Goal: Task Accomplishment & Management: Use online tool/utility

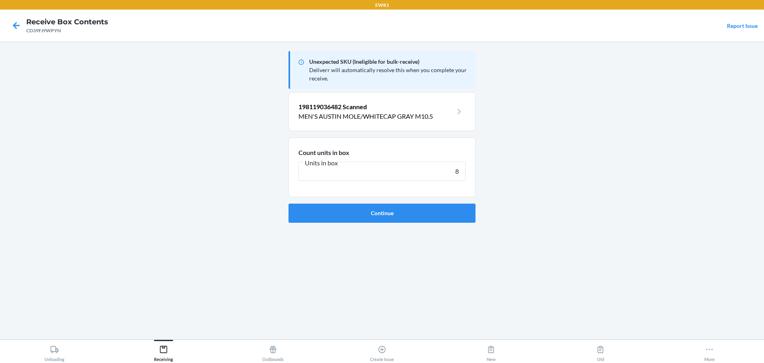
type input "8"
click at [289, 203] on button "Continue" at bounding box center [382, 212] width 187 height 19
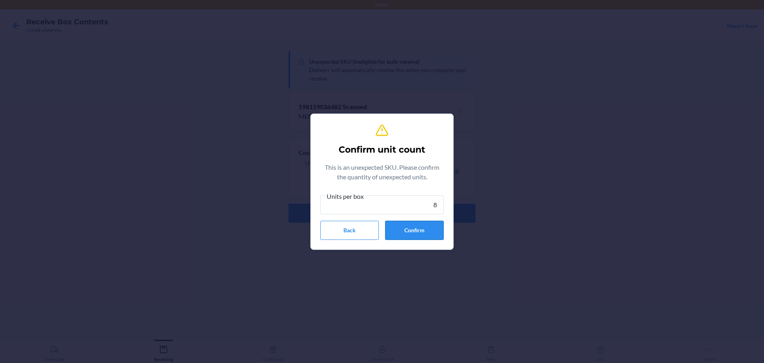
type input "8"
click at [427, 227] on button "Confirm" at bounding box center [414, 229] width 59 height 19
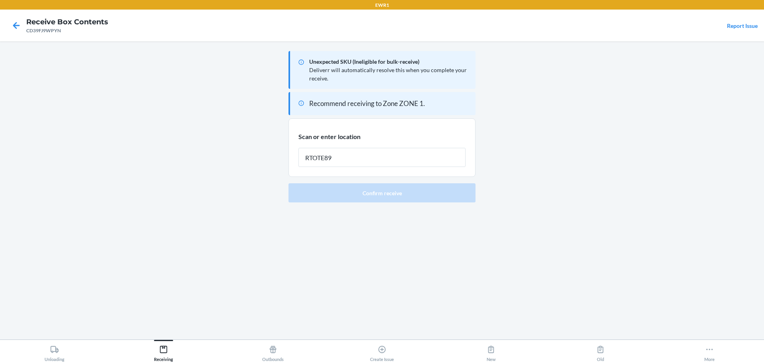
type input "RTOTE894"
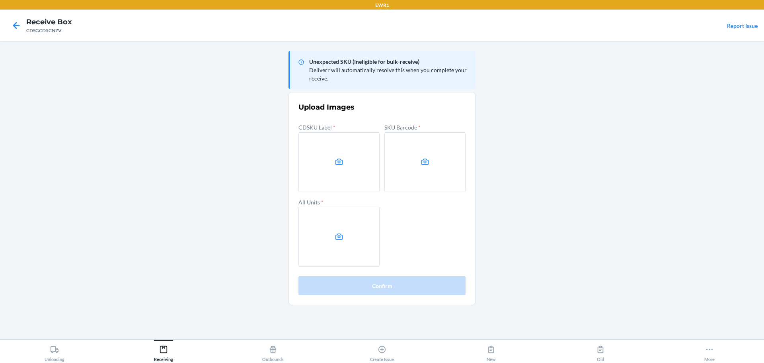
click at [647, 143] on main "Unexpected SKU (Ineligible for bulk-receive) Deliverr will automatically resolv…" at bounding box center [382, 190] width 764 height 298
click at [642, 159] on main "Unexpected SKU (Ineligible for bulk-receive) Deliverr will automatically resolv…" at bounding box center [382, 190] width 764 height 298
click at [334, 166] on label at bounding box center [338, 162] width 81 height 60
click at [0, 0] on input "file" at bounding box center [0, 0] width 0 height 0
click at [410, 166] on label at bounding box center [424, 162] width 81 height 60
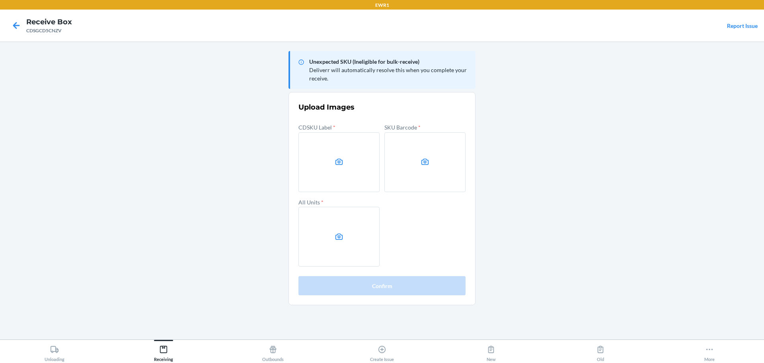
click at [0, 0] on input "file" at bounding box center [0, 0] width 0 height 0
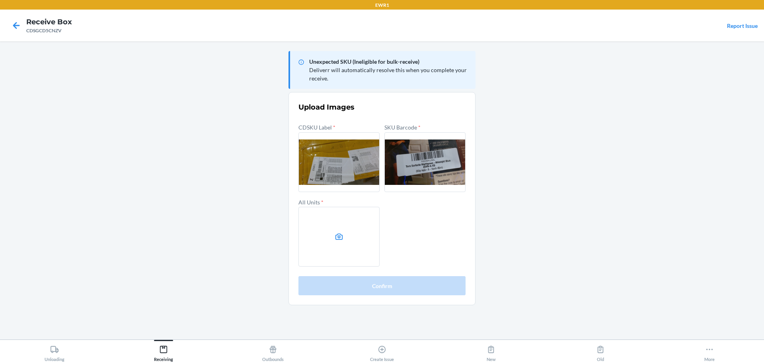
click at [348, 214] on label at bounding box center [338, 237] width 81 height 60
click at [0, 0] on input "file" at bounding box center [0, 0] width 0 height 0
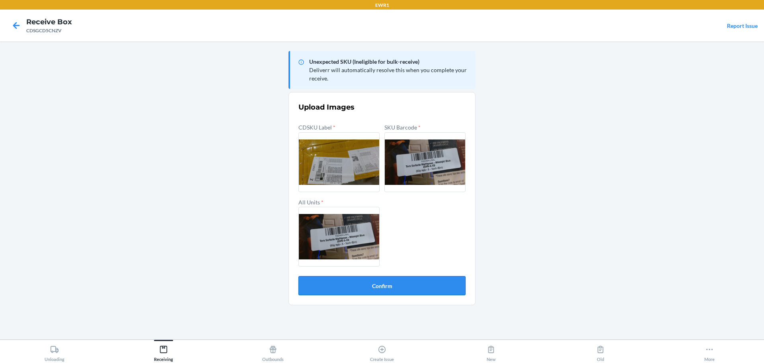
click at [314, 289] on button "Confirm" at bounding box center [381, 285] width 167 height 19
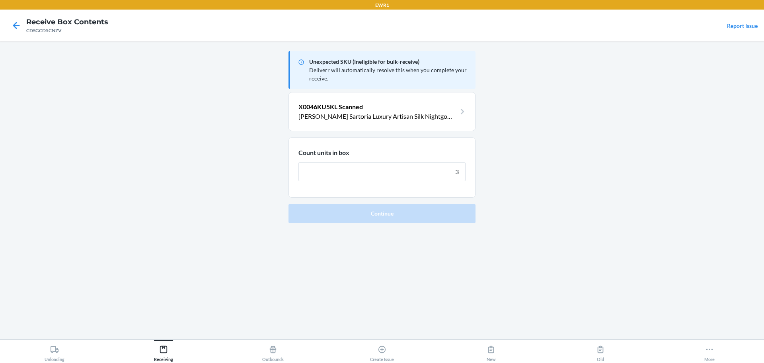
type input "3"
click at [289, 204] on button "Continue" at bounding box center [382, 213] width 187 height 19
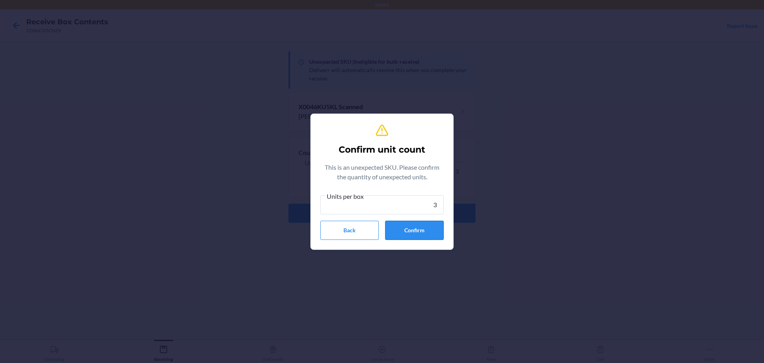
type input "3"
click at [406, 233] on button "Confirm" at bounding box center [414, 229] width 59 height 19
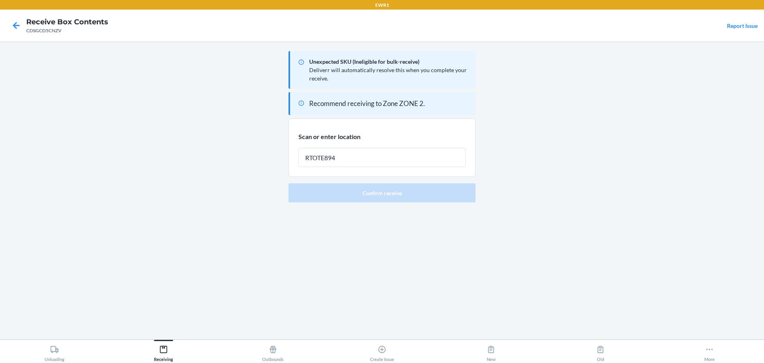
type input "RTOTE894"
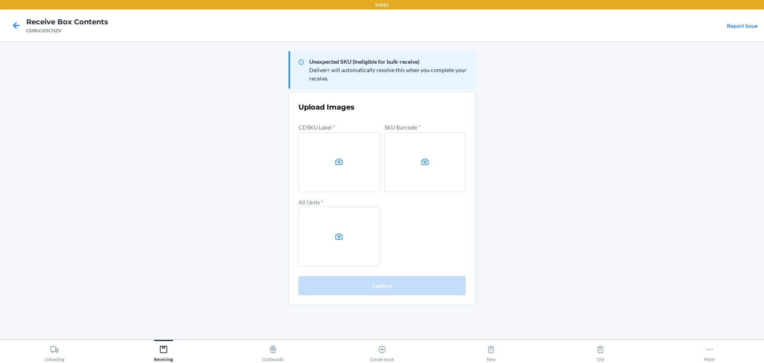
click at [36, 132] on main "Unexpected SKU (Ineligible for bulk-receive) Deliverr will automatically resolv…" at bounding box center [382, 190] width 764 height 298
click at [356, 169] on label at bounding box center [338, 162] width 81 height 60
click at [0, 0] on input "file" at bounding box center [0, 0] width 0 height 0
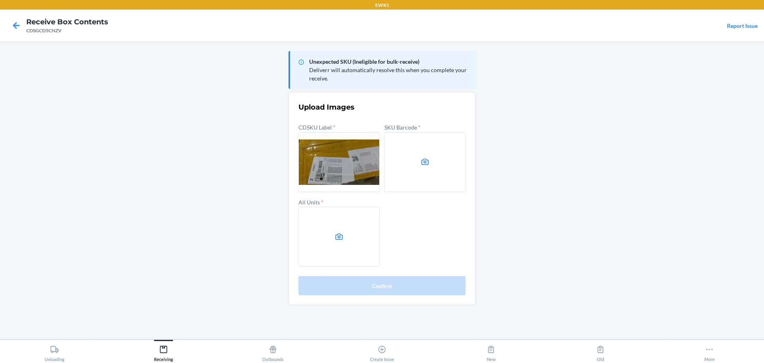
click at [405, 149] on label at bounding box center [424, 162] width 81 height 60
click at [0, 0] on input "file" at bounding box center [0, 0] width 0 height 0
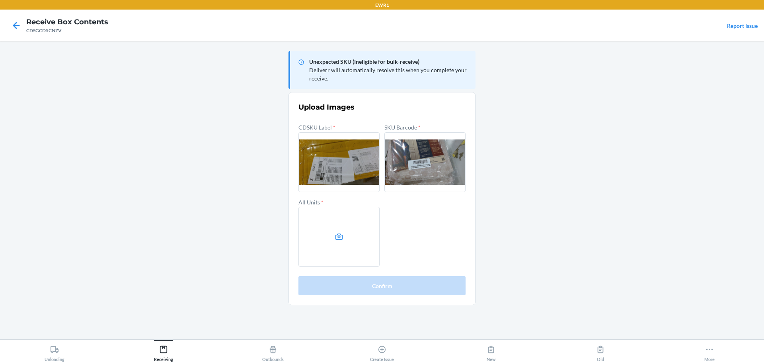
click at [359, 261] on label at bounding box center [338, 237] width 81 height 60
click at [0, 0] on input "file" at bounding box center [0, 0] width 0 height 0
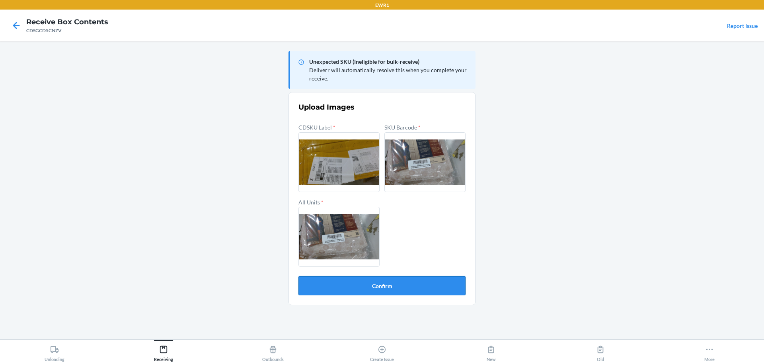
click at [441, 292] on button "Confirm" at bounding box center [381, 285] width 167 height 19
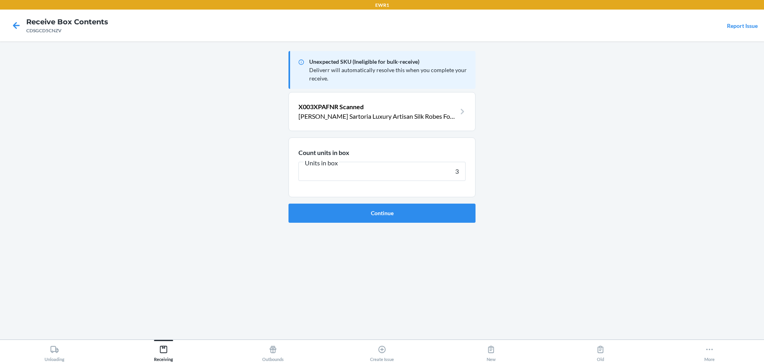
type input "3"
click at [289, 203] on button "Continue" at bounding box center [382, 212] width 187 height 19
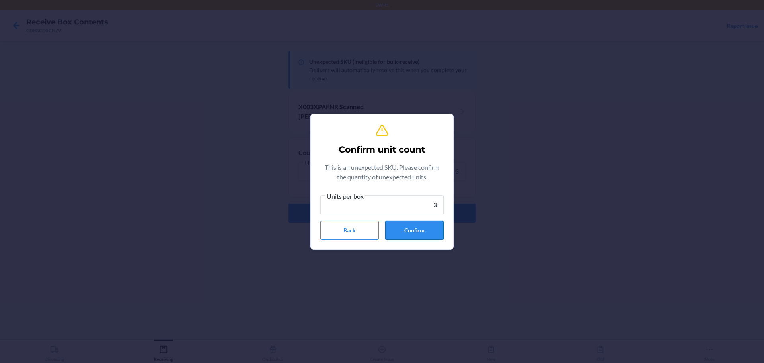
type input "3"
click at [427, 233] on button "Confirm" at bounding box center [414, 229] width 59 height 19
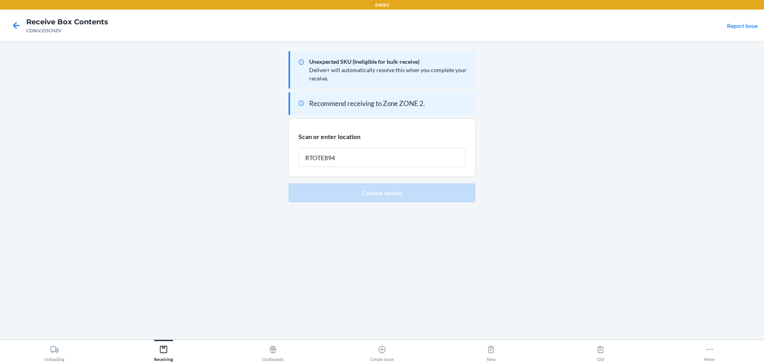
type input "RTOTE894"
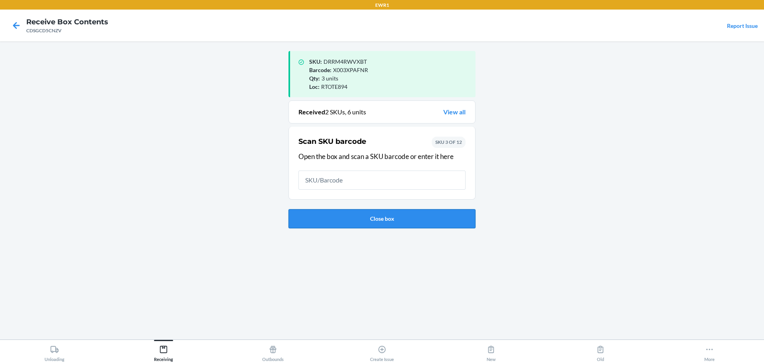
click at [413, 227] on button "Close box" at bounding box center [382, 218] width 187 height 19
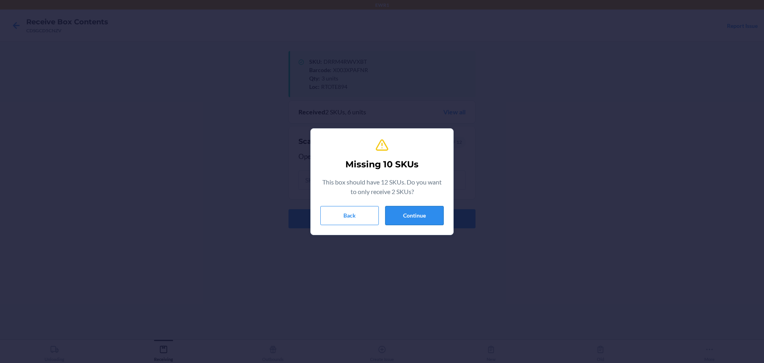
click at [419, 215] on button "Continue" at bounding box center [414, 215] width 59 height 19
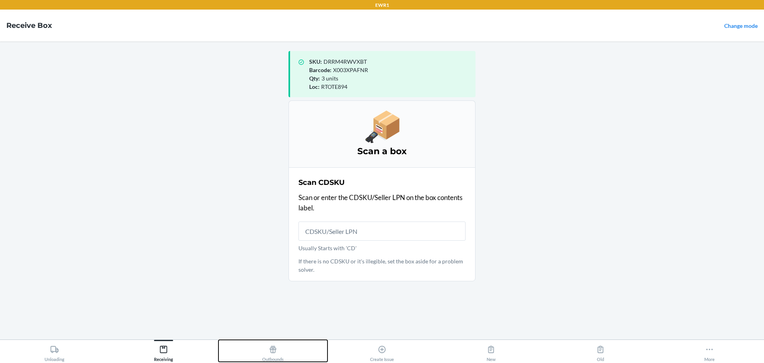
click at [262, 351] on div "Outbounds" at bounding box center [272, 351] width 21 height 20
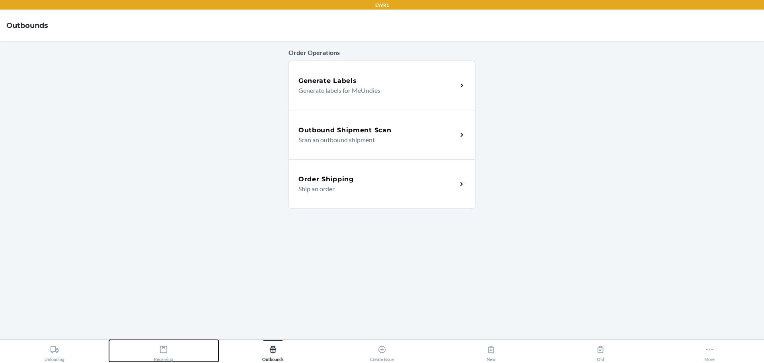
click at [187, 347] on button "Receiving" at bounding box center [163, 350] width 109 height 22
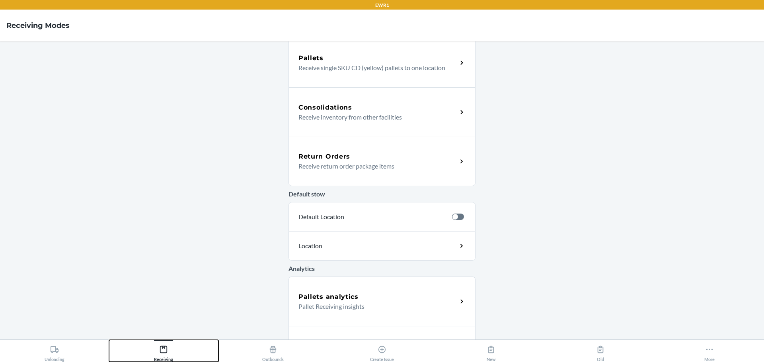
scroll to position [192, 0]
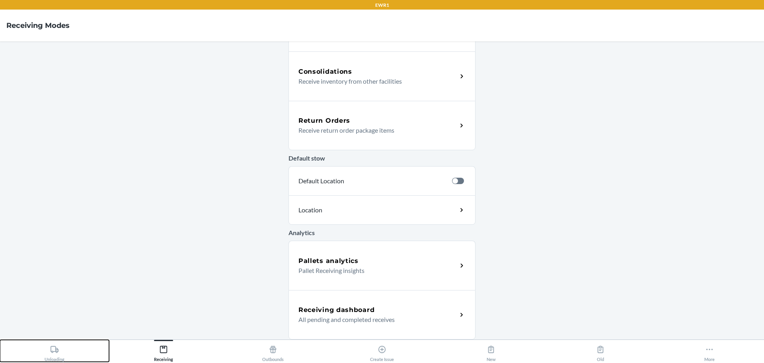
click at [67, 347] on button "Unloading" at bounding box center [54, 350] width 109 height 22
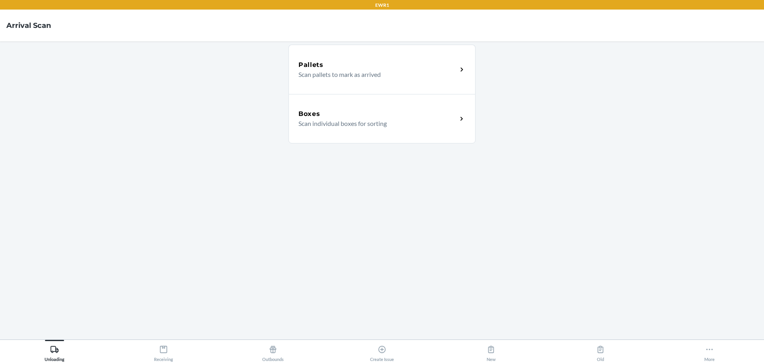
click at [345, 114] on div "Boxes" at bounding box center [377, 114] width 159 height 10
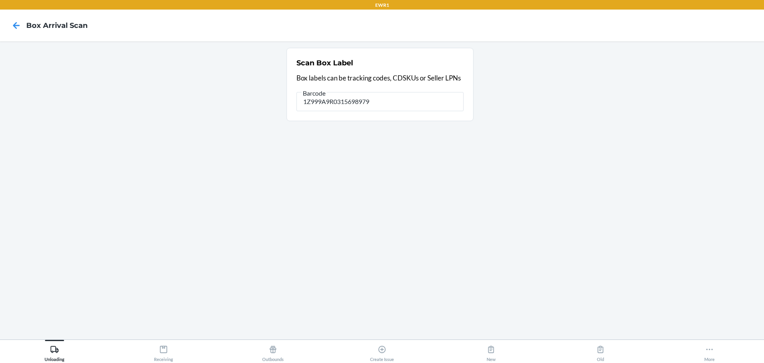
type input "1Z999A9R0315698979"
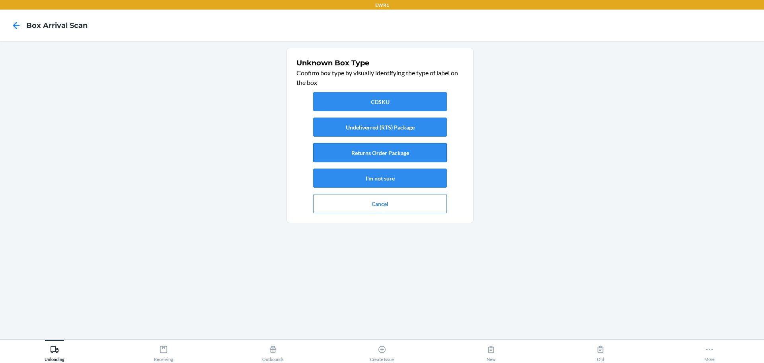
click at [392, 156] on button "Returns Order Package" at bounding box center [380, 152] width 134 height 19
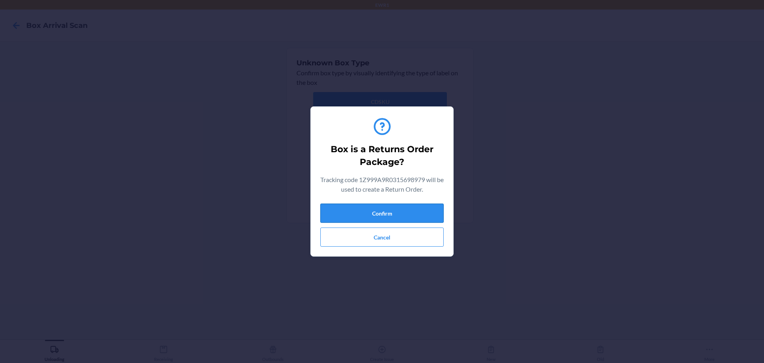
click at [391, 210] on button "Confirm" at bounding box center [381, 212] width 123 height 19
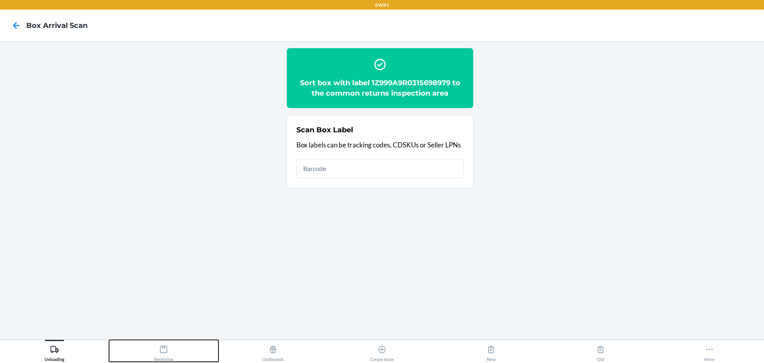
click at [177, 354] on button "Receiving" at bounding box center [163, 350] width 109 height 22
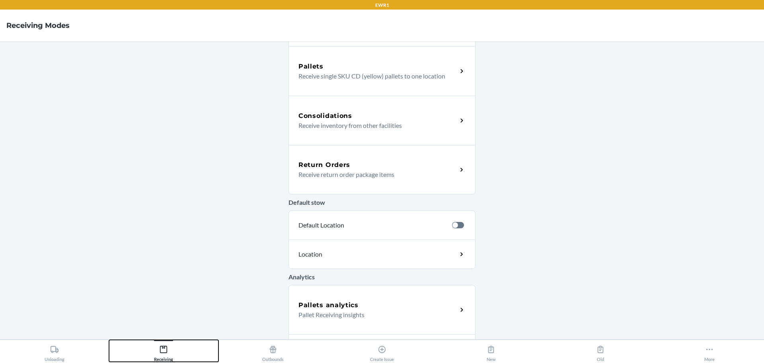
scroll to position [192, 0]
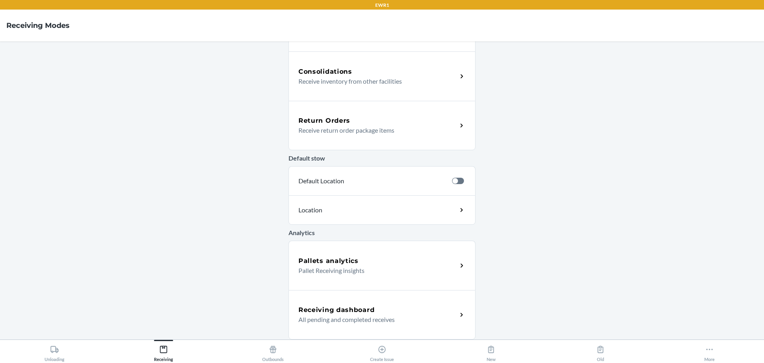
click at [342, 121] on h5 "Return Orders" at bounding box center [324, 121] width 52 height 10
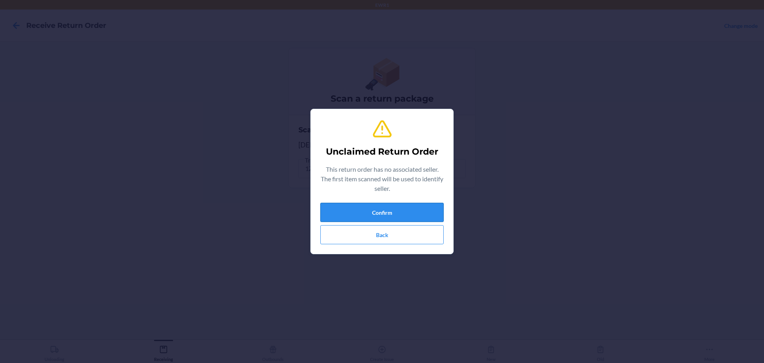
click at [414, 208] on button "Confirm" at bounding box center [381, 212] width 123 height 19
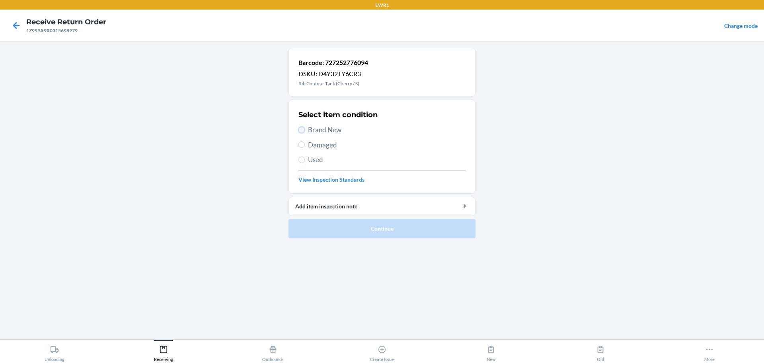
click at [302, 131] on input "Brand New" at bounding box center [301, 130] width 6 height 6
radio input "true"
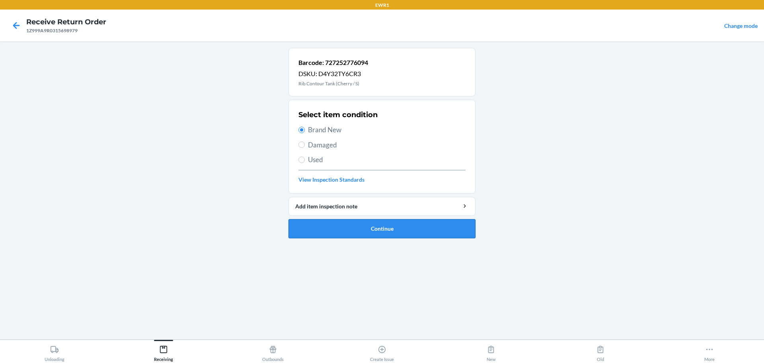
click at [381, 233] on button "Continue" at bounding box center [382, 228] width 187 height 19
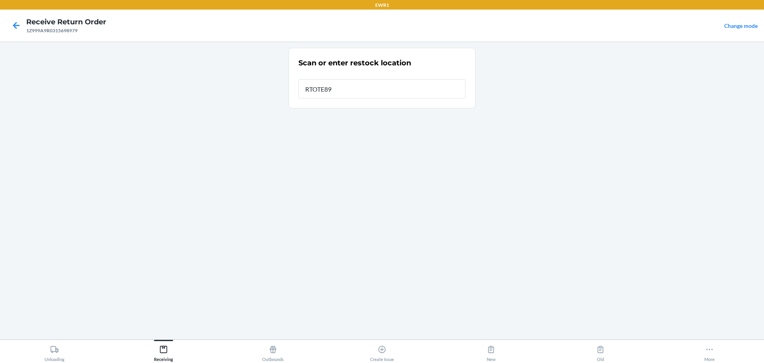
type input "RTOTE894"
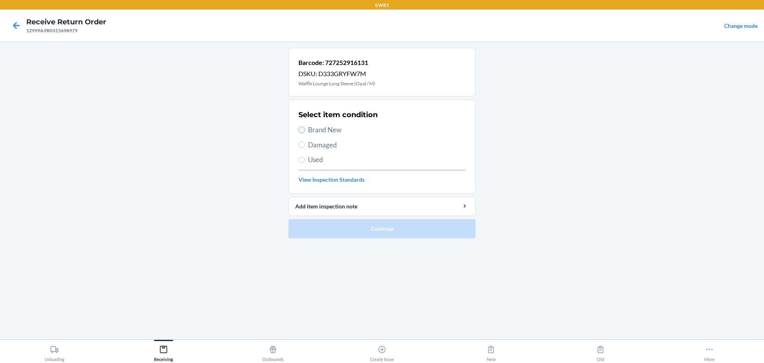
click at [301, 129] on input "Brand New" at bounding box center [301, 130] width 6 height 6
radio input "true"
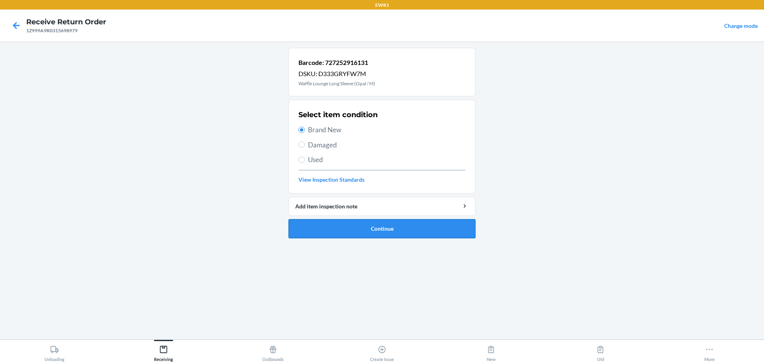
click at [344, 221] on button "Continue" at bounding box center [382, 228] width 187 height 19
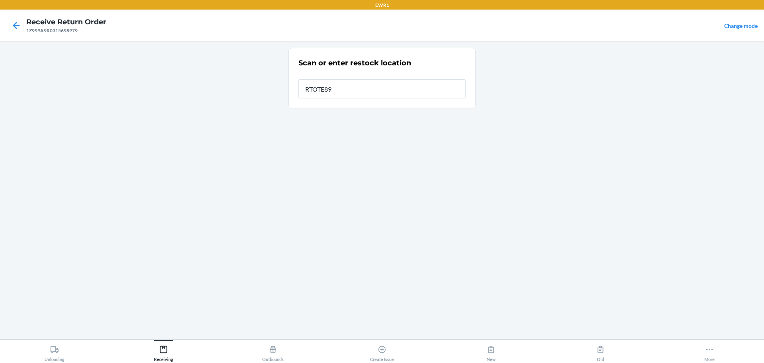
type input "RTOTE894"
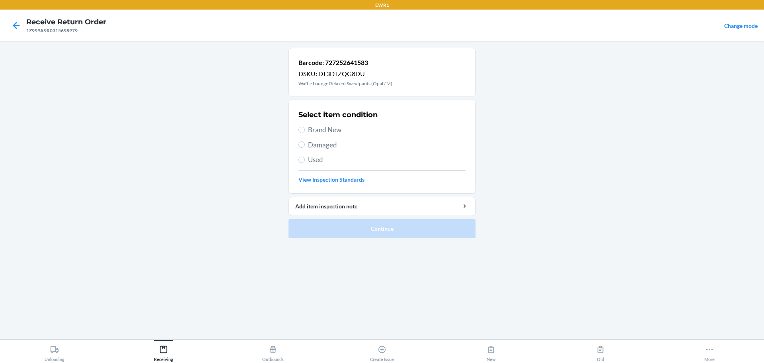
click at [304, 124] on div "Select item condition Brand New Damaged Used View Inspection Standards" at bounding box center [381, 146] width 167 height 79
click at [301, 127] on input "Brand New" at bounding box center [301, 130] width 6 height 6
radio input "true"
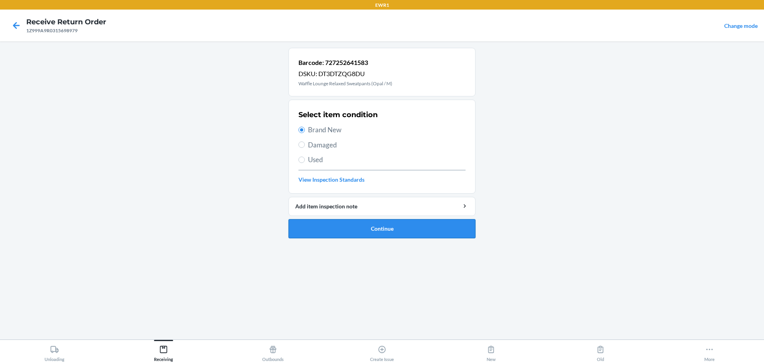
click at [320, 227] on button "Continue" at bounding box center [382, 228] width 187 height 19
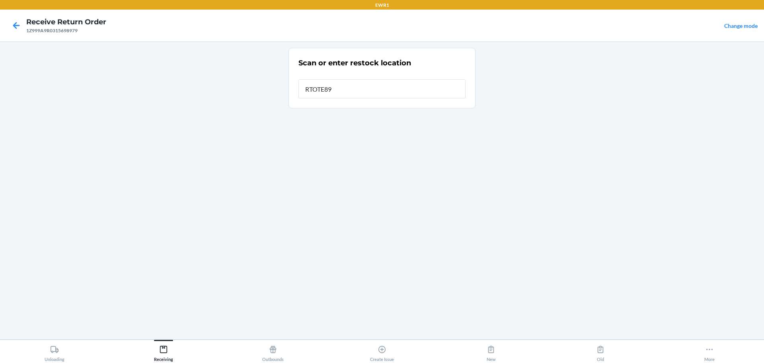
type input "RTOTE894"
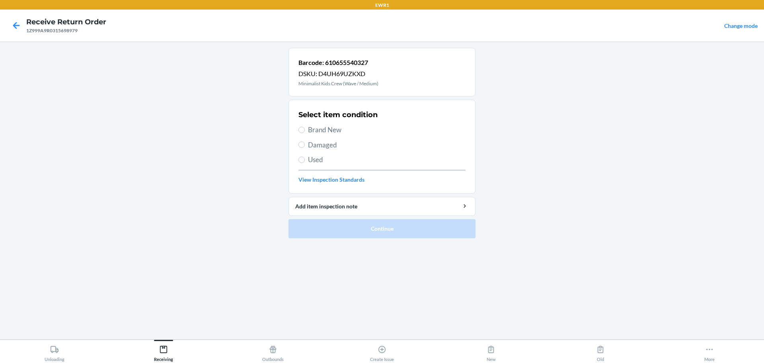
click at [309, 136] on div "Select item condition Brand New Damaged Used View Inspection Standards" at bounding box center [381, 146] width 167 height 79
click at [309, 134] on span "Brand New" at bounding box center [387, 130] width 158 height 10
click at [305, 133] on input "Brand New" at bounding box center [301, 130] width 6 height 6
radio input "true"
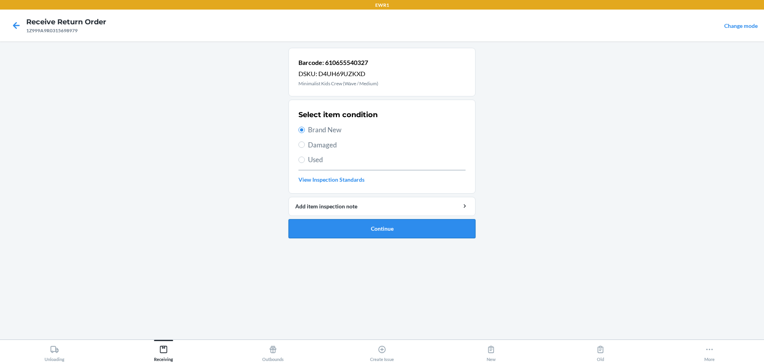
click at [330, 223] on button "Continue" at bounding box center [382, 228] width 187 height 19
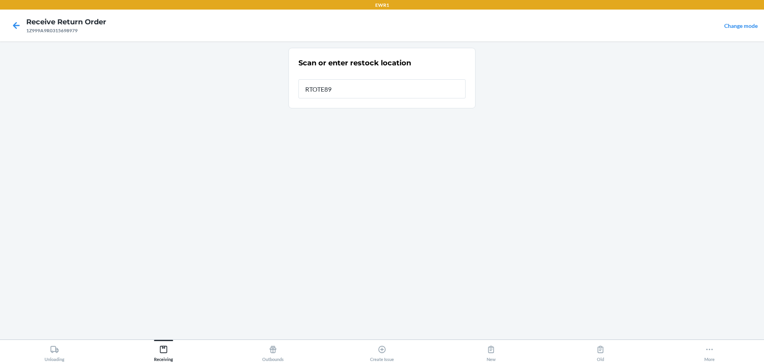
type input "RTOTE894"
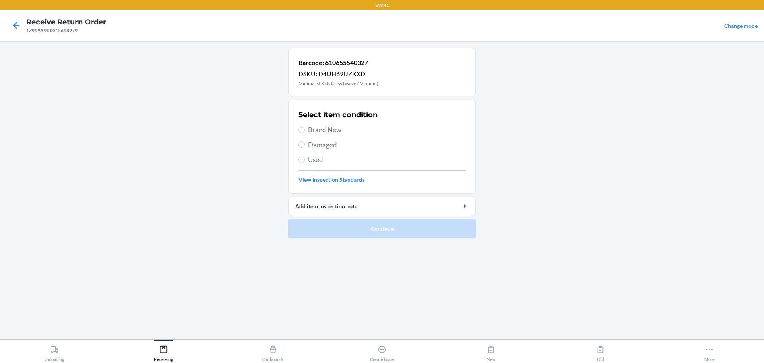
click at [322, 131] on span "Brand New" at bounding box center [387, 130] width 158 height 10
click at [305, 131] on input "Brand New" at bounding box center [301, 130] width 6 height 6
radio input "true"
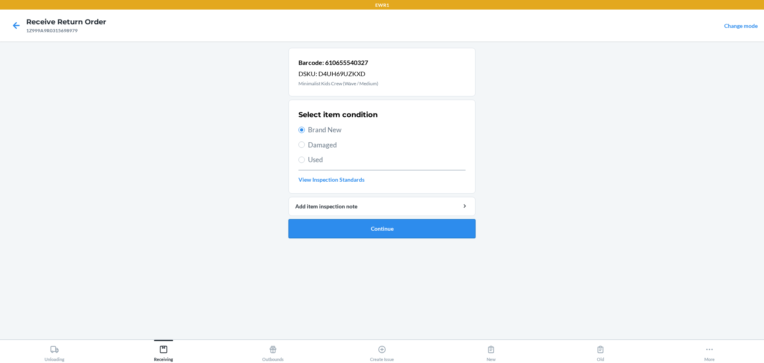
click at [356, 228] on button "Continue" at bounding box center [382, 228] width 187 height 19
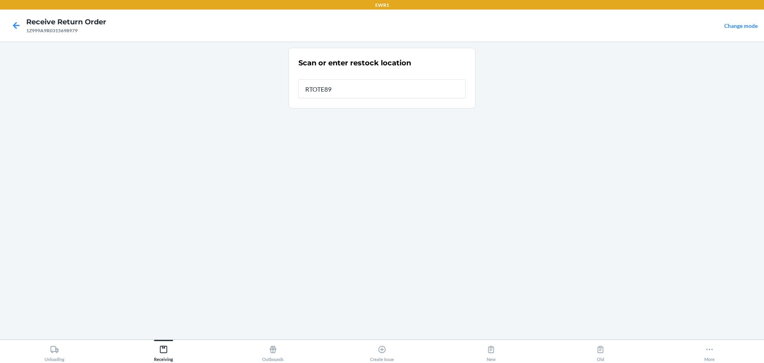
type input "RTOTE894"
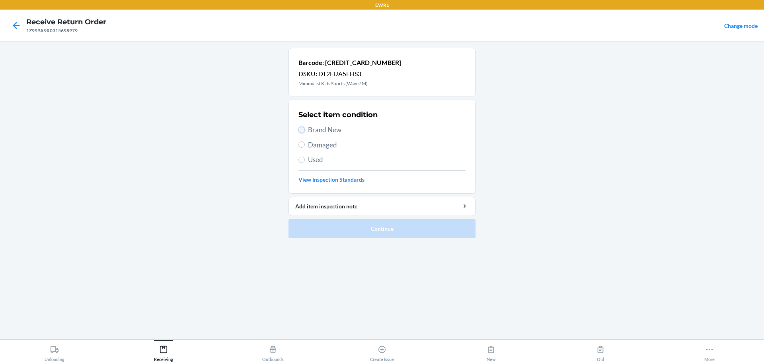
click at [304, 129] on input "Brand New" at bounding box center [301, 130] width 6 height 6
radio input "true"
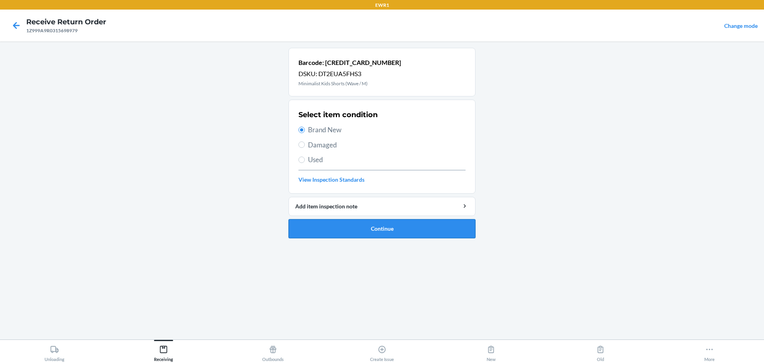
click at [326, 230] on button "Continue" at bounding box center [382, 228] width 187 height 19
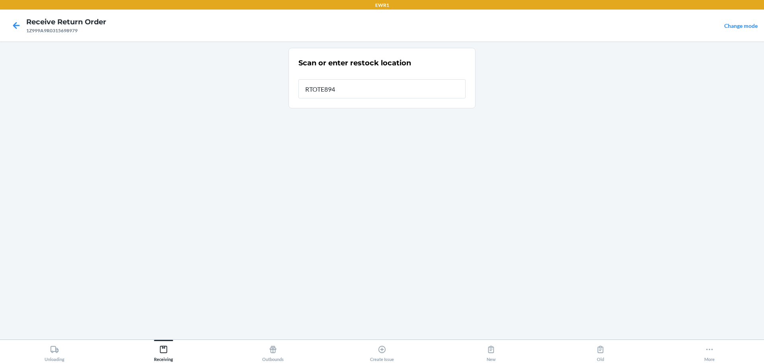
type input "RTOTE894"
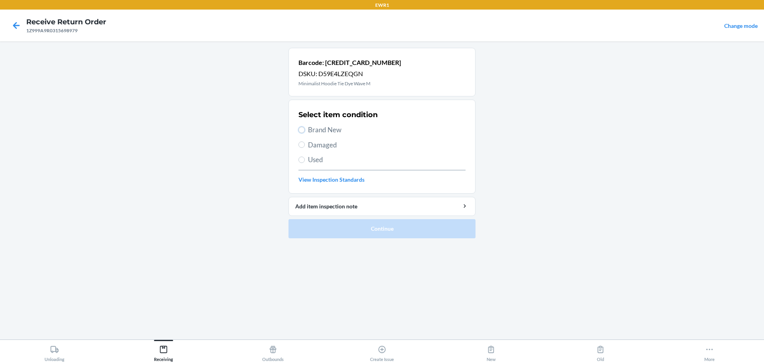
drag, startPoint x: 304, startPoint y: 130, endPoint x: 349, endPoint y: 150, distance: 48.4
click at [306, 130] on label "Brand New" at bounding box center [381, 130] width 167 height 10
click at [305, 130] on input "Brand New" at bounding box center [301, 130] width 6 height 6
radio input "true"
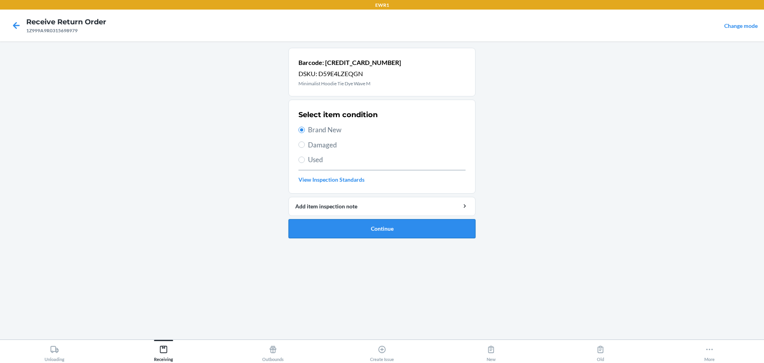
click at [345, 222] on button "Continue" at bounding box center [382, 228] width 187 height 19
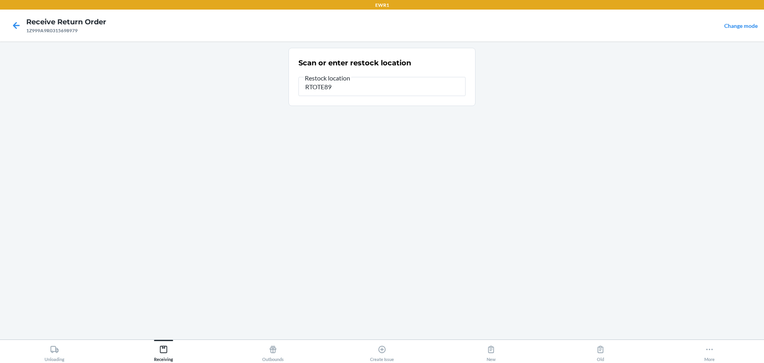
type input "RTOTE894"
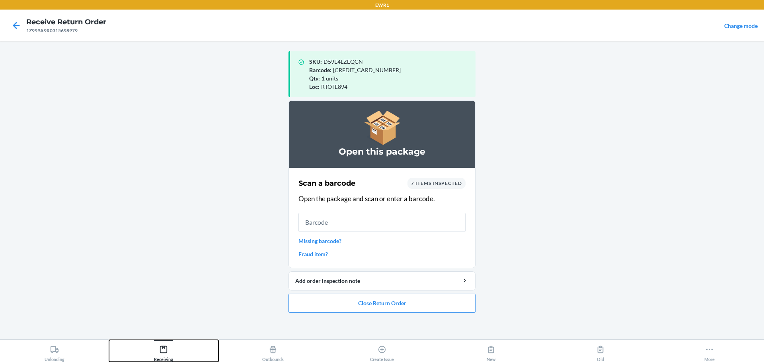
click at [161, 355] on div "Receiving" at bounding box center [163, 351] width 19 height 20
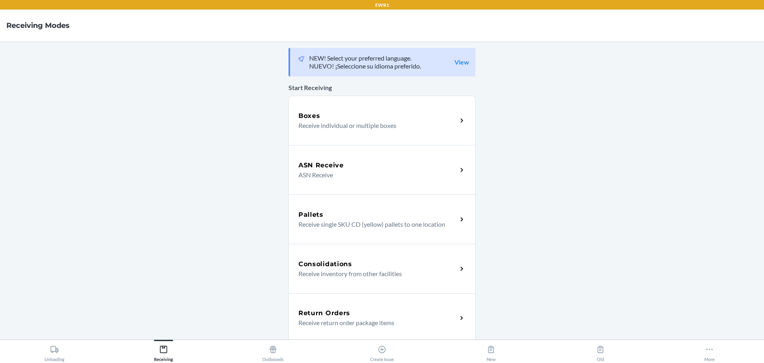
click at [376, 130] on div "Boxes Receive individual or multiple boxes" at bounding box center [382, 120] width 187 height 49
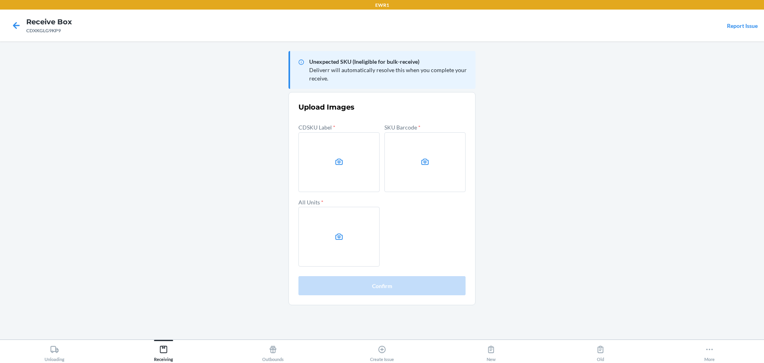
click at [67, 110] on main "Unexpected SKU (Ineligible for bulk-receive) Deliverr will automatically resolv…" at bounding box center [382, 190] width 764 height 298
click at [442, 162] on label at bounding box center [424, 162] width 81 height 60
click at [0, 0] on input "file" at bounding box center [0, 0] width 0 height 0
click at [341, 233] on icon at bounding box center [339, 236] width 9 height 9
click at [0, 0] on input "file" at bounding box center [0, 0] width 0 height 0
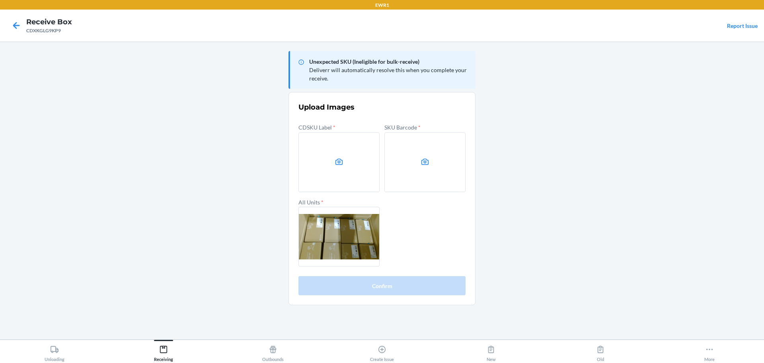
click at [103, 179] on main "Unexpected SKU (Ineligible for bulk-receive) Deliverr will automatically resolv…" at bounding box center [382, 190] width 764 height 298
click at [432, 170] on label at bounding box center [424, 162] width 81 height 60
click at [0, 0] on input "file" at bounding box center [0, 0] width 0 height 0
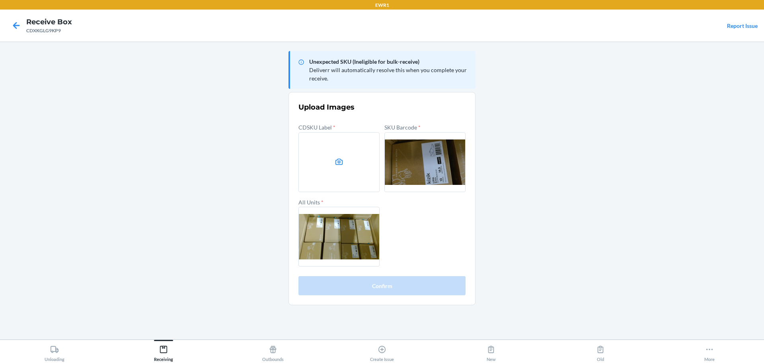
click at [371, 160] on label at bounding box center [338, 162] width 81 height 60
click at [0, 0] on input "file" at bounding box center [0, 0] width 0 height 0
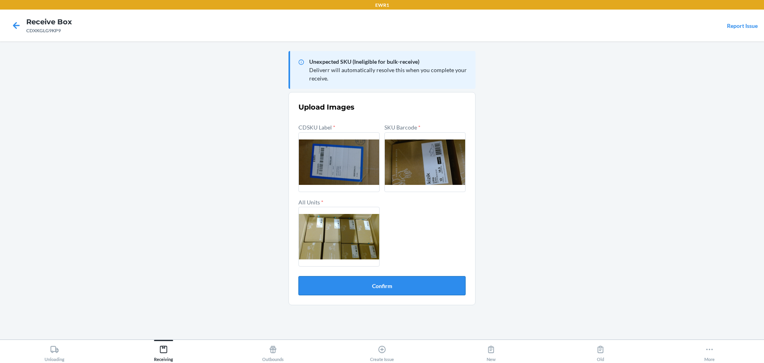
click at [391, 286] on button "Confirm" at bounding box center [381, 285] width 167 height 19
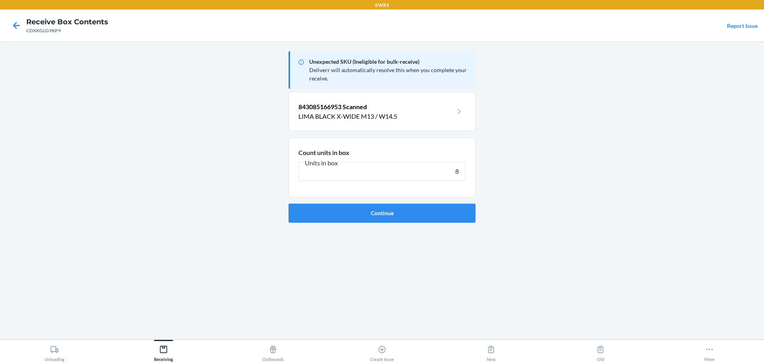
type input "8"
click at [289, 203] on button "Continue" at bounding box center [382, 212] width 187 height 19
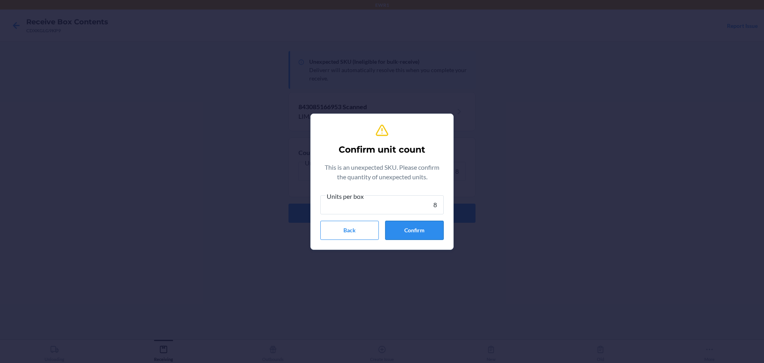
type input "8"
click at [392, 230] on button "Confirm" at bounding box center [414, 229] width 59 height 19
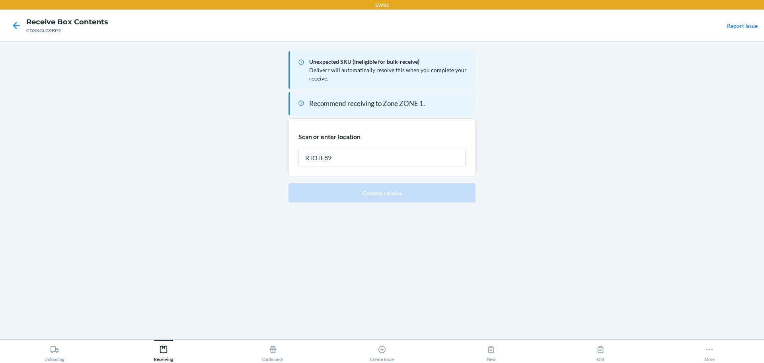
type input "RTOTE894"
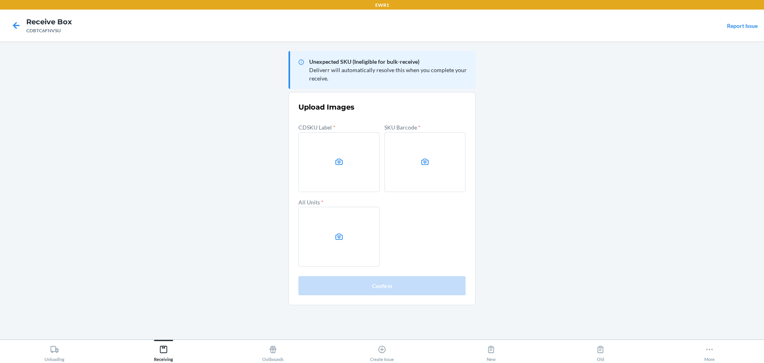
drag, startPoint x: 61, startPoint y: 152, endPoint x: 74, endPoint y: 149, distance: 13.4
click at [62, 152] on main "Unexpected SKU (Ineligible for bulk-receive) Deliverr will automatically resolv…" at bounding box center [382, 190] width 764 height 298
click at [332, 147] on label at bounding box center [338, 162] width 81 height 60
click at [0, 0] on input "file" at bounding box center [0, 0] width 0 height 0
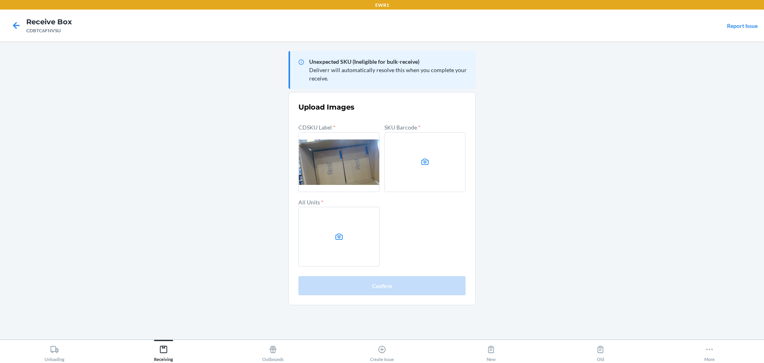
click at [459, 171] on label at bounding box center [424, 162] width 81 height 60
click at [0, 0] on input "file" at bounding box center [0, 0] width 0 height 0
click at [359, 211] on label at bounding box center [338, 237] width 81 height 60
click at [0, 0] on input "file" at bounding box center [0, 0] width 0 height 0
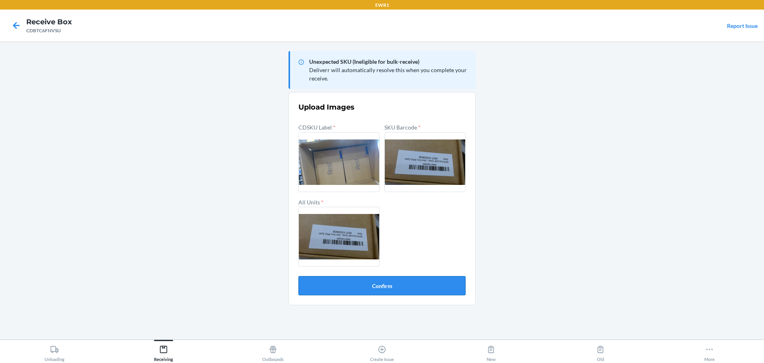
click at [391, 281] on button "Confirm" at bounding box center [381, 285] width 167 height 19
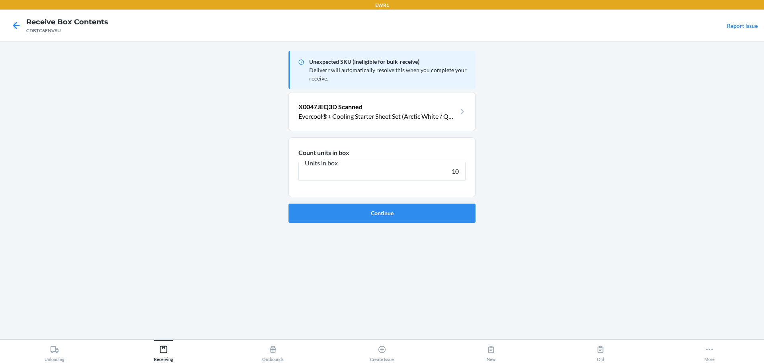
type input "10"
click at [289, 203] on button "Continue" at bounding box center [382, 212] width 187 height 19
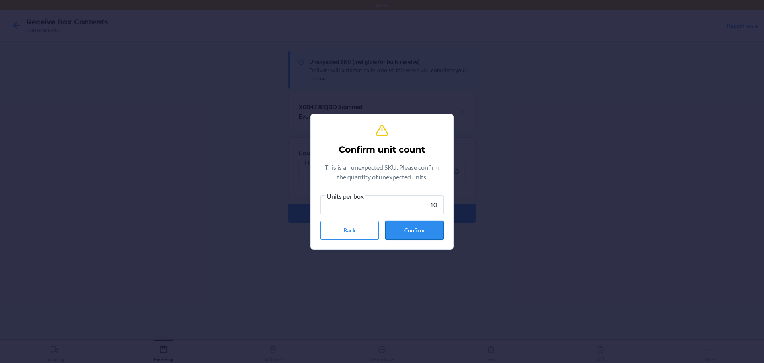
type input "10"
click at [417, 231] on button "Confirm" at bounding box center [414, 229] width 59 height 19
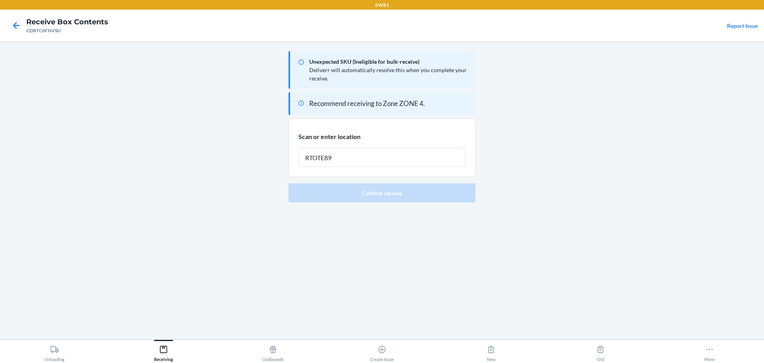
type input "RTOTE894"
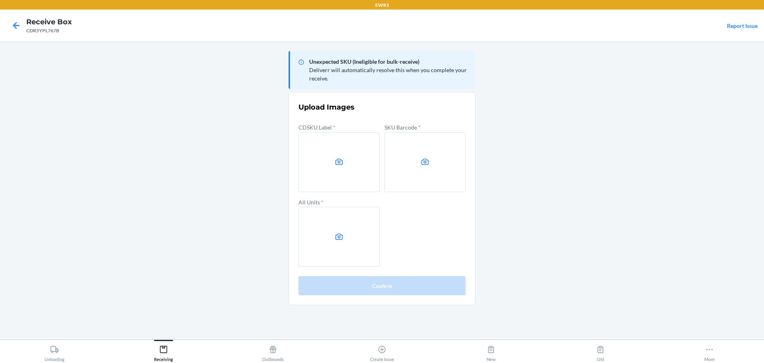
click at [677, 166] on main "Unexpected SKU (Ineligible for bulk-receive) Deliverr will automatically resolv…" at bounding box center [382, 190] width 764 height 298
click at [355, 162] on label at bounding box center [338, 162] width 81 height 60
click at [0, 0] on input "file" at bounding box center [0, 0] width 0 height 0
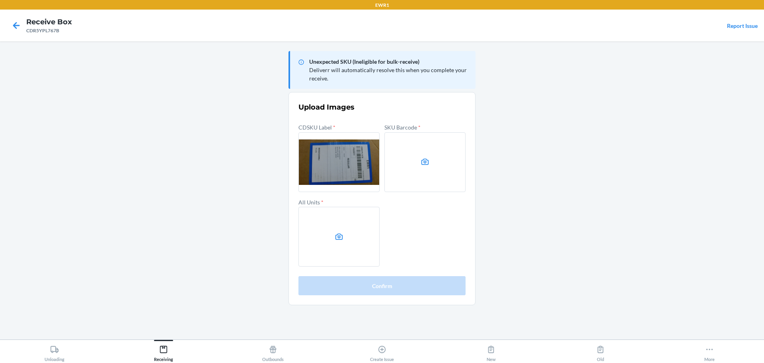
click at [417, 171] on label at bounding box center [424, 162] width 81 height 60
click at [0, 0] on input "file" at bounding box center [0, 0] width 0 height 0
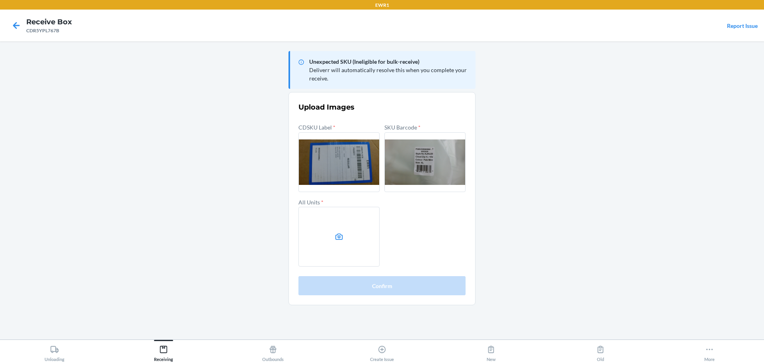
click at [368, 228] on label at bounding box center [338, 237] width 81 height 60
click at [0, 0] on input "file" at bounding box center [0, 0] width 0 height 0
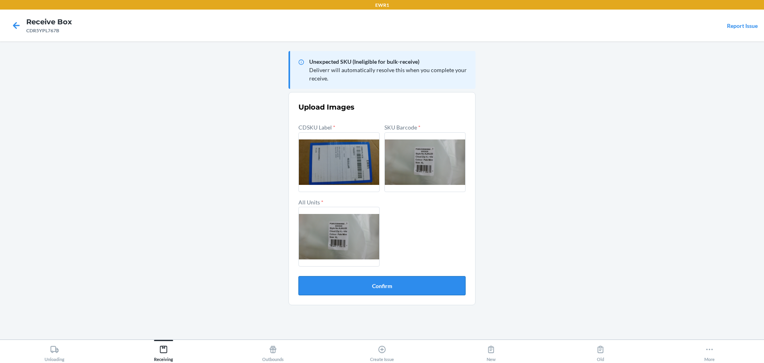
click at [393, 287] on button "Confirm" at bounding box center [381, 285] width 167 height 19
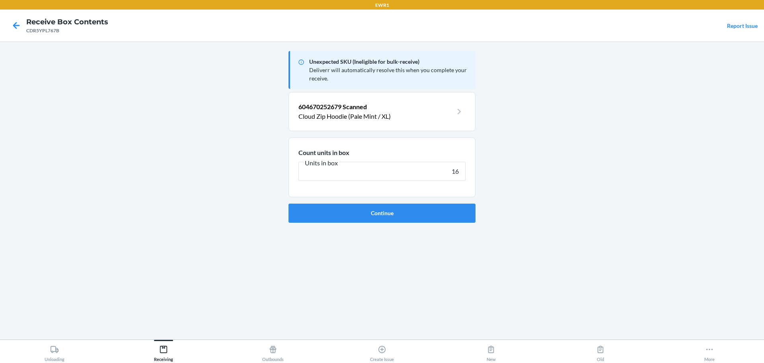
type input "16"
click at [289, 203] on button "Continue" at bounding box center [382, 212] width 187 height 19
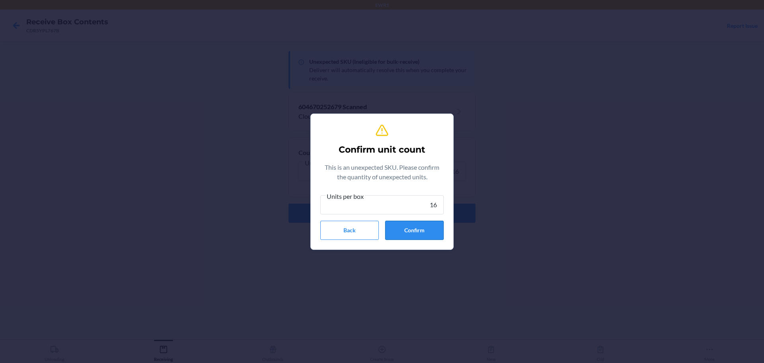
type input "16"
click at [407, 222] on button "Confirm" at bounding box center [414, 229] width 59 height 19
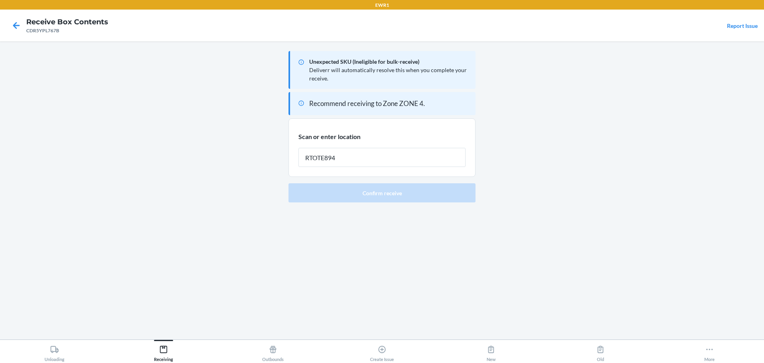
type input "RTOTE894"
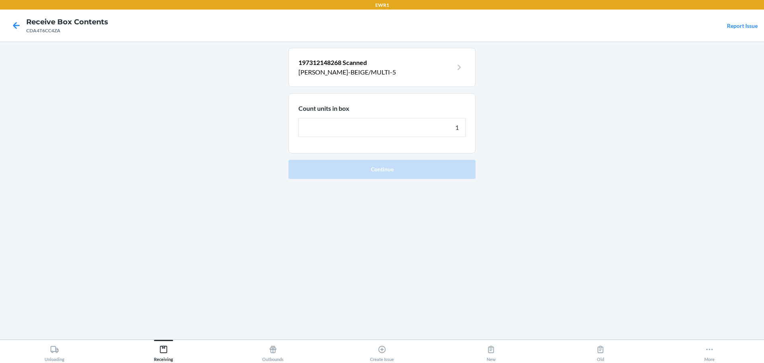
click button "Continue" at bounding box center [382, 169] width 187 height 19
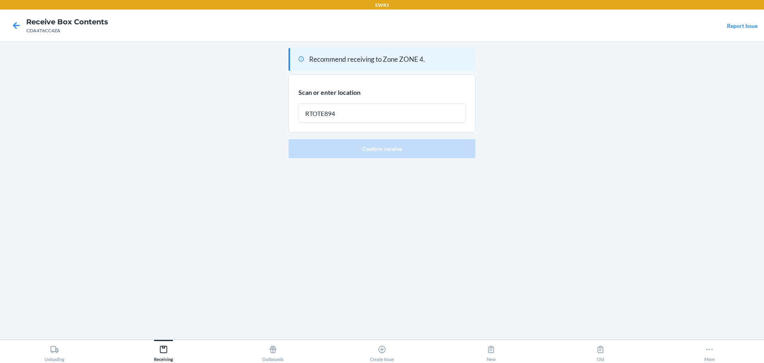
type input "RTOTE894"
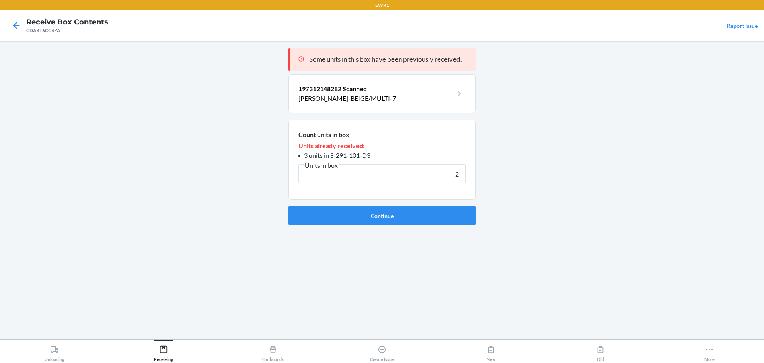
type input "2"
click at [289, 206] on button "Continue" at bounding box center [382, 215] width 187 height 19
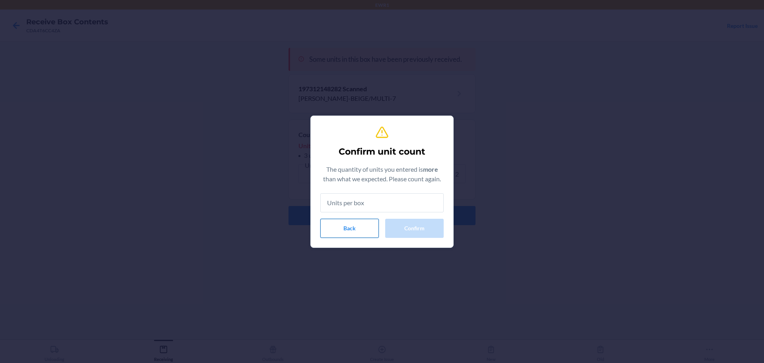
click at [351, 222] on button "Back" at bounding box center [349, 227] width 59 height 19
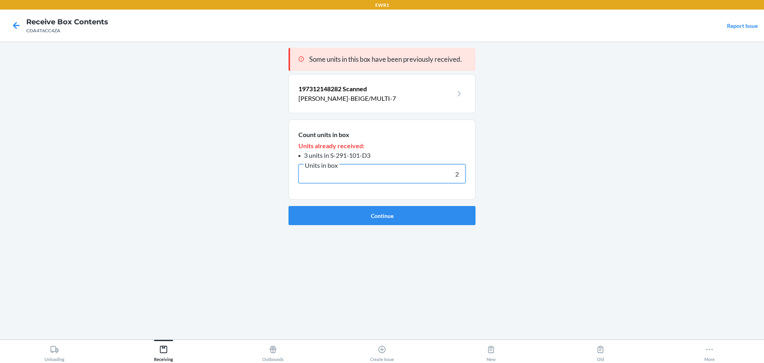
click at [453, 173] on input "2" at bounding box center [381, 173] width 167 height 19
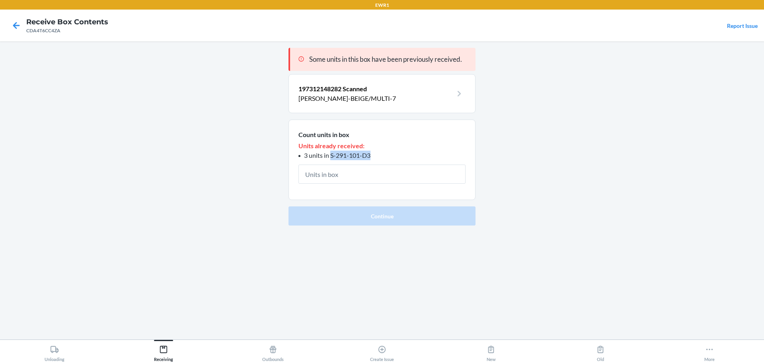
drag, startPoint x: 374, startPoint y: 154, endPoint x: 332, endPoint y: 156, distance: 42.3
click at [332, 156] on li "3 units in S-291-101-D3" at bounding box center [381, 155] width 167 height 10
copy span "S-291-101-D3"
click at [19, 25] on icon at bounding box center [16, 25] width 7 height 7
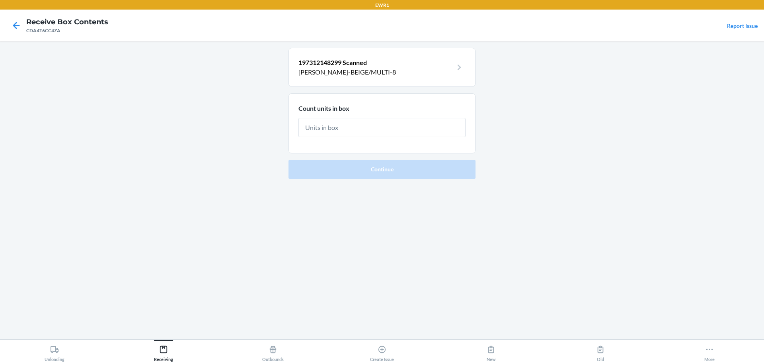
type input "3"
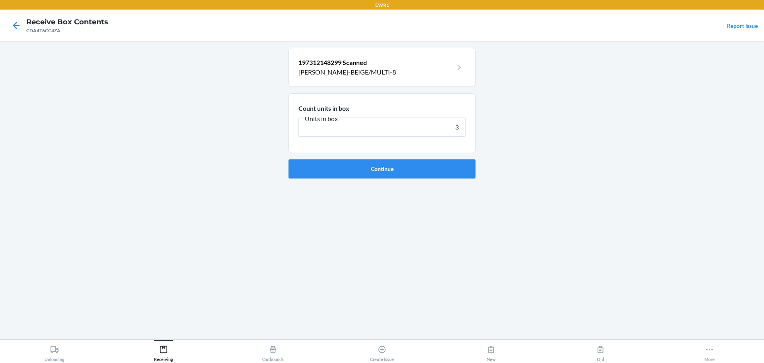
click button "Continue" at bounding box center [382, 168] width 187 height 19
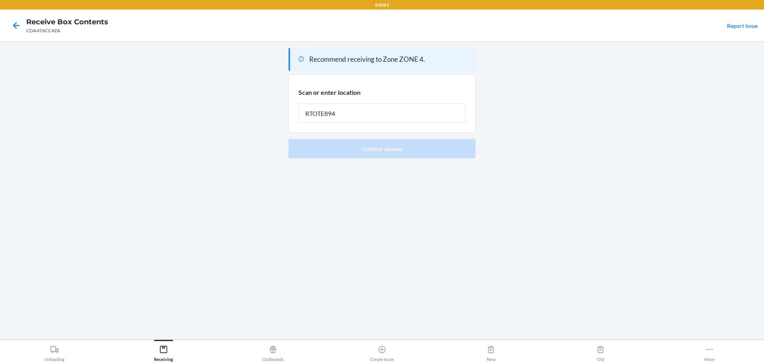
type input "RTOTE894"
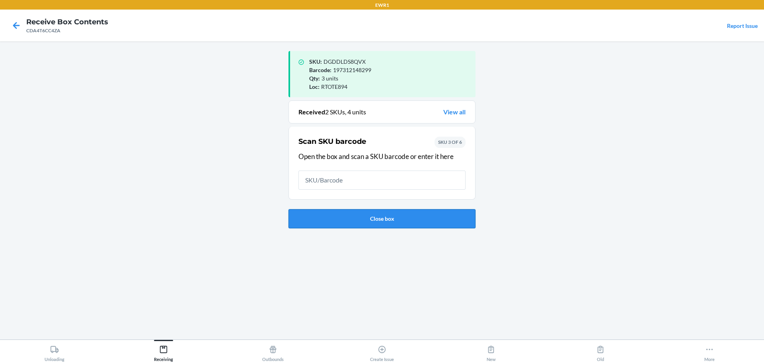
click at [381, 214] on button "Close box" at bounding box center [382, 218] width 187 height 19
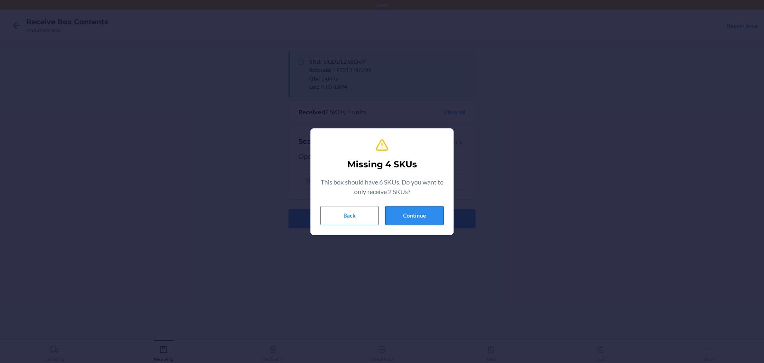
click at [404, 212] on button "Continue" at bounding box center [414, 215] width 59 height 19
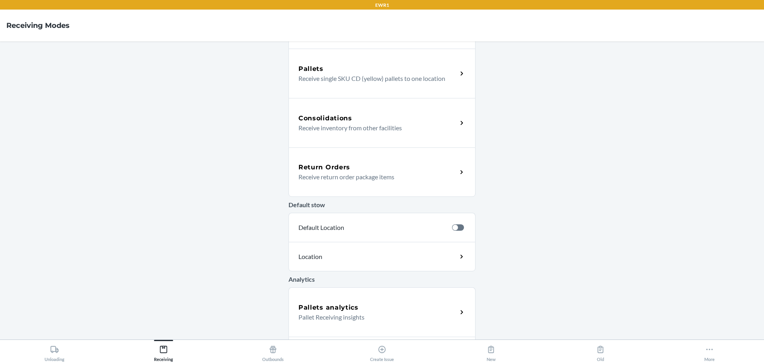
scroll to position [192, 0]
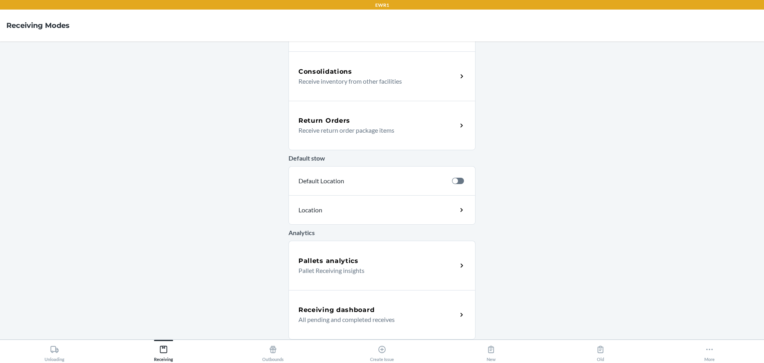
click at [386, 323] on p "All pending and completed receives" at bounding box center [374, 319] width 152 height 10
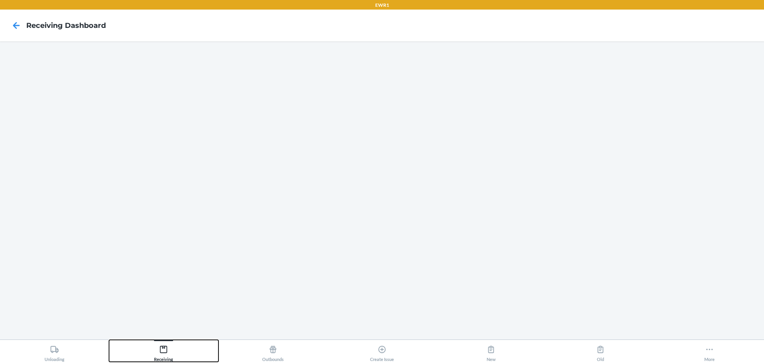
drag, startPoint x: 194, startPoint y: 353, endPoint x: 210, endPoint y: 330, distance: 27.4
click at [195, 352] on button "Receiving" at bounding box center [163, 350] width 109 height 22
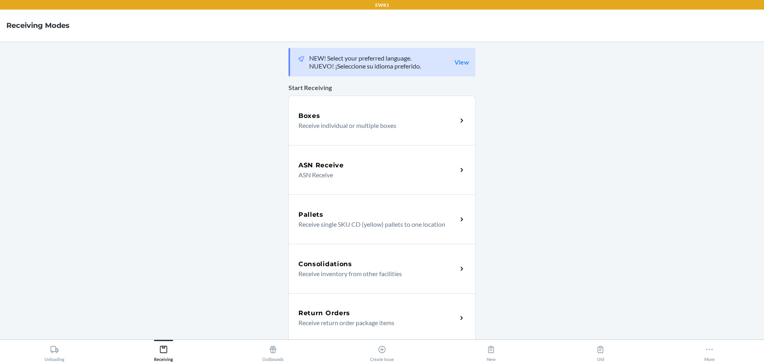
click at [381, 130] on div "Boxes Receive individual or multiple boxes" at bounding box center [382, 120] width 187 height 49
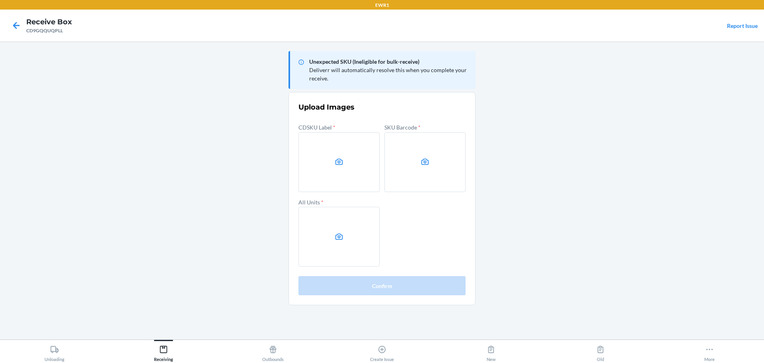
click at [630, 154] on main "Unexpected SKU (Ineligible for bulk-receive) Deliverr will automatically resolv…" at bounding box center [382, 190] width 764 height 298
click at [330, 174] on label at bounding box center [338, 162] width 81 height 60
click at [0, 0] on input "file" at bounding box center [0, 0] width 0 height 0
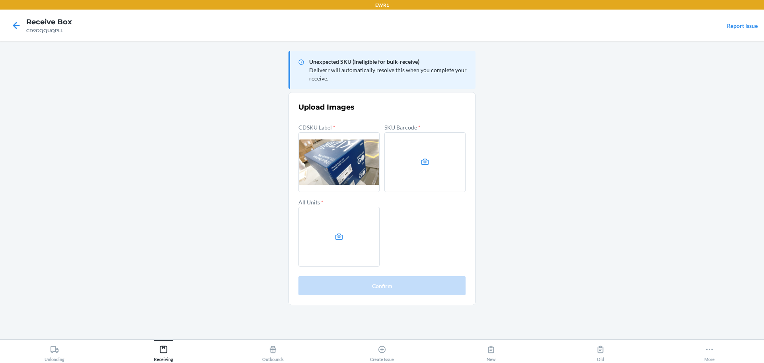
click at [427, 158] on icon at bounding box center [425, 161] width 9 height 9
click at [0, 0] on input "file" at bounding box center [0, 0] width 0 height 0
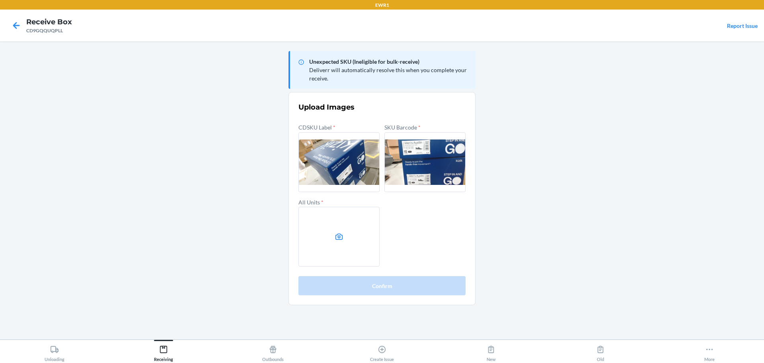
click at [350, 242] on label at bounding box center [338, 237] width 81 height 60
click at [0, 0] on input "file" at bounding box center [0, 0] width 0 height 0
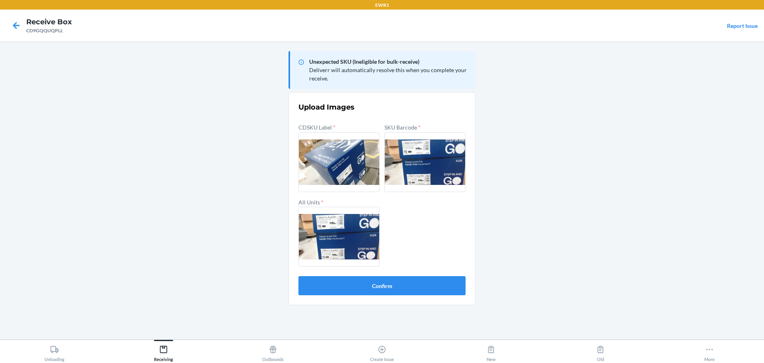
click at [362, 295] on section "Upload Images CDSKU Label * SKU Barcode * All Units * Confirm" at bounding box center [382, 198] width 187 height 213
click at [363, 293] on button "Confirm" at bounding box center [381, 285] width 167 height 19
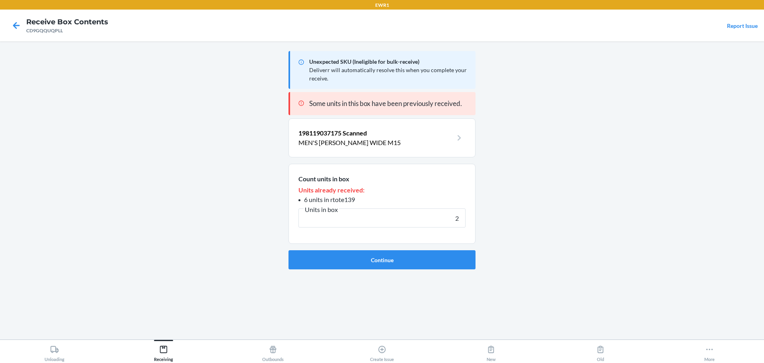
type input "2"
click at [289, 250] on button "Continue" at bounding box center [382, 259] width 187 height 19
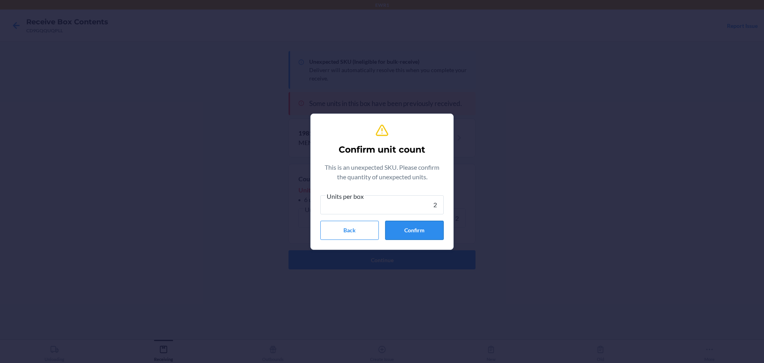
type input "2"
click at [404, 232] on button "Confirm" at bounding box center [414, 229] width 59 height 19
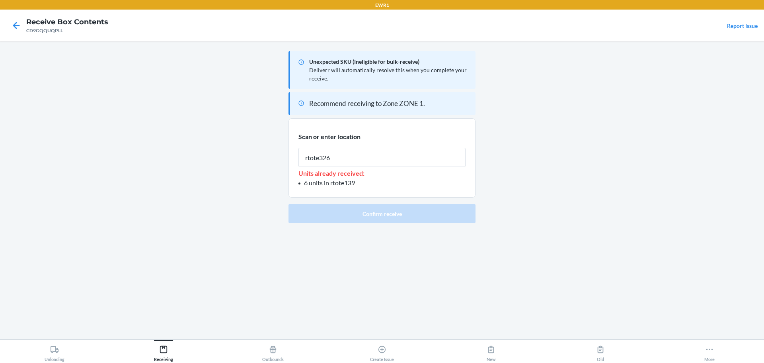
type input "rtote326"
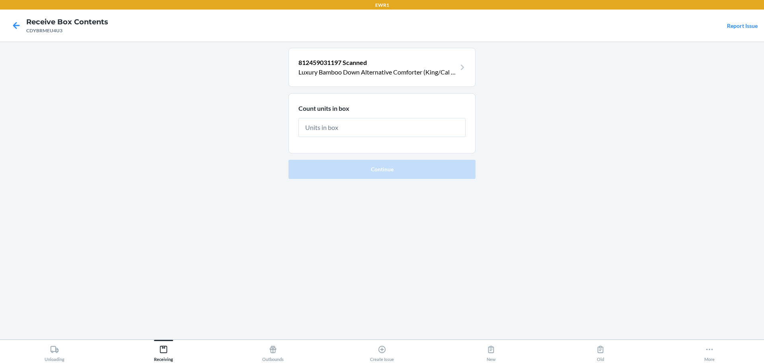
type input "6"
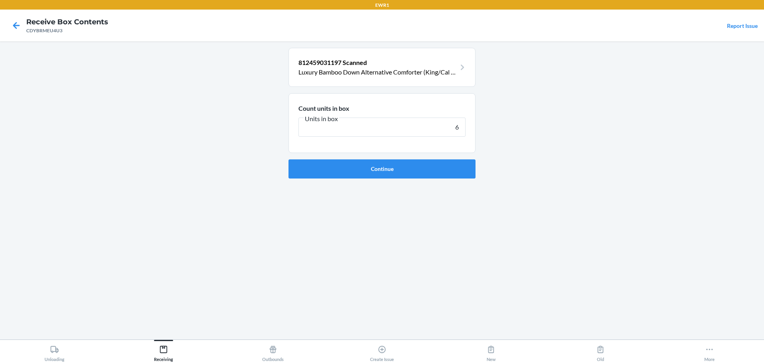
click button "Continue" at bounding box center [382, 168] width 187 height 19
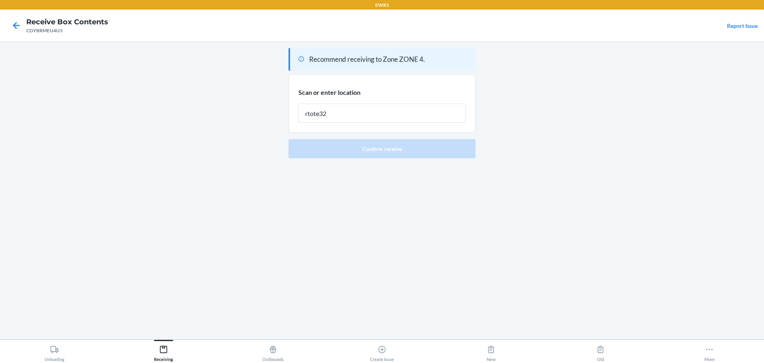
type input "rtote326"
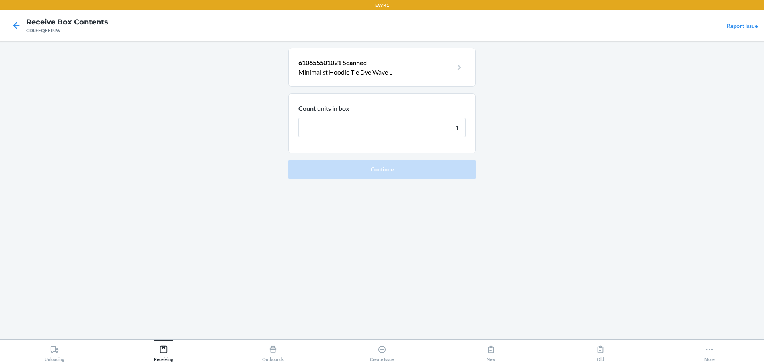
type input "16"
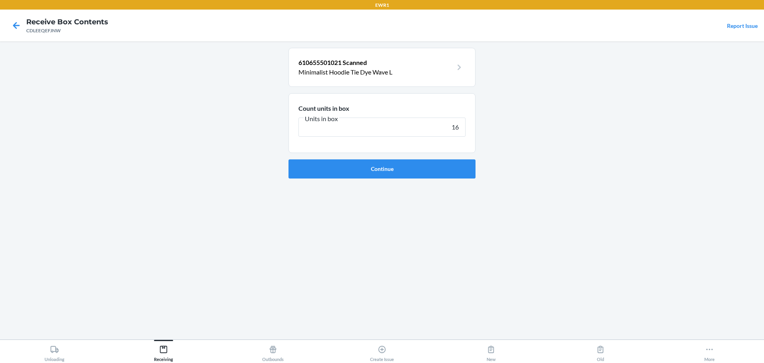
click button "Continue" at bounding box center [382, 168] width 187 height 19
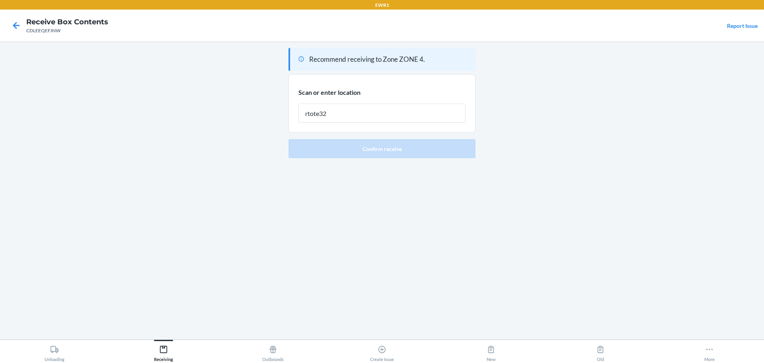
type input "rtote326"
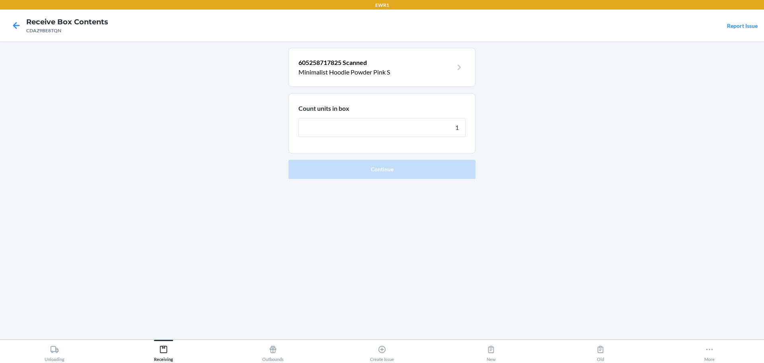
type input "16"
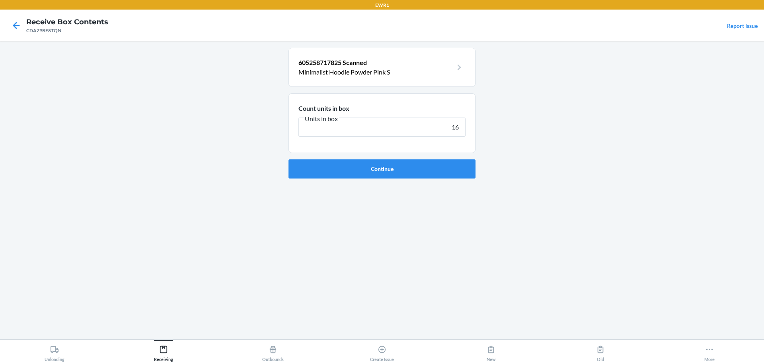
click button "Continue" at bounding box center [382, 168] width 187 height 19
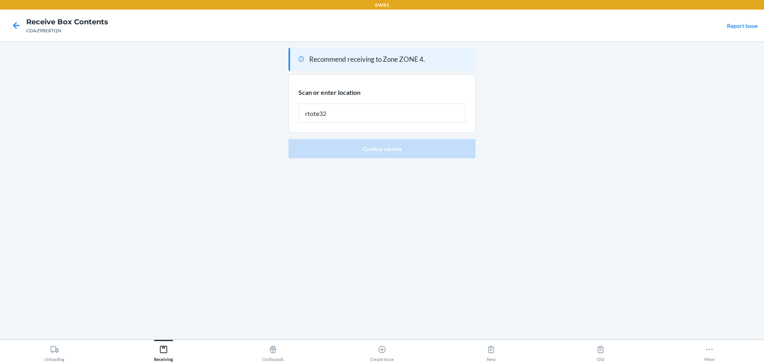
type input "rtote326"
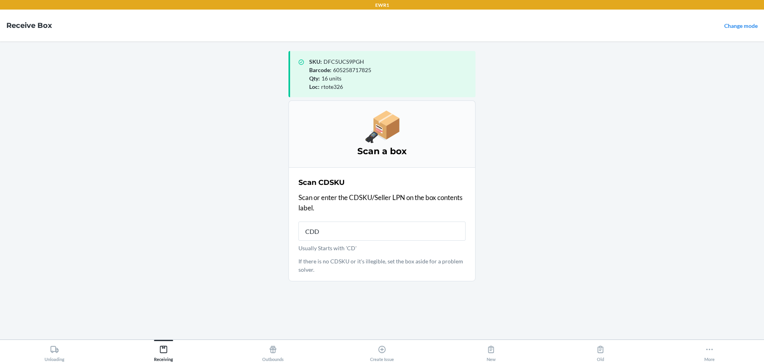
type input "CDDV"
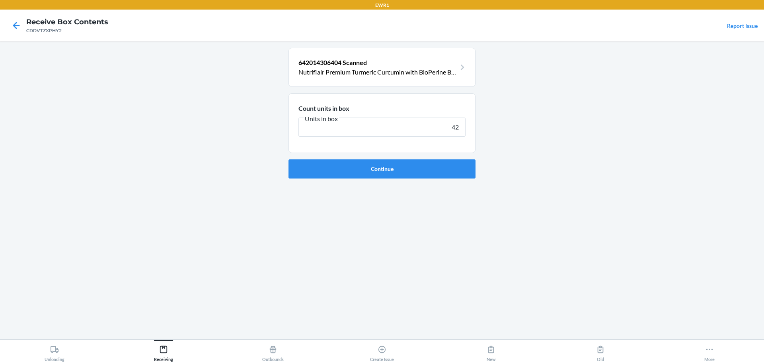
click at [289, 159] on button "Continue" at bounding box center [382, 168] width 187 height 19
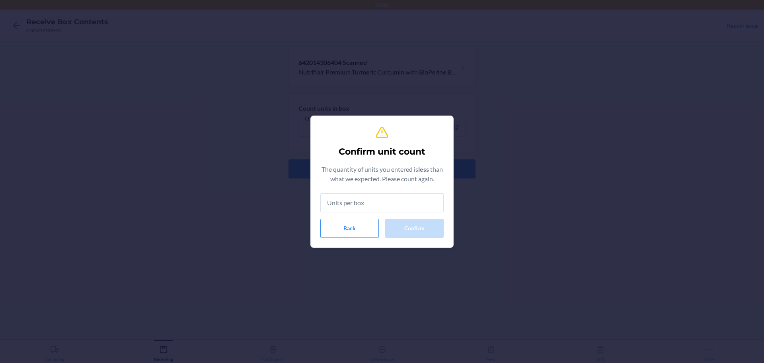
click at [327, 240] on div "Confirm unit count The quantity of units you entered is less than what we expec…" at bounding box center [381, 181] width 123 height 119
click at [341, 225] on button "Back" at bounding box center [349, 227] width 59 height 19
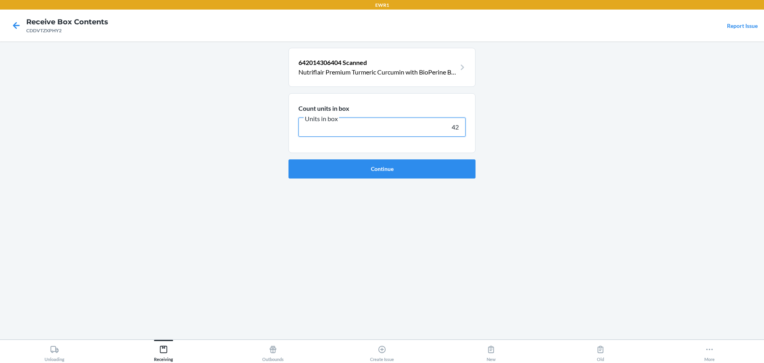
click at [456, 126] on input "42" at bounding box center [381, 126] width 167 height 19
type input "48"
click button "Continue" at bounding box center [382, 168] width 187 height 19
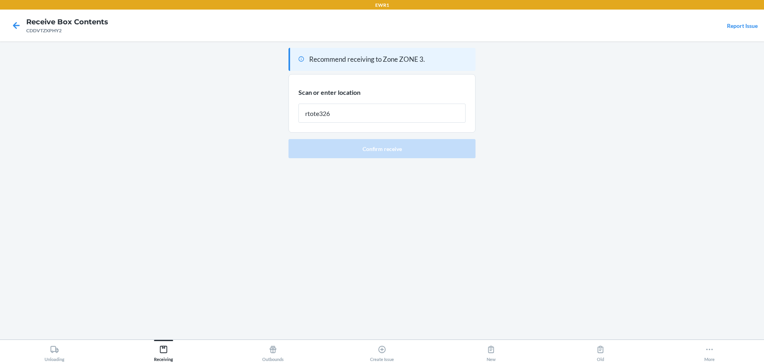
type input "rtote326"
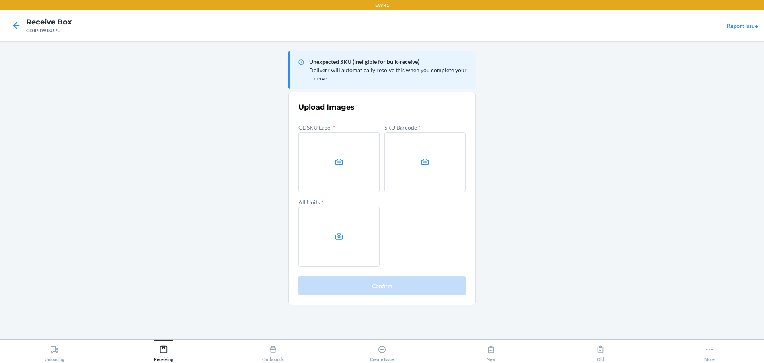
click at [670, 148] on main "Unexpected SKU (Ineligible for bulk-receive) Deliverr will automatically resolv…" at bounding box center [382, 190] width 764 height 298
click at [68, 150] on main "Unexpected SKU (Ineligible for bulk-receive) Deliverr will automatically resolv…" at bounding box center [382, 190] width 764 height 298
click at [313, 164] on label at bounding box center [338, 162] width 81 height 60
click at [0, 0] on input "file" at bounding box center [0, 0] width 0 height 0
click at [429, 156] on label at bounding box center [424, 162] width 81 height 60
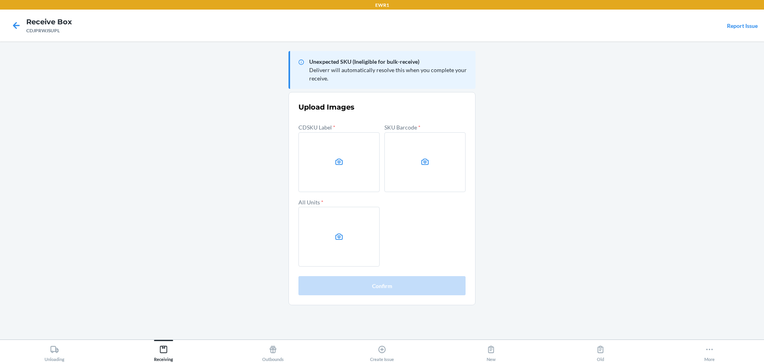
click at [0, 0] on input "file" at bounding box center [0, 0] width 0 height 0
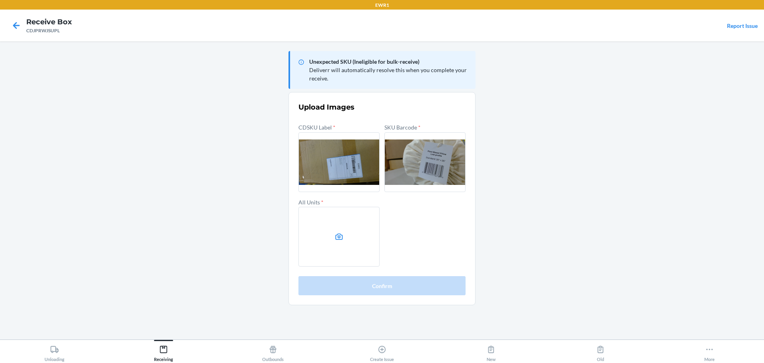
click at [353, 236] on label at bounding box center [338, 237] width 81 height 60
click at [0, 0] on input "file" at bounding box center [0, 0] width 0 height 0
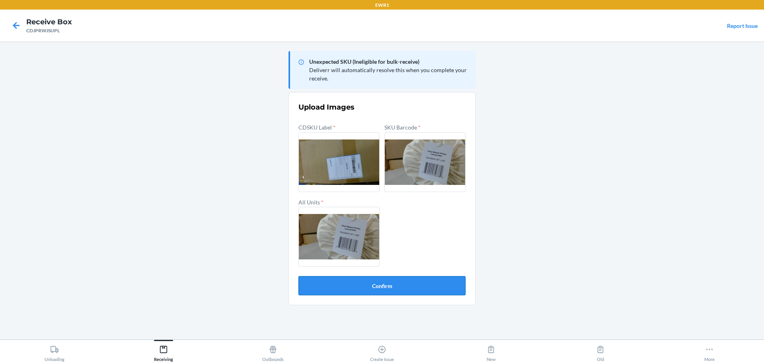
click at [427, 289] on button "Confirm" at bounding box center [381, 285] width 167 height 19
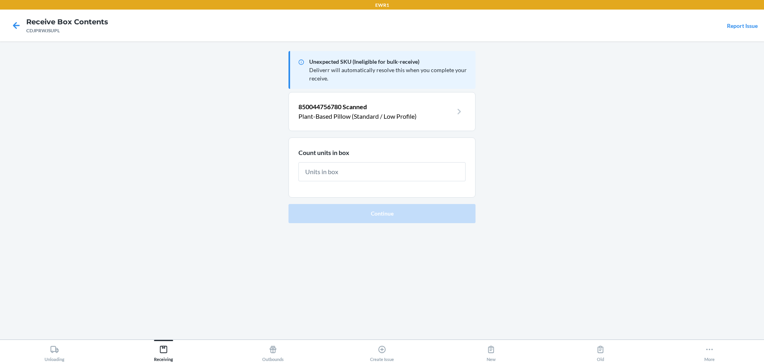
click at [418, 172] on input "text" at bounding box center [381, 171] width 167 height 19
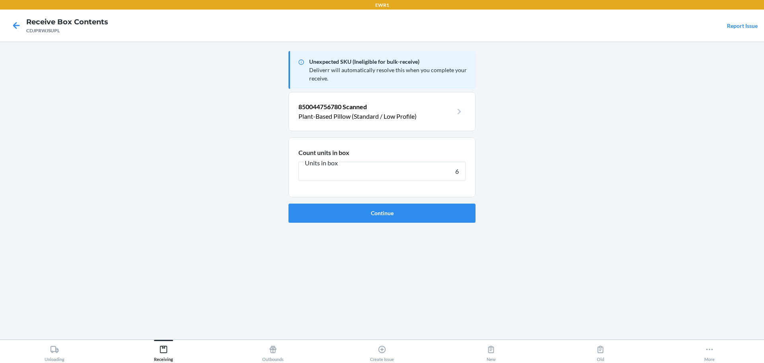
type input "6"
click at [289, 203] on button "Continue" at bounding box center [382, 212] width 187 height 19
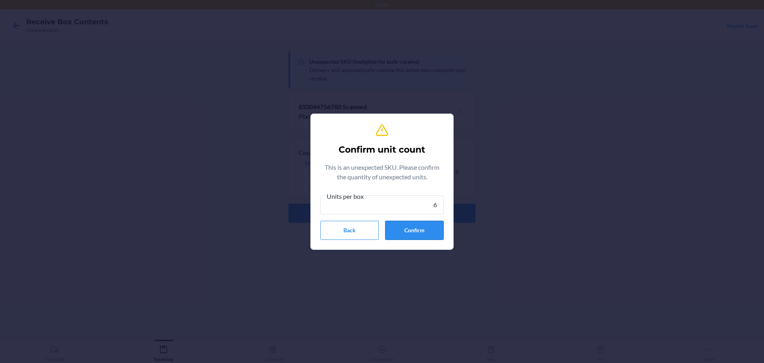
type input "6"
click at [437, 233] on button "Confirm" at bounding box center [414, 229] width 59 height 19
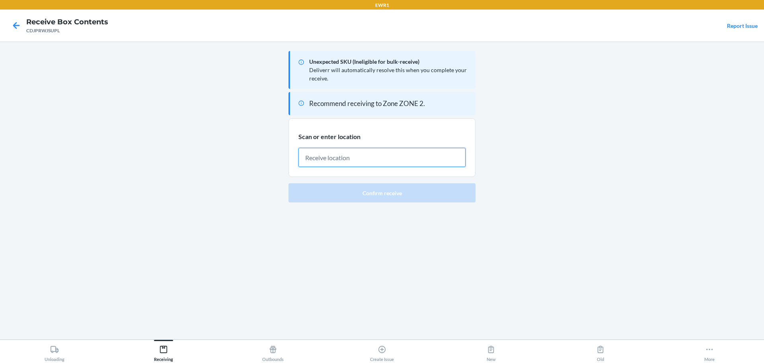
click at [417, 165] on input "text" at bounding box center [381, 157] width 167 height 19
type input "RTOTE628"
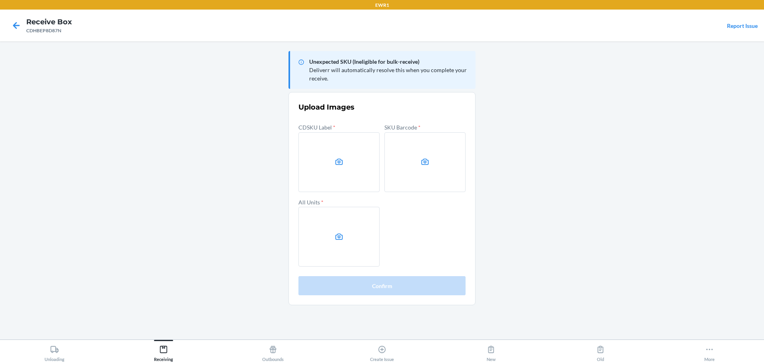
click at [626, 167] on main "Unexpected SKU (Ineligible for bulk-receive) Deliverr will automatically resolv…" at bounding box center [382, 190] width 764 height 298
click at [655, 319] on main "Unexpected SKU (Ineligible for bulk-receive) Deliverr will automatically resolv…" at bounding box center [382, 190] width 764 height 298
click at [322, 152] on label at bounding box center [338, 162] width 81 height 60
click at [0, 0] on input "file" at bounding box center [0, 0] width 0 height 0
click at [400, 178] on label at bounding box center [424, 162] width 81 height 60
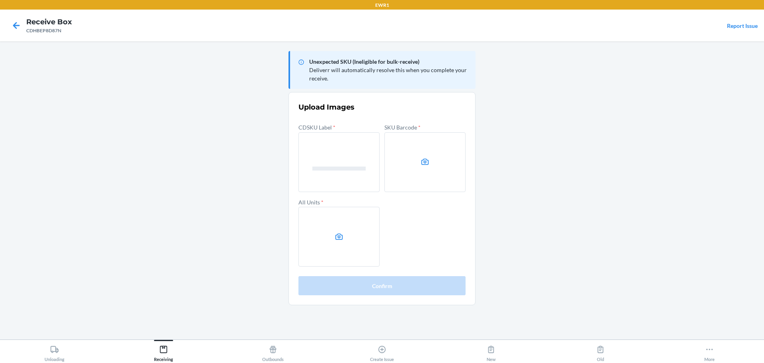
click at [0, 0] on input "file" at bounding box center [0, 0] width 0 height 0
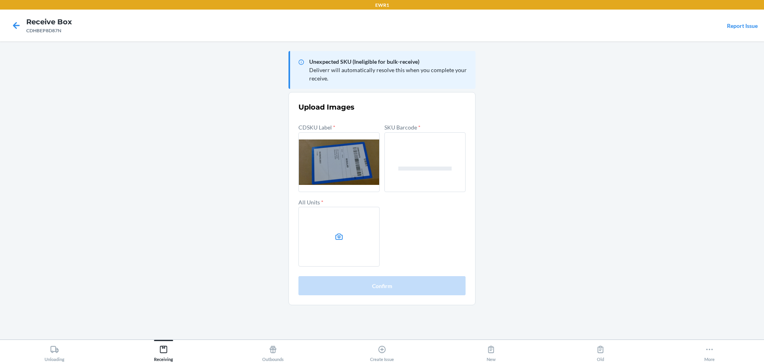
click at [353, 240] on label at bounding box center [338, 237] width 81 height 60
click at [0, 0] on input "file" at bounding box center [0, 0] width 0 height 0
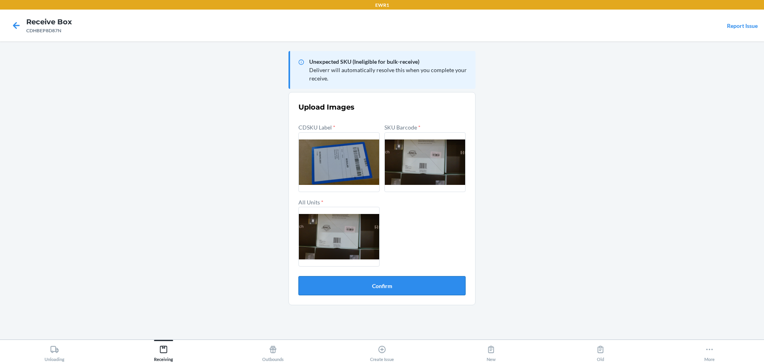
click at [426, 283] on button "Confirm" at bounding box center [381, 285] width 167 height 19
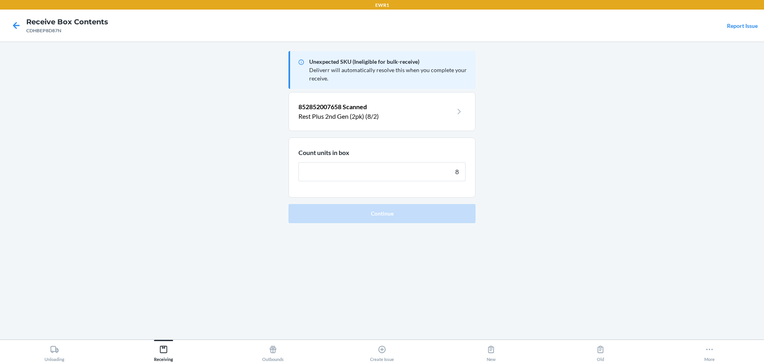
type input "8"
click at [289, 204] on button "Continue" at bounding box center [382, 213] width 187 height 19
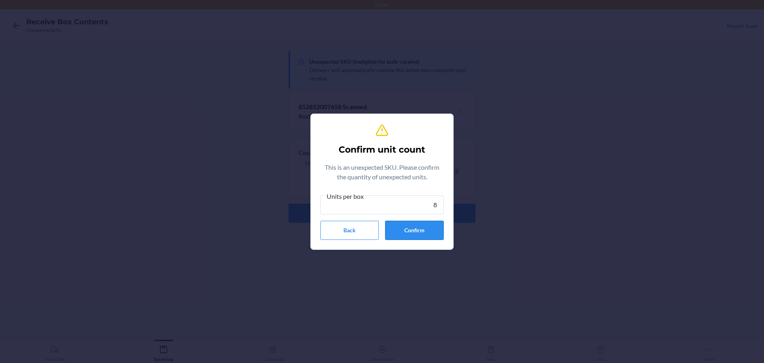
type input "8"
click at [443, 231] on button "Confirm" at bounding box center [414, 229] width 59 height 19
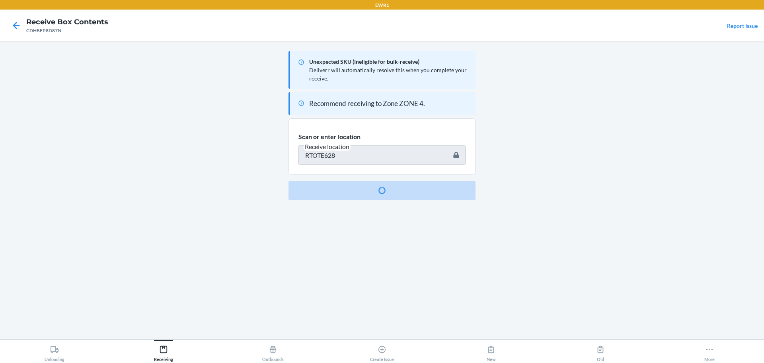
type input "CDWVJSF78EY"
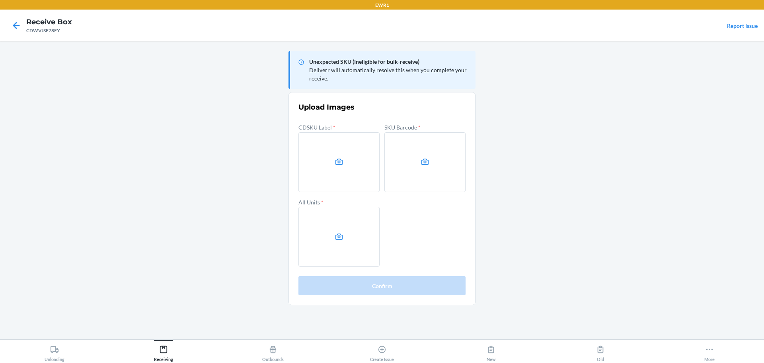
click at [632, 174] on main "Unexpected SKU (Ineligible for bulk-receive) Deliverr will automatically resolv…" at bounding box center [382, 190] width 764 height 298
click at [659, 166] on main "Unexpected SKU (Ineligible for bulk-receive) Deliverr will automatically resolv…" at bounding box center [382, 190] width 764 height 298
click at [350, 150] on label at bounding box center [338, 162] width 81 height 60
click at [0, 0] on input "file" at bounding box center [0, 0] width 0 height 0
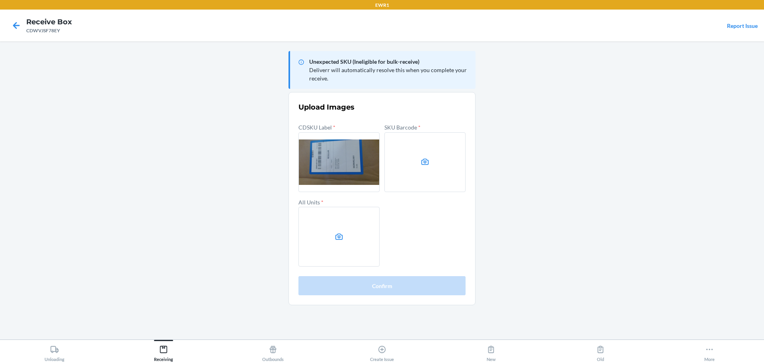
click at [408, 167] on label at bounding box center [424, 162] width 81 height 60
click at [0, 0] on input "file" at bounding box center [0, 0] width 0 height 0
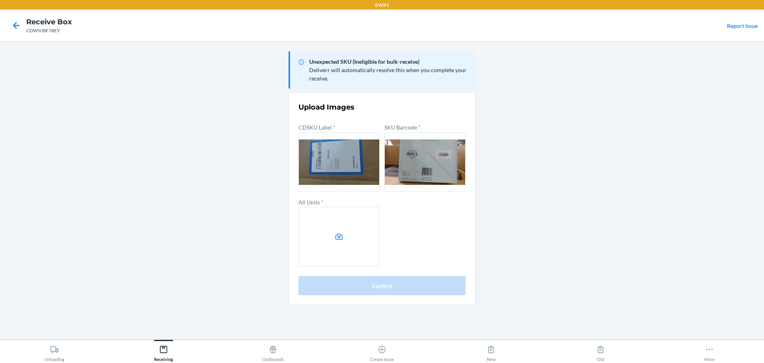
click at [359, 239] on label at bounding box center [338, 237] width 81 height 60
click at [0, 0] on input "file" at bounding box center [0, 0] width 0 height 0
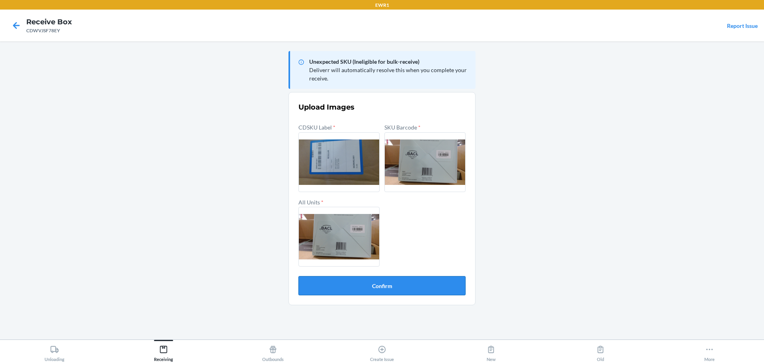
click at [421, 281] on button "Confirm" at bounding box center [381, 285] width 167 height 19
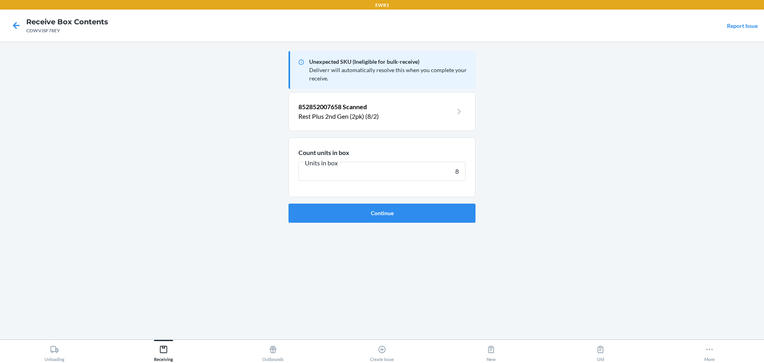
type input "8"
click at [289, 203] on button "Continue" at bounding box center [382, 212] width 187 height 19
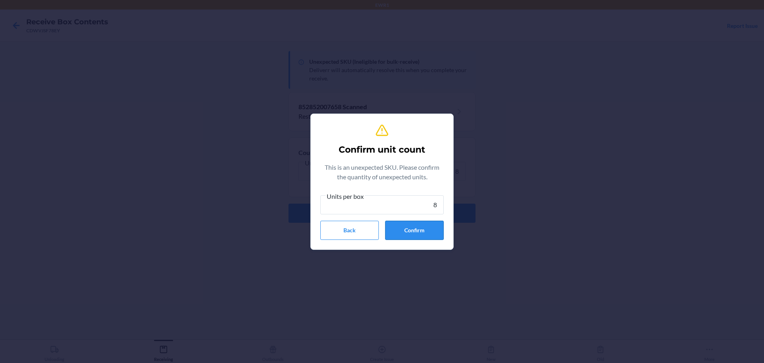
type input "8"
click at [426, 234] on button "Confirm" at bounding box center [414, 229] width 59 height 19
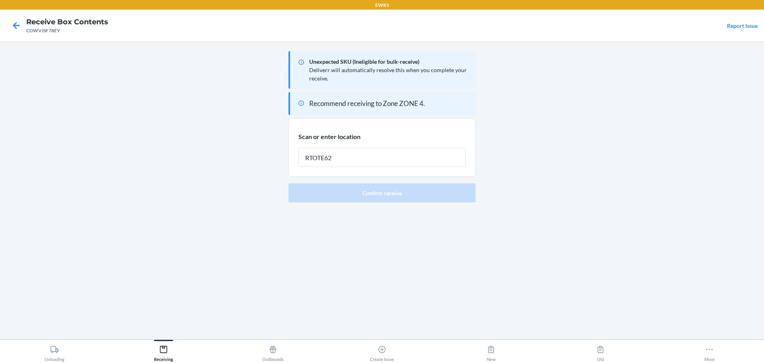
type input "RTOTE628"
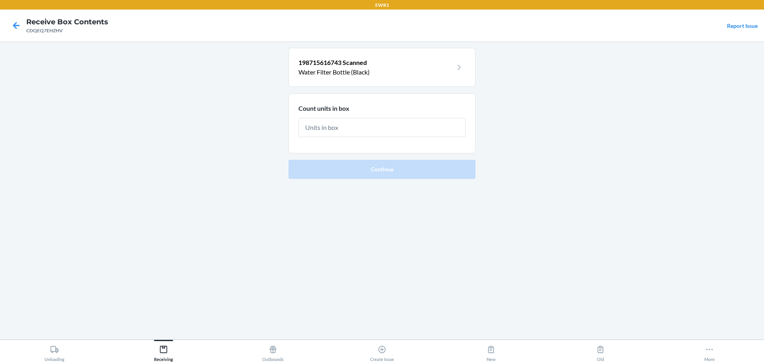
click at [637, 171] on main "198715616743 Scanned Water Filter Bottle (Black) Count units in box Continue" at bounding box center [382, 190] width 764 height 298
click at [383, 120] on input "text" at bounding box center [381, 127] width 167 height 19
type input "15"
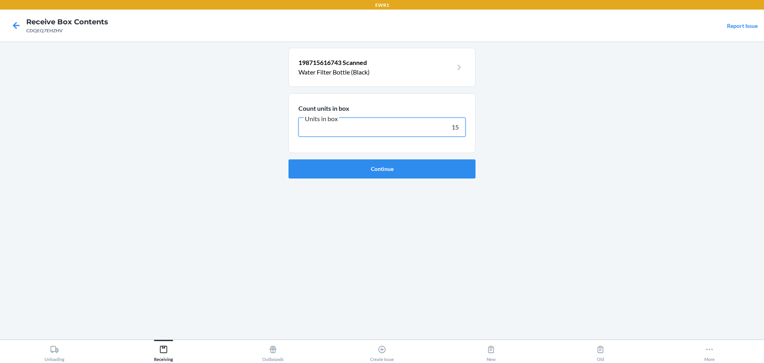
click button "Continue" at bounding box center [382, 168] width 187 height 19
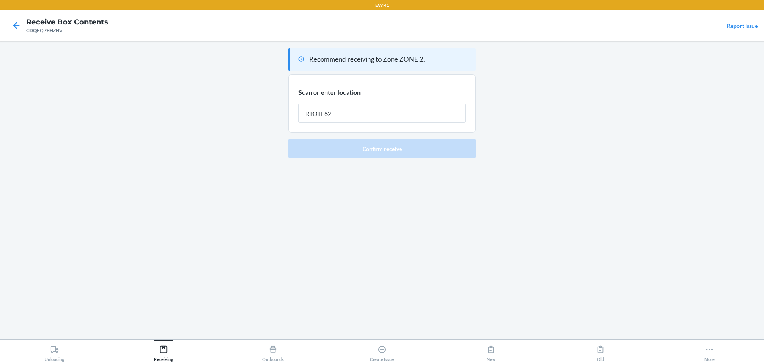
type input "RTOTE628"
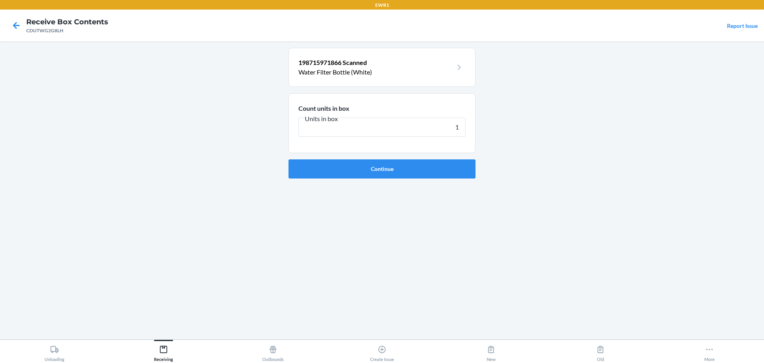
type input "15"
click button "Continue" at bounding box center [382, 168] width 187 height 19
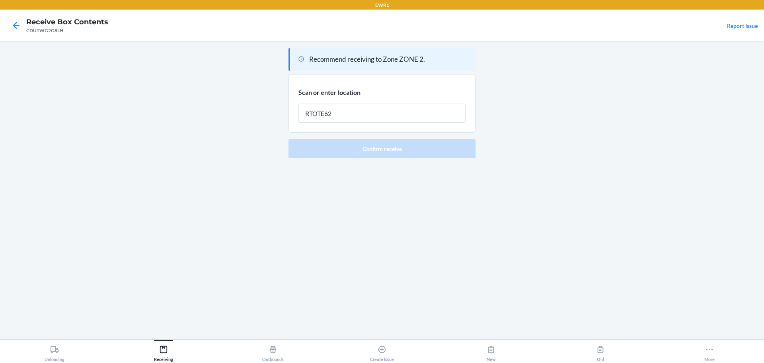
type input "RTOTE628"
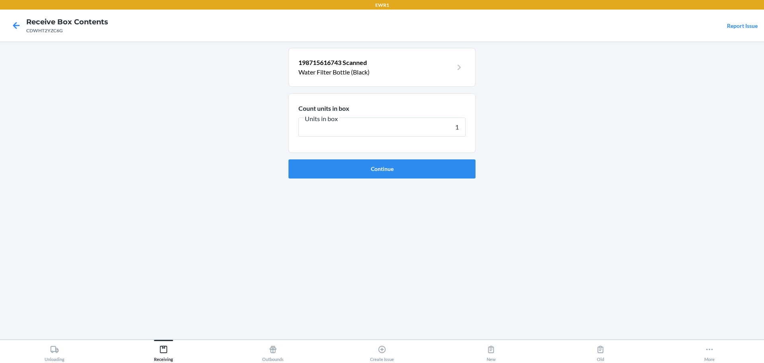
type input "15"
click button "Continue" at bounding box center [382, 168] width 187 height 19
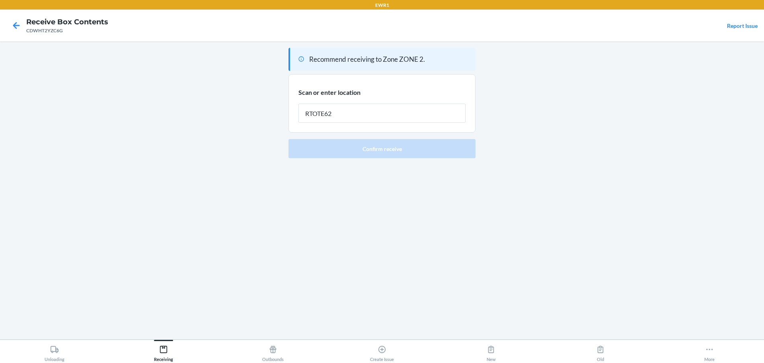
type input "RTOTE628"
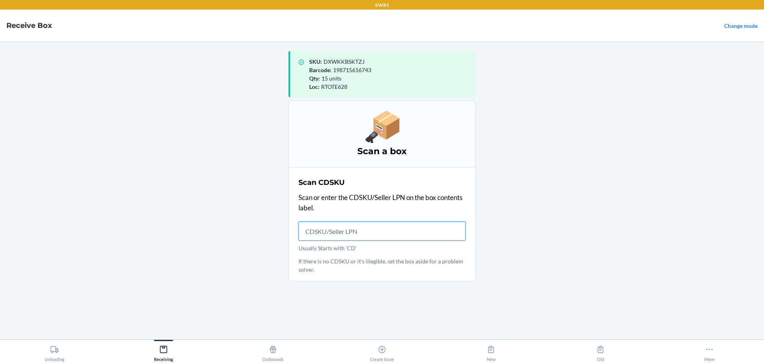
click at [334, 239] on input "Usually Starts with 'CD'" at bounding box center [381, 230] width 167 height 19
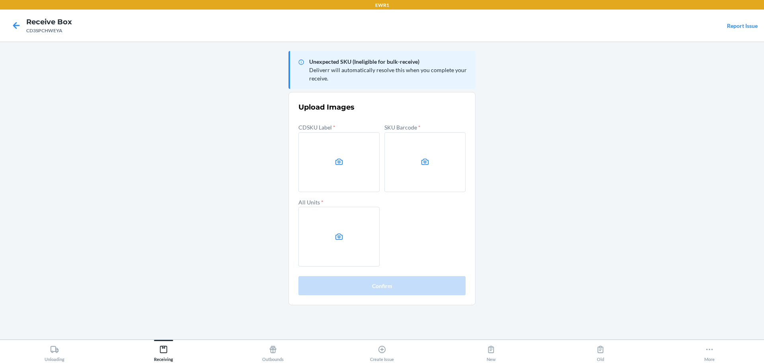
click at [645, 160] on main "Unexpected SKU (Ineligible for bulk-receive) Deliverr will automatically resolv…" at bounding box center [382, 190] width 764 height 298
click at [355, 155] on label at bounding box center [338, 162] width 81 height 60
click at [0, 0] on input "file" at bounding box center [0, 0] width 0 height 0
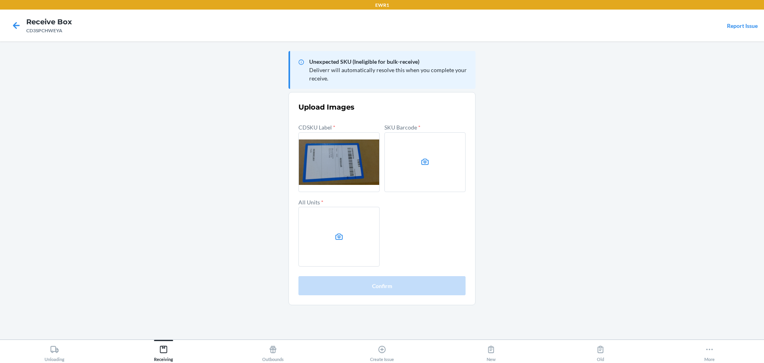
click at [429, 158] on icon at bounding box center [425, 161] width 9 height 9
click at [0, 0] on input "file" at bounding box center [0, 0] width 0 height 0
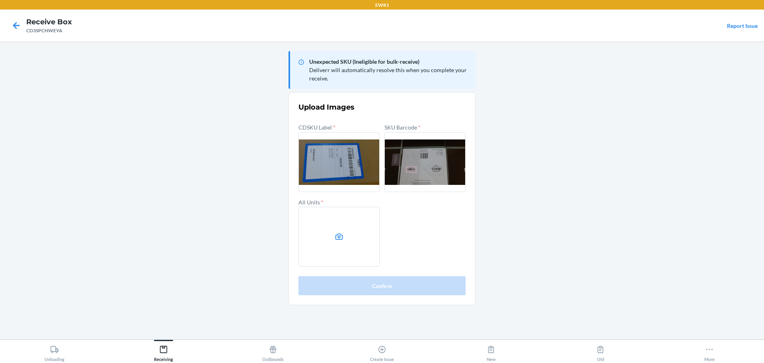
click at [345, 234] on label at bounding box center [338, 237] width 81 height 60
click at [0, 0] on input "file" at bounding box center [0, 0] width 0 height 0
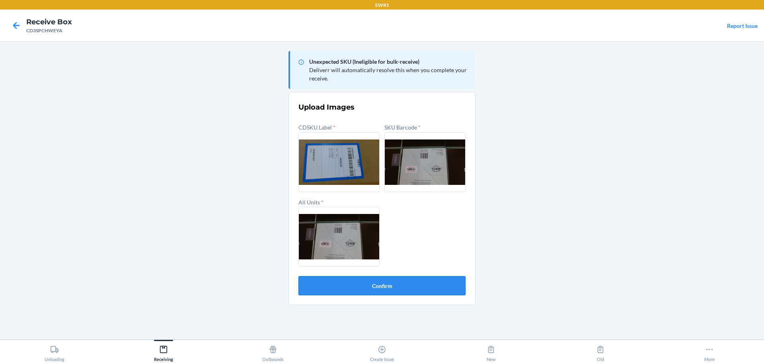
click at [381, 279] on button "Confirm" at bounding box center [381, 285] width 167 height 19
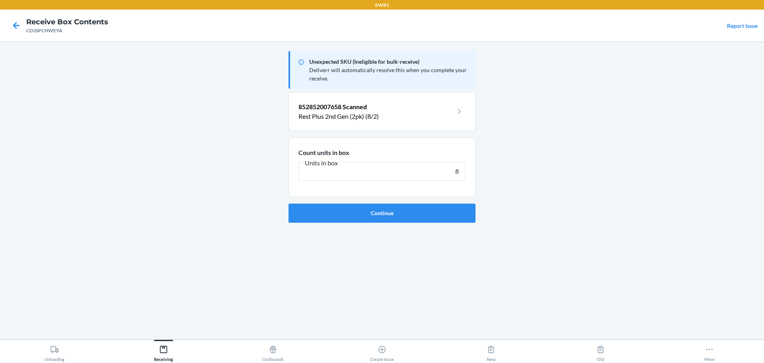
type input "8"
click at [289, 203] on button "Continue" at bounding box center [382, 212] width 187 height 19
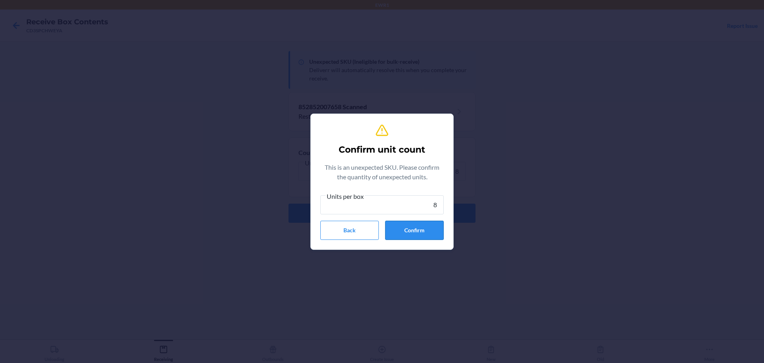
type input "8"
click at [421, 226] on button "Confirm" at bounding box center [414, 229] width 59 height 19
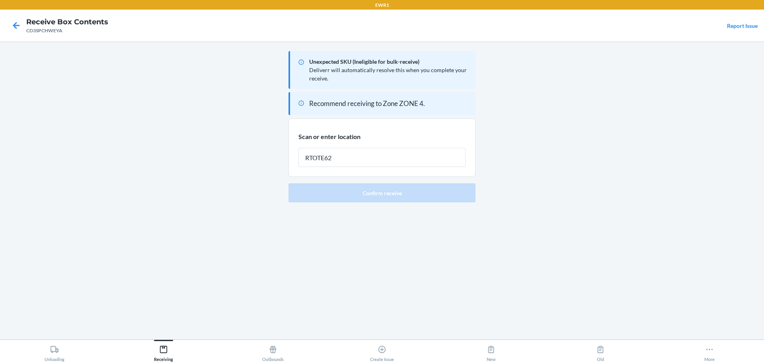
type input "RTOTE628"
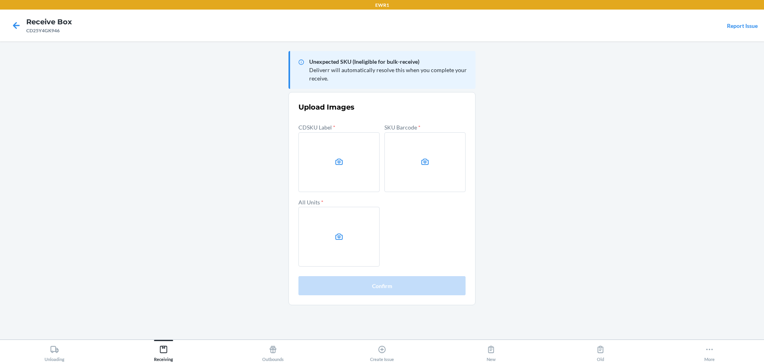
drag, startPoint x: 736, startPoint y: 84, endPoint x: 724, endPoint y: 90, distance: 12.6
click at [736, 84] on main "Unexpected SKU (Ineligible for bulk-receive) Deliverr will automatically resolv…" at bounding box center [382, 190] width 764 height 298
click at [328, 179] on label at bounding box center [338, 162] width 81 height 60
click at [0, 0] on input "file" at bounding box center [0, 0] width 0 height 0
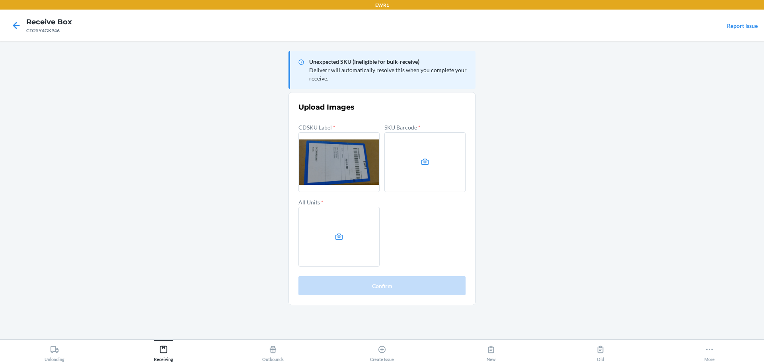
click at [429, 161] on icon at bounding box center [425, 161] width 8 height 6
click at [0, 0] on input "file" at bounding box center [0, 0] width 0 height 0
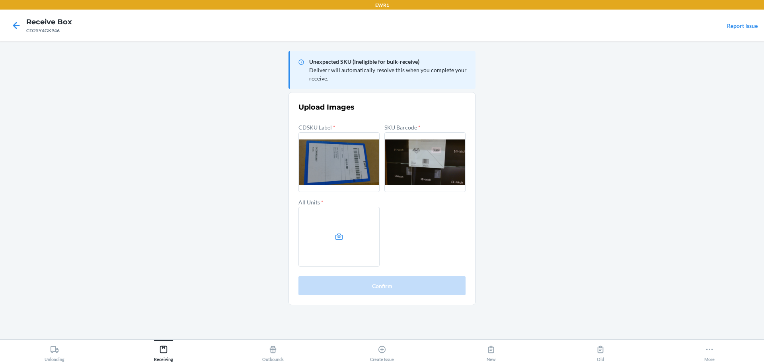
click at [353, 227] on label at bounding box center [338, 237] width 81 height 60
click at [0, 0] on input "file" at bounding box center [0, 0] width 0 height 0
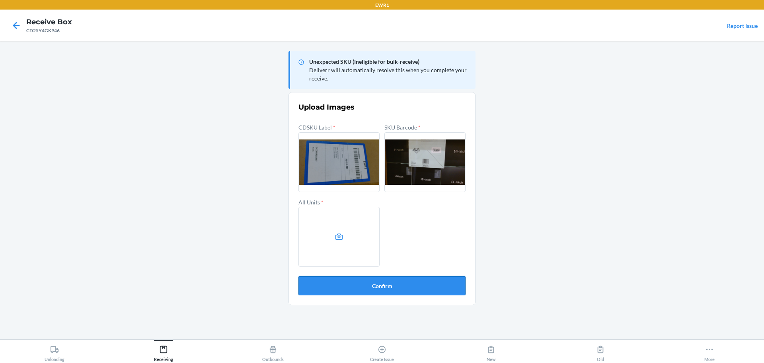
click at [402, 285] on button "Confirm" at bounding box center [381, 285] width 167 height 19
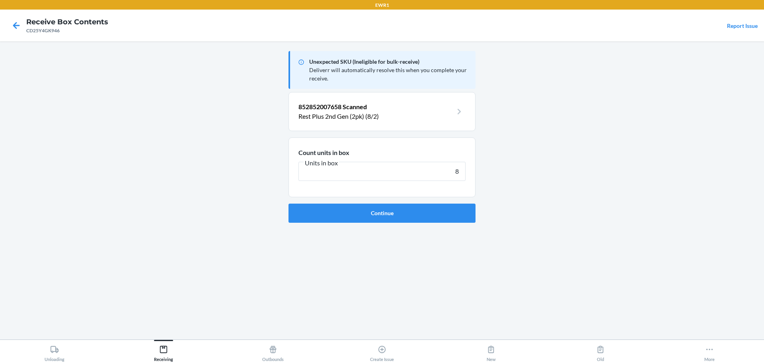
type input "8"
click at [289, 203] on button "Continue" at bounding box center [382, 212] width 187 height 19
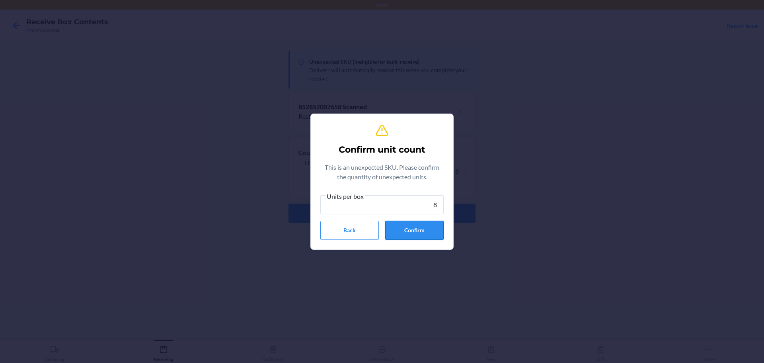
type input "8"
click at [439, 232] on button "Confirm" at bounding box center [414, 229] width 59 height 19
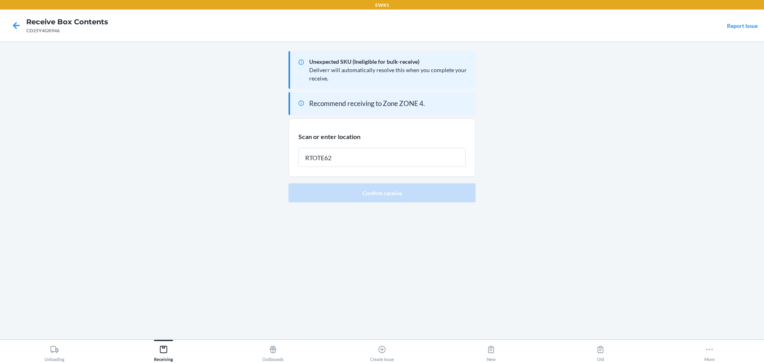
type input "RTOTE628"
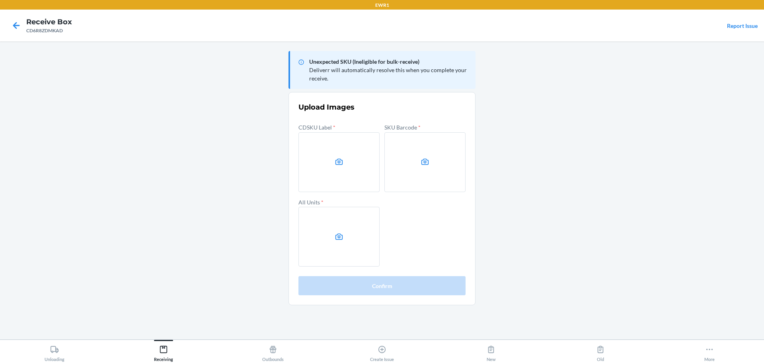
click at [641, 149] on main "Unexpected SKU (Ineligible for bulk-receive) Deliverr will automatically resolv…" at bounding box center [382, 190] width 764 height 298
click at [317, 148] on label at bounding box center [338, 162] width 81 height 60
click at [0, 0] on input "file" at bounding box center [0, 0] width 0 height 0
click at [145, 72] on main "Unexpected SKU (Ineligible for bulk-receive) Deliverr will automatically resolv…" at bounding box center [382, 190] width 764 height 298
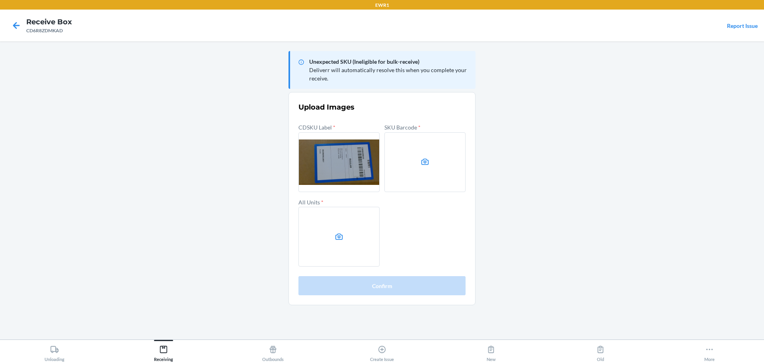
click at [445, 159] on label at bounding box center [424, 162] width 81 height 60
click at [0, 0] on input "file" at bounding box center [0, 0] width 0 height 0
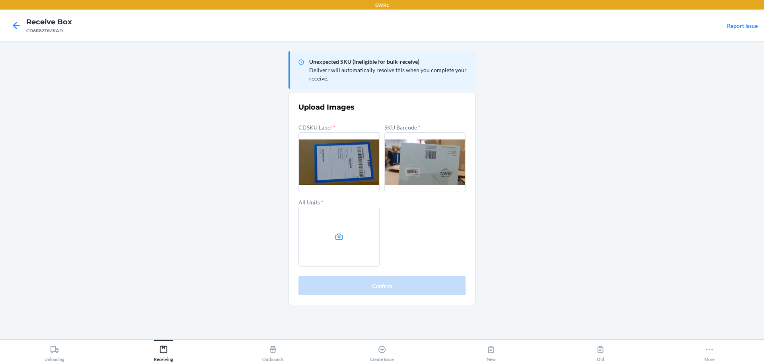
click at [335, 240] on icon at bounding box center [339, 236] width 9 height 9
click at [0, 0] on input "file" at bounding box center [0, 0] width 0 height 0
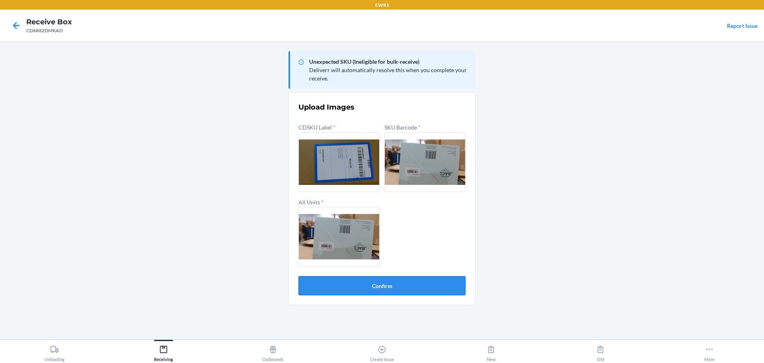
click at [423, 277] on button "Confirm" at bounding box center [381, 285] width 167 height 19
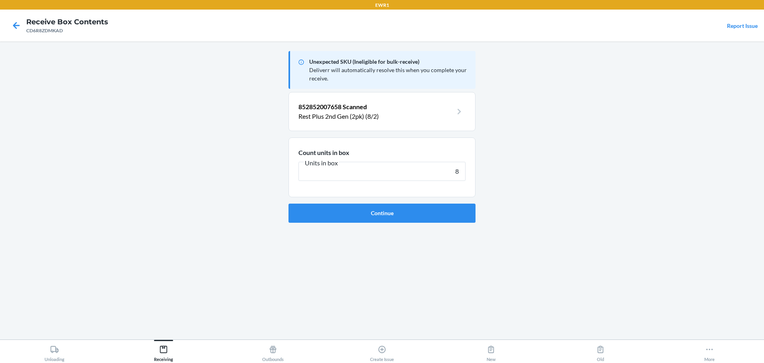
type input "8"
click at [289, 203] on button "Continue" at bounding box center [382, 212] width 187 height 19
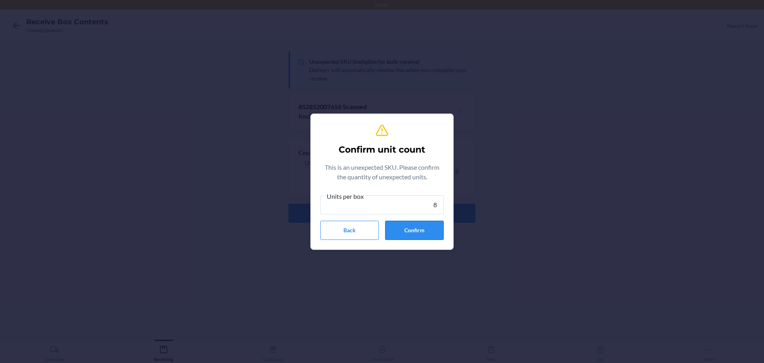
type input "8"
click at [437, 232] on button "Confirm" at bounding box center [414, 229] width 59 height 19
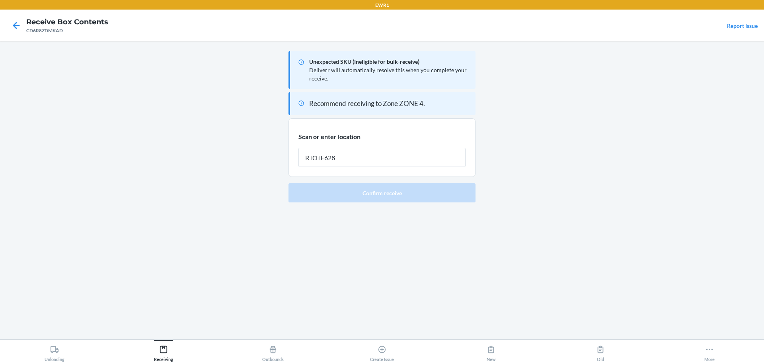
type input "RTOTE628"
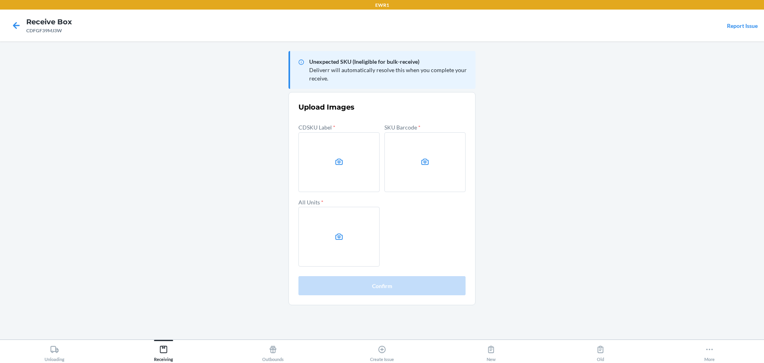
click at [625, 171] on main "Unexpected SKU (Ineligible for bulk-receive) Deliverr will automatically resolv…" at bounding box center [382, 190] width 764 height 298
click at [341, 171] on label at bounding box center [338, 162] width 81 height 60
click at [0, 0] on input "file" at bounding box center [0, 0] width 0 height 0
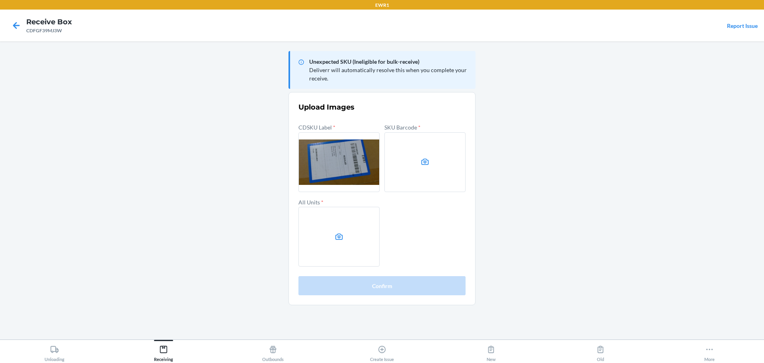
click at [406, 162] on label at bounding box center [424, 162] width 81 height 60
click at [0, 0] on input "file" at bounding box center [0, 0] width 0 height 0
click at [357, 237] on label at bounding box center [338, 237] width 81 height 60
click at [0, 0] on input "file" at bounding box center [0, 0] width 0 height 0
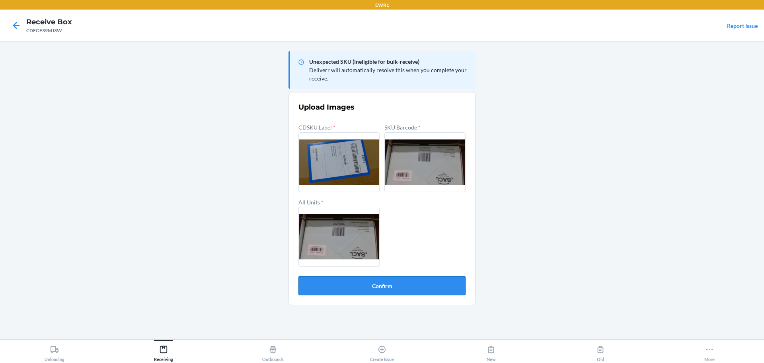
click at [404, 278] on button "Confirm" at bounding box center [381, 285] width 167 height 19
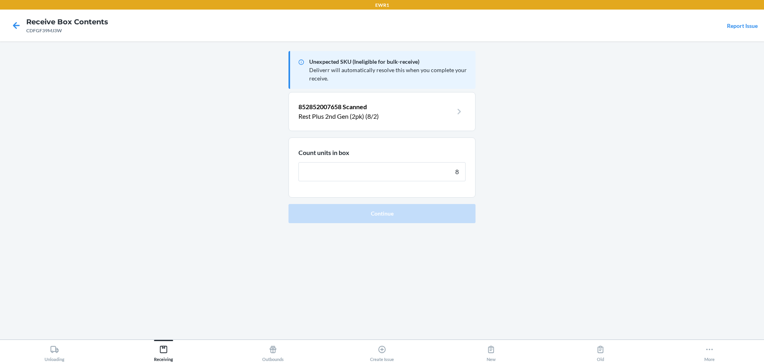
type input "8"
click at [289, 204] on button "Continue" at bounding box center [382, 213] width 187 height 19
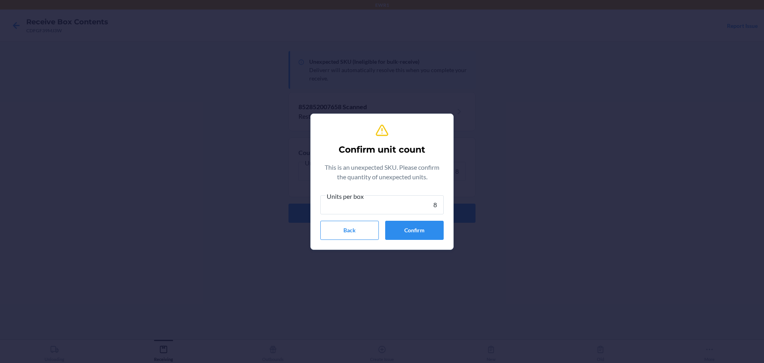
type input "8"
click at [445, 233] on section "Confirm unit count This is an unexpected SKU. Please confirm the quantity of un…" at bounding box center [381, 181] width 143 height 136
click at [435, 240] on div "Confirm unit count This is an unexpected SKU. Please confirm the quantity of un…" at bounding box center [381, 181] width 123 height 123
click at [435, 239] on button "Confirm" at bounding box center [414, 229] width 59 height 19
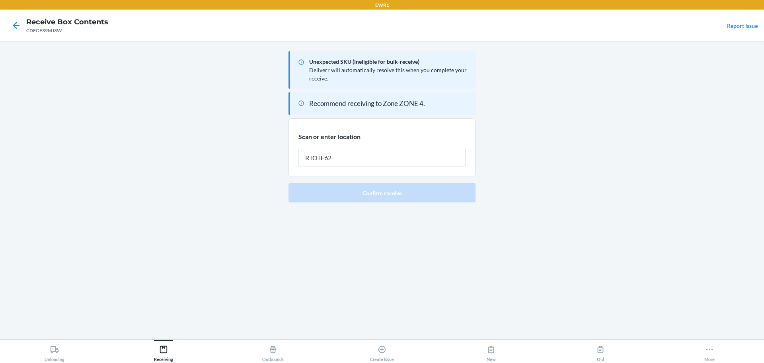
type input "RTOTE628"
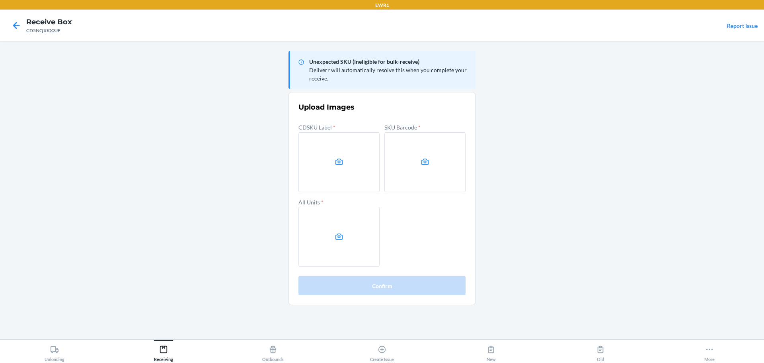
click at [663, 117] on main "Unexpected SKU (Ineligible for bulk-receive) Deliverr will automatically resolv…" at bounding box center [382, 190] width 764 height 298
click at [678, 138] on main "Unexpected SKU (Ineligible for bulk-receive) Deliverr will automatically resolv…" at bounding box center [382, 190] width 764 height 298
click at [331, 170] on label at bounding box center [338, 162] width 81 height 60
click at [0, 0] on input "file" at bounding box center [0, 0] width 0 height 0
click at [438, 158] on label at bounding box center [424, 162] width 81 height 60
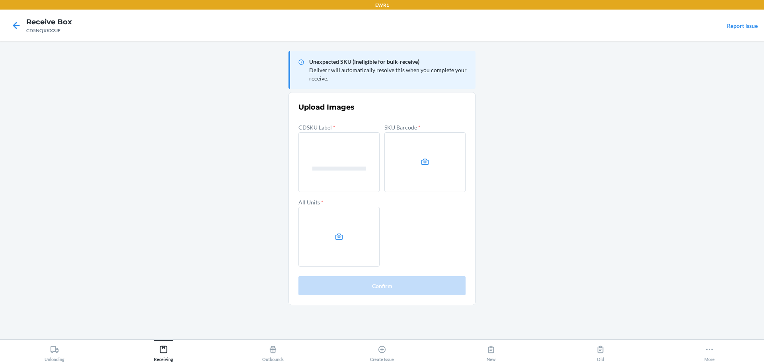
click at [0, 0] on input "file" at bounding box center [0, 0] width 0 height 0
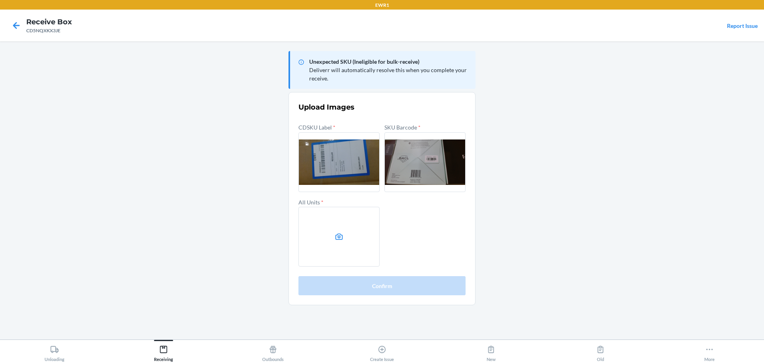
click at [353, 229] on label at bounding box center [338, 237] width 81 height 60
click at [0, 0] on input "file" at bounding box center [0, 0] width 0 height 0
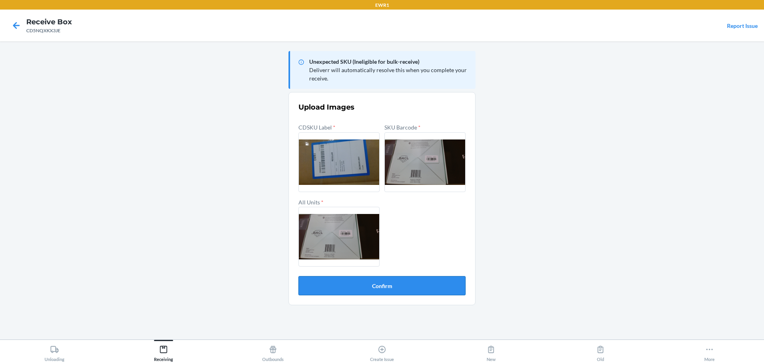
click at [433, 290] on button "Confirm" at bounding box center [381, 285] width 167 height 19
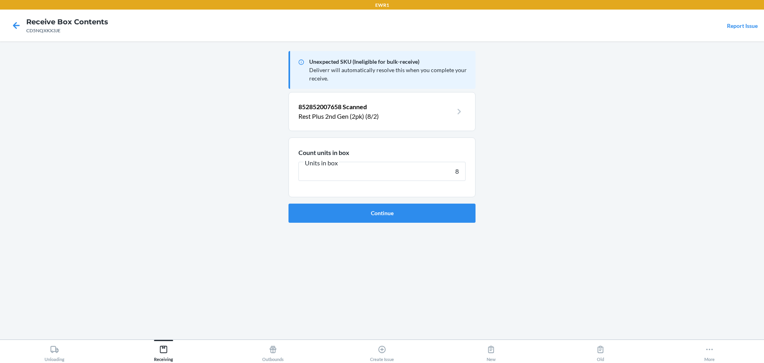
type input "8"
click at [289, 203] on button "Continue" at bounding box center [382, 212] width 187 height 19
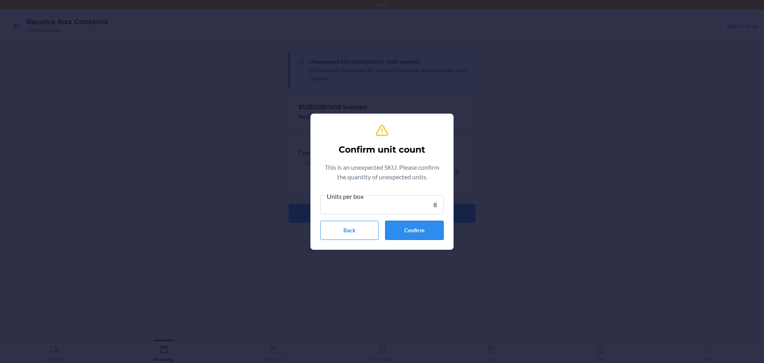
type input "8"
click at [419, 233] on button "Confirm" at bounding box center [414, 229] width 59 height 19
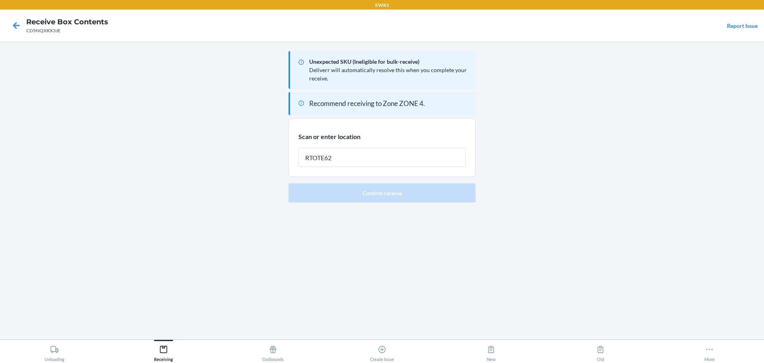
type input "RTOTE628"
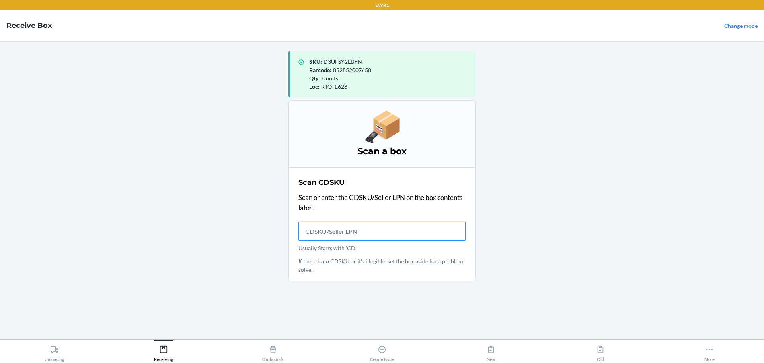
click at [395, 238] on input "Usually Starts with 'CD'" at bounding box center [381, 230] width 167 height 19
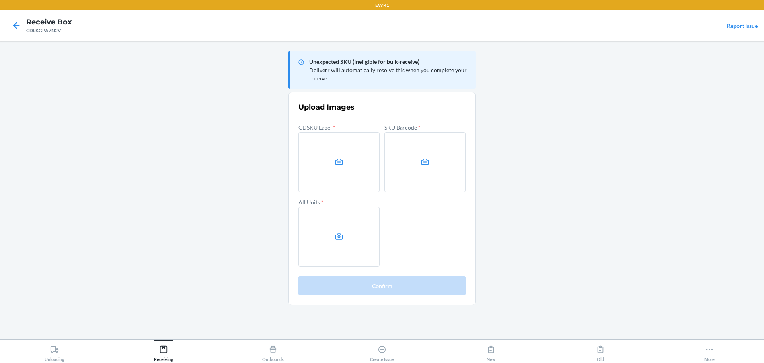
click at [56, 76] on main "Unexpected SKU (Ineligible for bulk-receive) Deliverr will automatically resolv…" at bounding box center [382, 190] width 764 height 298
click at [349, 161] on label at bounding box center [338, 162] width 81 height 60
click at [0, 0] on input "file" at bounding box center [0, 0] width 0 height 0
click at [86, 84] on main "Unexpected SKU (Ineligible for bulk-receive) Deliverr will automatically resolv…" at bounding box center [382, 190] width 764 height 298
click at [356, 166] on label at bounding box center [338, 162] width 81 height 60
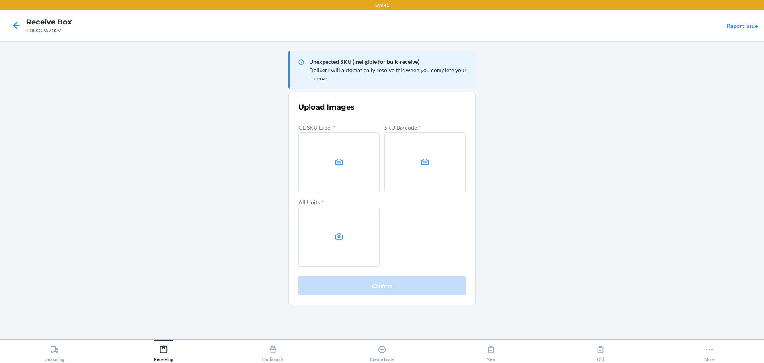
click at [0, 0] on input "file" at bounding box center [0, 0] width 0 height 0
click at [433, 149] on label at bounding box center [424, 162] width 81 height 60
click at [0, 0] on input "file" at bounding box center [0, 0] width 0 height 0
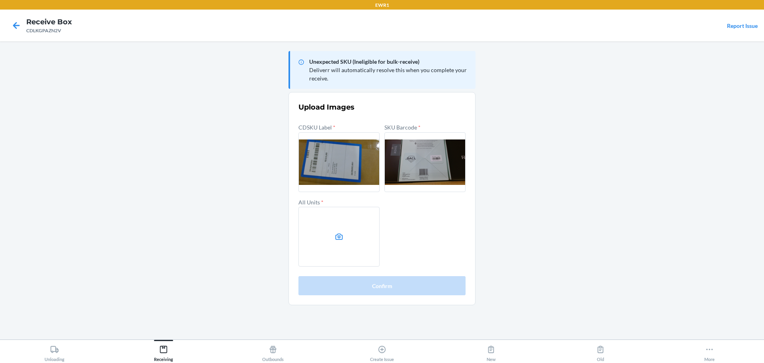
click at [344, 242] on label at bounding box center [338, 237] width 81 height 60
click at [0, 0] on input "file" at bounding box center [0, 0] width 0 height 0
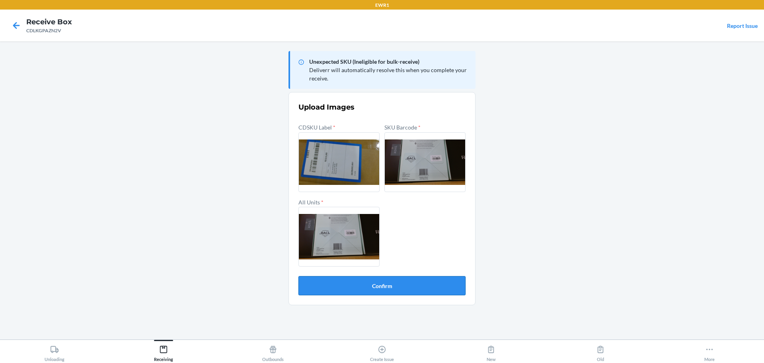
click at [421, 279] on button "Confirm" at bounding box center [381, 285] width 167 height 19
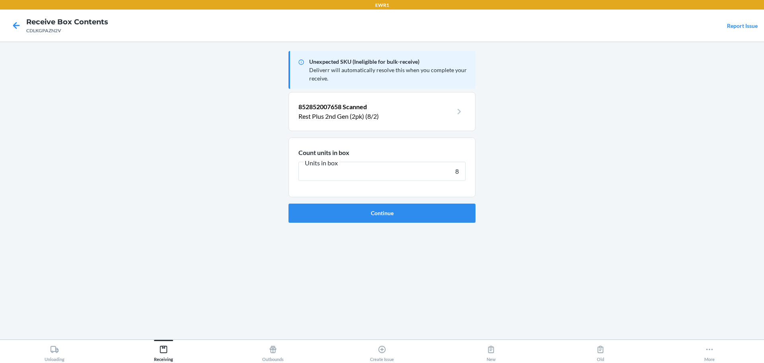
type input "8"
click at [289, 203] on button "Continue" at bounding box center [382, 212] width 187 height 19
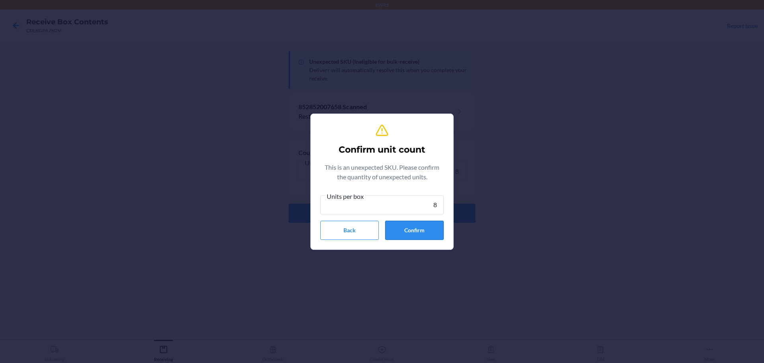
type input "8"
click at [404, 228] on button "Confirm" at bounding box center [414, 229] width 59 height 19
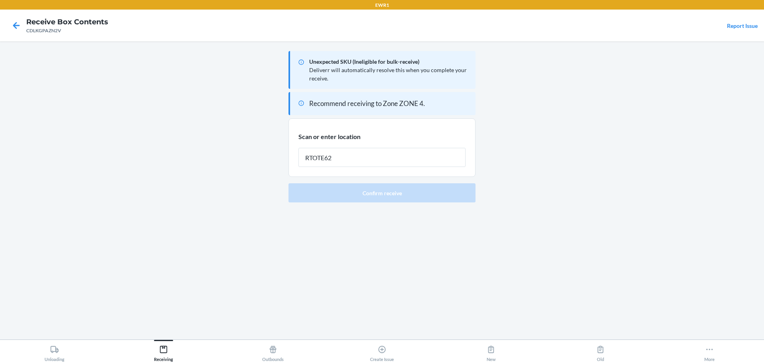
type input "RTOTE628"
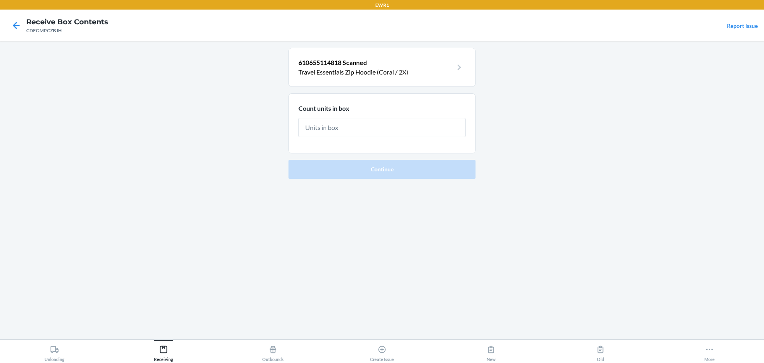
click at [357, 77] on section "610655114818 Scanned Travel Essentials Zip Hoodie (Coral / 2X)" at bounding box center [382, 67] width 187 height 39
click at [363, 67] on p "610655114818 Scanned" at bounding box center [375, 63] width 154 height 10
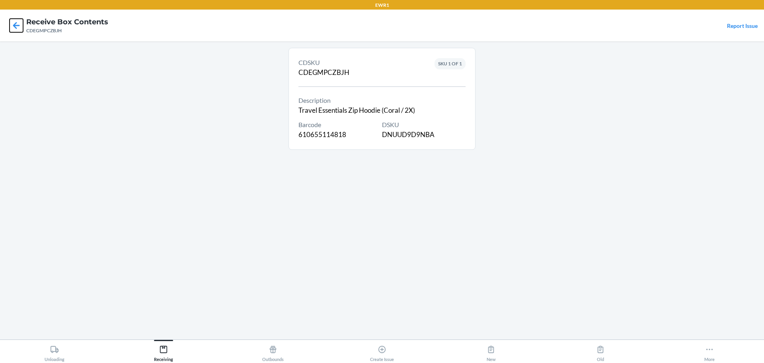
click at [12, 27] on icon at bounding box center [17, 26] width 14 height 14
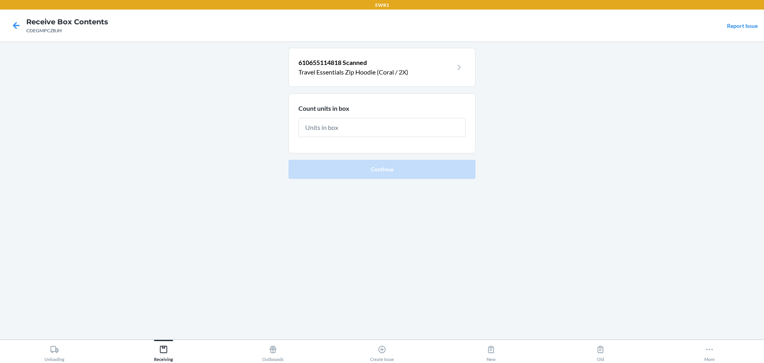
click at [44, 31] on div "CDEGMPCZBJH" at bounding box center [67, 30] width 82 height 7
copy div "CDEGMPCZBJH"
click at [335, 123] on input "text" at bounding box center [381, 127] width 167 height 19
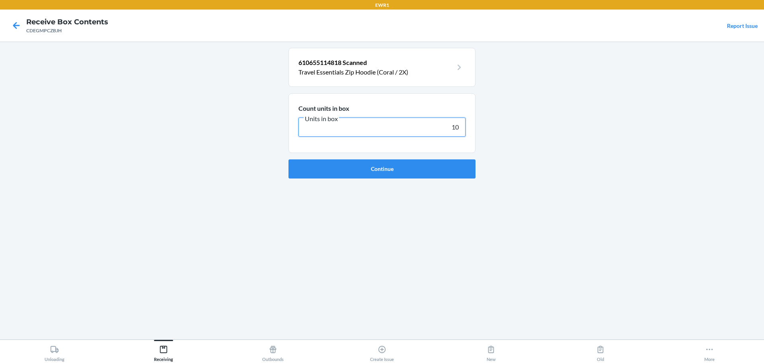
type input "10"
click at [289, 159] on button "Continue" at bounding box center [382, 168] width 187 height 19
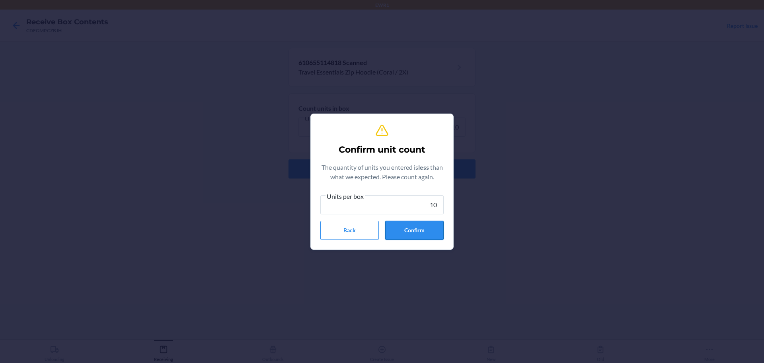
type input "10"
click at [430, 232] on button "Confirm" at bounding box center [414, 229] width 59 height 19
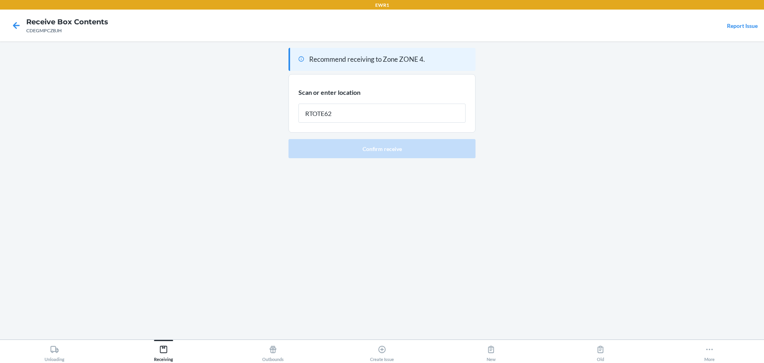
type input "RTOTE628"
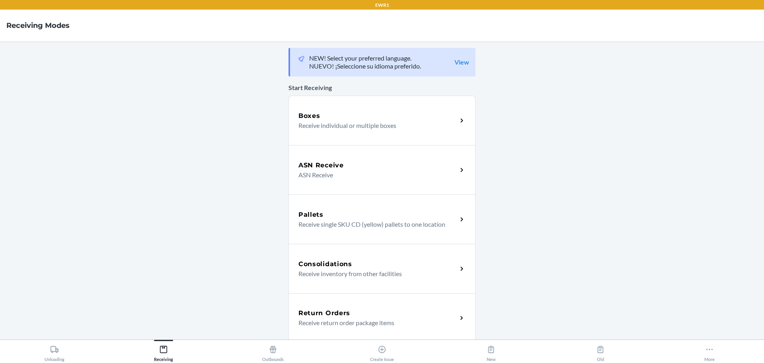
click at [406, 126] on p "Receive individual or multiple boxes" at bounding box center [374, 126] width 152 height 10
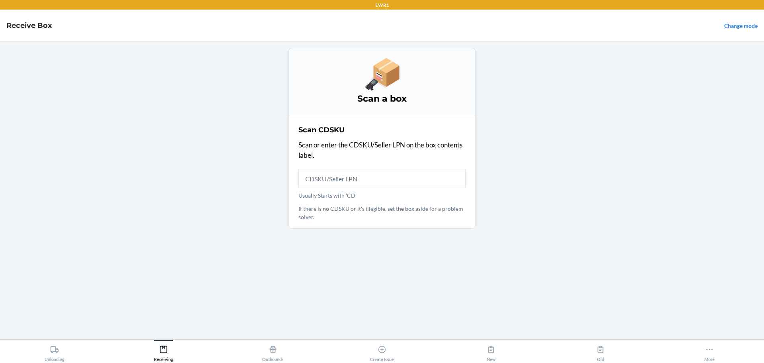
click at [342, 174] on input "Usually Starts with 'CD'" at bounding box center [381, 178] width 167 height 19
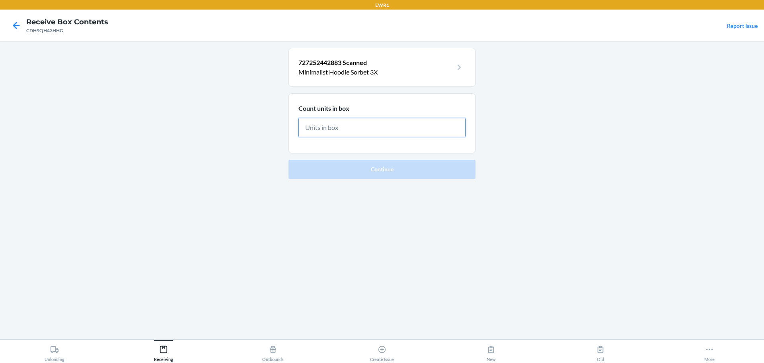
type input "9"
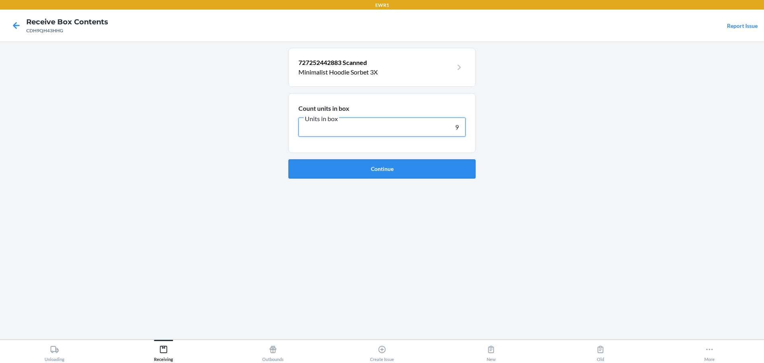
click button "Continue" at bounding box center [382, 168] width 187 height 19
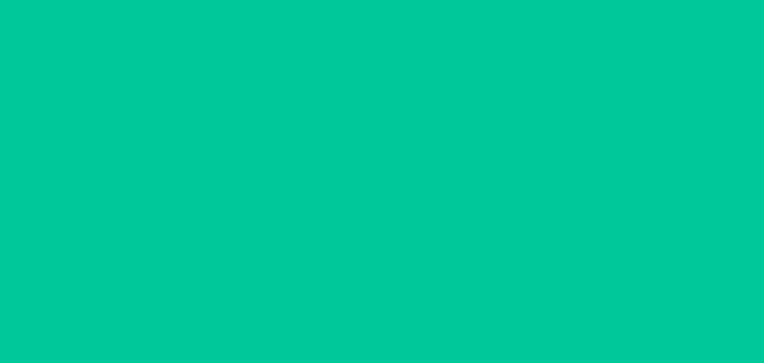
type input "9"
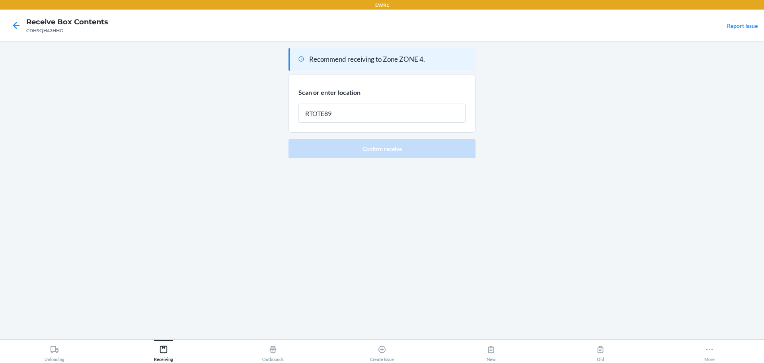
type input "RTOTE894"
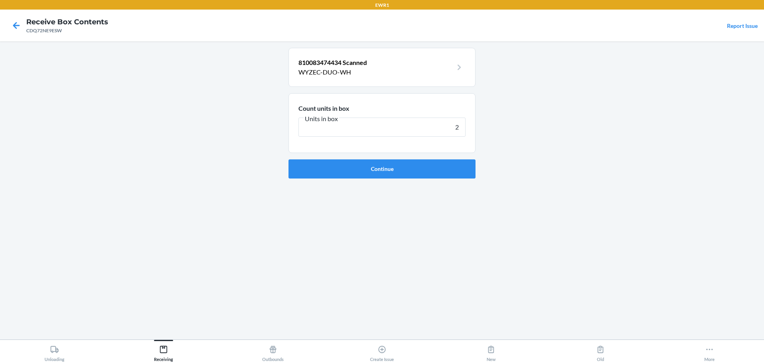
type input "24"
click button "Continue" at bounding box center [382, 168] width 187 height 19
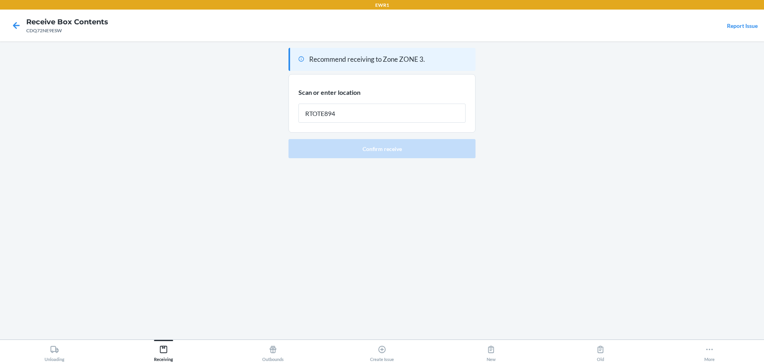
type input "RTOTE894"
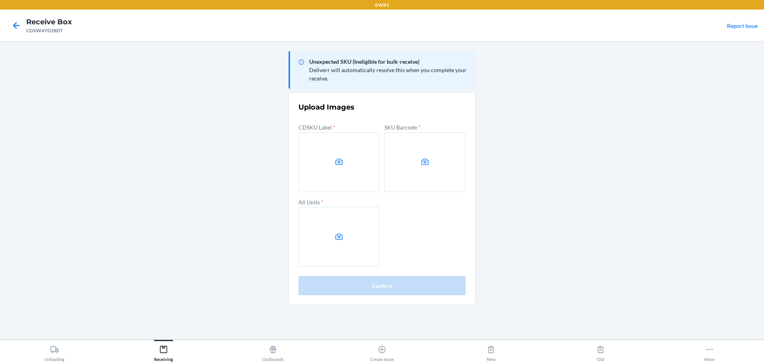
click at [659, 163] on main "Unexpected SKU (Ineligible for bulk-receive) Deliverr will automatically resolv…" at bounding box center [382, 190] width 764 height 298
click at [346, 179] on label at bounding box center [338, 162] width 81 height 60
click at [0, 0] on input "file" at bounding box center [0, 0] width 0 height 0
click at [427, 171] on label at bounding box center [424, 162] width 81 height 60
click at [0, 0] on input "file" at bounding box center [0, 0] width 0 height 0
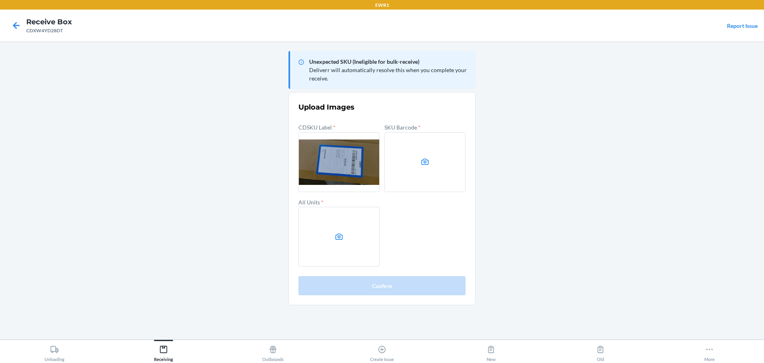
click at [640, 176] on main "Unexpected SKU (Ineligible for bulk-receive) Deliverr will automatically resolv…" at bounding box center [382, 190] width 764 height 298
click at [421, 161] on icon at bounding box center [425, 161] width 9 height 9
click at [0, 0] on input "file" at bounding box center [0, 0] width 0 height 0
click at [365, 246] on label at bounding box center [338, 237] width 81 height 60
click at [0, 0] on input "file" at bounding box center [0, 0] width 0 height 0
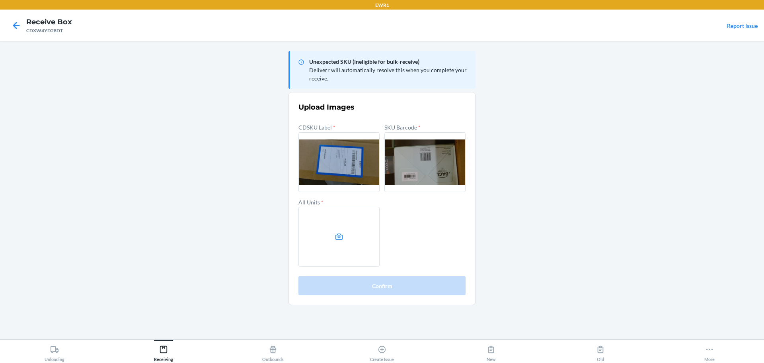
click at [661, 166] on main "Unexpected SKU (Ineligible for bulk-receive) Deliverr will automatically resolv…" at bounding box center [382, 190] width 764 height 298
click at [343, 226] on label at bounding box center [338, 237] width 81 height 60
click at [0, 0] on input "file" at bounding box center [0, 0] width 0 height 0
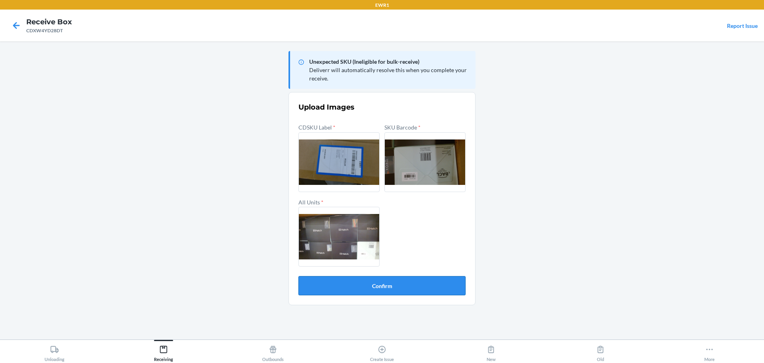
click at [405, 284] on button "Confirm" at bounding box center [381, 285] width 167 height 19
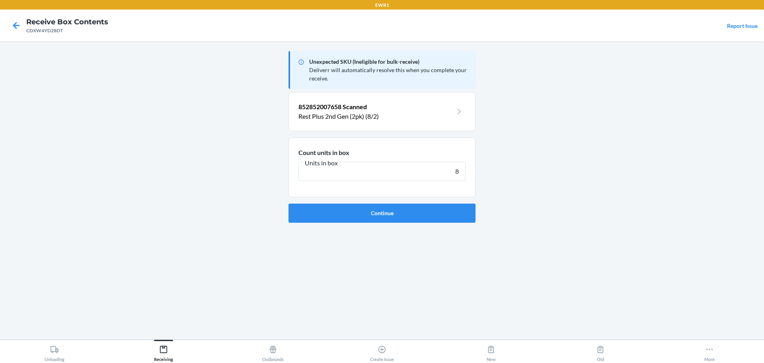
type input "8"
click at [289, 203] on button "Continue" at bounding box center [382, 212] width 187 height 19
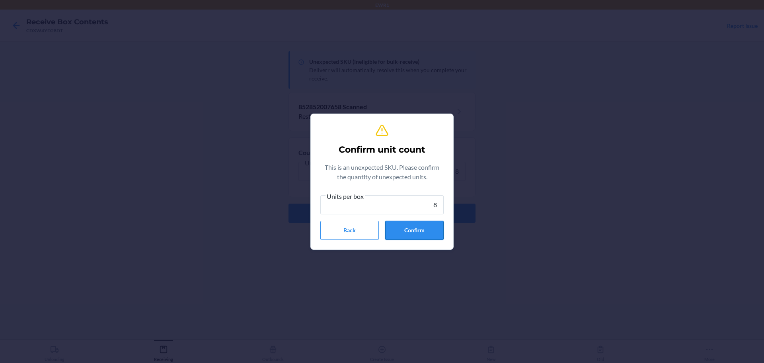
type input "8"
click at [433, 227] on button "Confirm" at bounding box center [414, 229] width 59 height 19
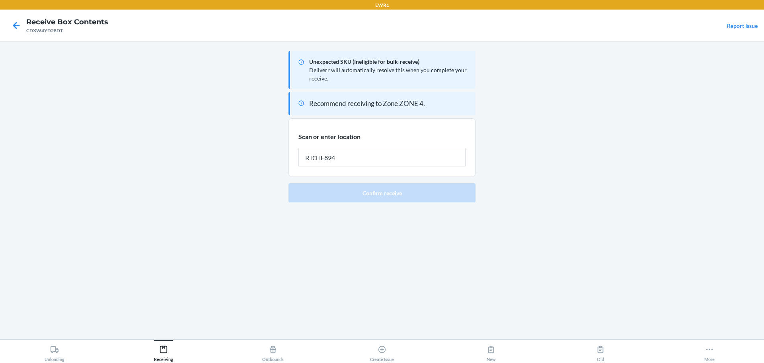
type input "RTOTE894"
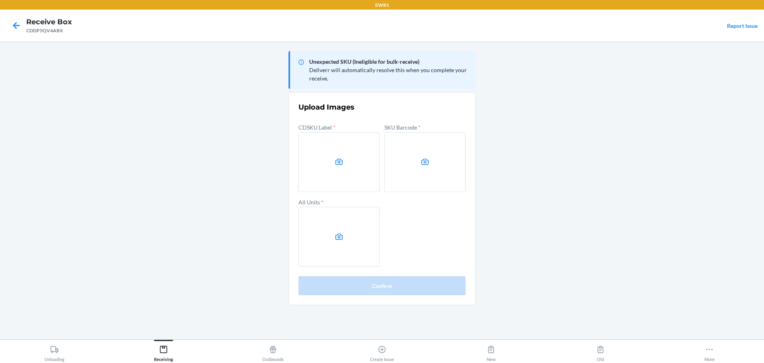
click at [647, 162] on main "Unexpected SKU (Ineligible for bulk-receive) Deliverr will automatically resolv…" at bounding box center [382, 190] width 764 height 298
click at [332, 167] on label at bounding box center [338, 162] width 81 height 60
click at [0, 0] on input "file" at bounding box center [0, 0] width 0 height 0
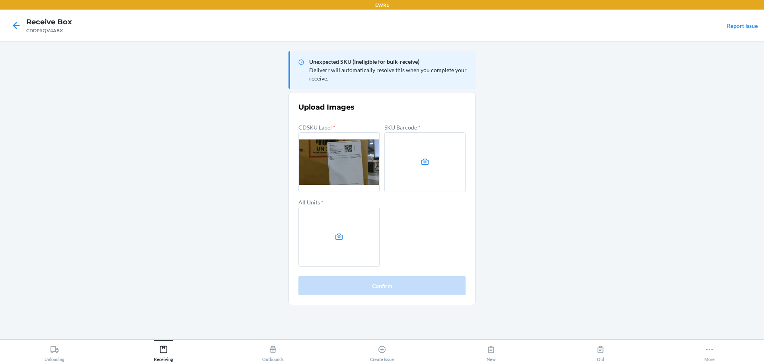
click at [444, 176] on label at bounding box center [424, 162] width 81 height 60
click at [0, 0] on input "file" at bounding box center [0, 0] width 0 height 0
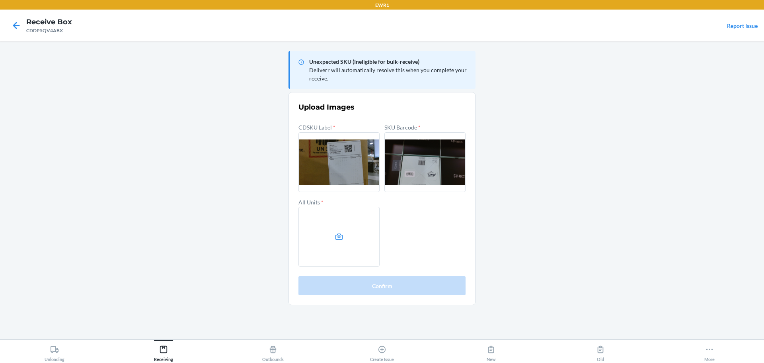
click at [351, 222] on label at bounding box center [338, 237] width 81 height 60
click at [0, 0] on input "file" at bounding box center [0, 0] width 0 height 0
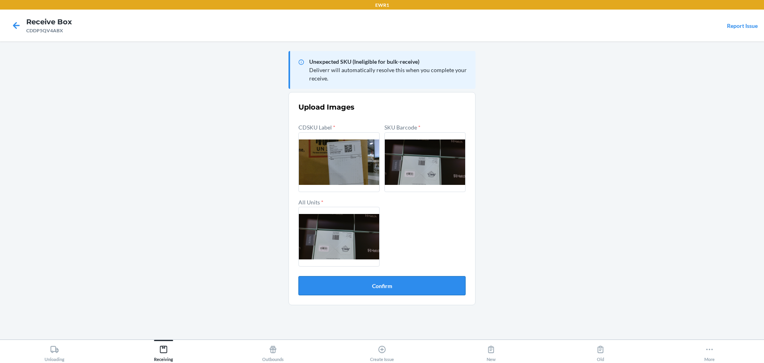
click at [396, 285] on button "Confirm" at bounding box center [381, 285] width 167 height 19
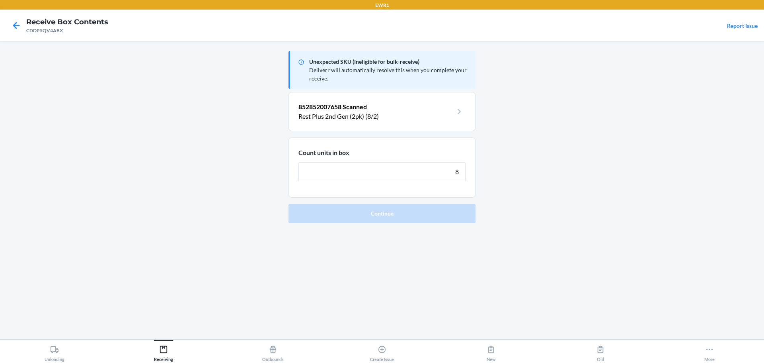
type input "8"
click at [289, 204] on button "Continue" at bounding box center [382, 213] width 187 height 19
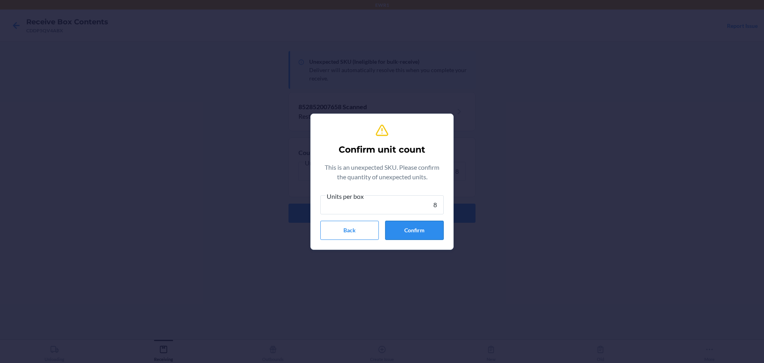
type input "8"
click at [417, 236] on button "Confirm" at bounding box center [414, 229] width 59 height 19
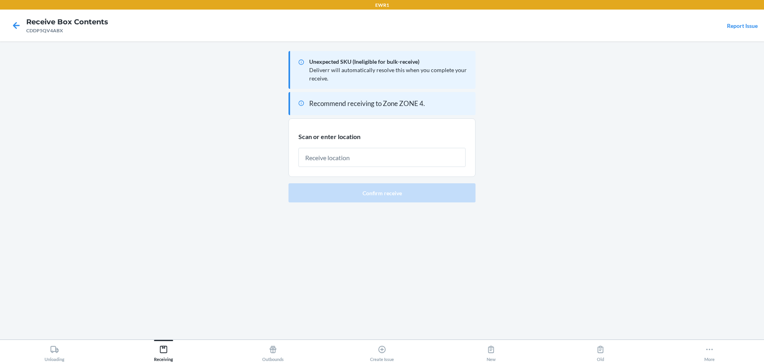
click at [441, 166] on input "text" at bounding box center [381, 157] width 167 height 19
type input "RTOTE894"
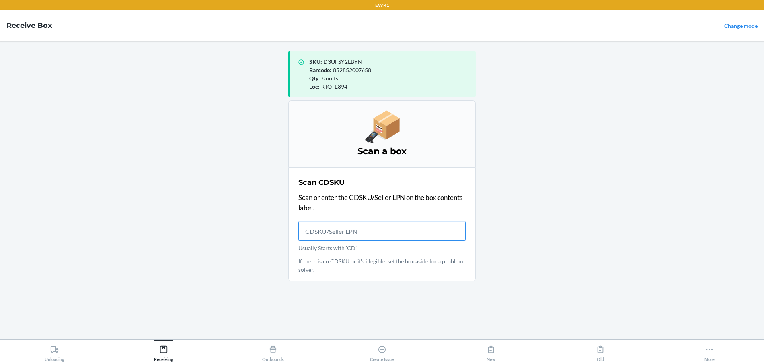
click at [392, 232] on input "Usually Starts with 'CD'" at bounding box center [381, 230] width 167 height 19
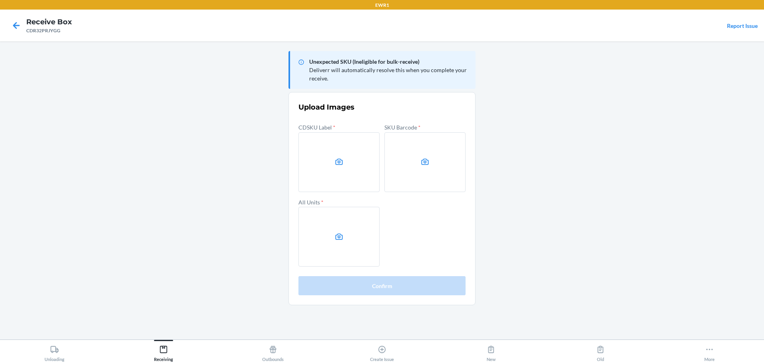
click at [710, 133] on main "Unexpected SKU (Ineligible for bulk-receive) Deliverr will automatically resolv…" at bounding box center [382, 190] width 764 height 298
click at [639, 149] on main "Unexpected SKU (Ineligible for bulk-receive) Deliverr will automatically resolv…" at bounding box center [382, 190] width 764 height 298
click at [337, 160] on icon at bounding box center [339, 161] width 8 height 6
click at [0, 0] on input "file" at bounding box center [0, 0] width 0 height 0
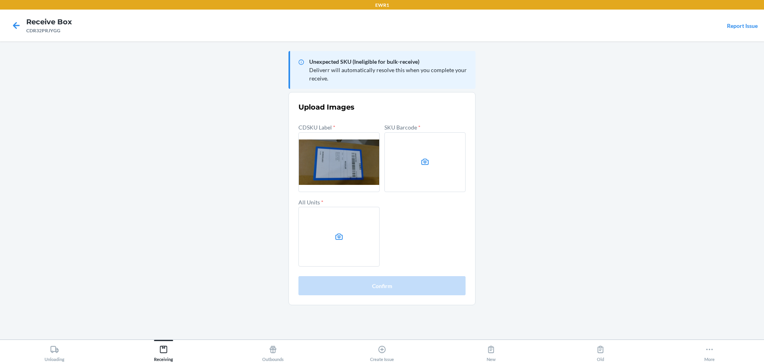
click at [443, 165] on label at bounding box center [424, 162] width 81 height 60
click at [0, 0] on input "file" at bounding box center [0, 0] width 0 height 0
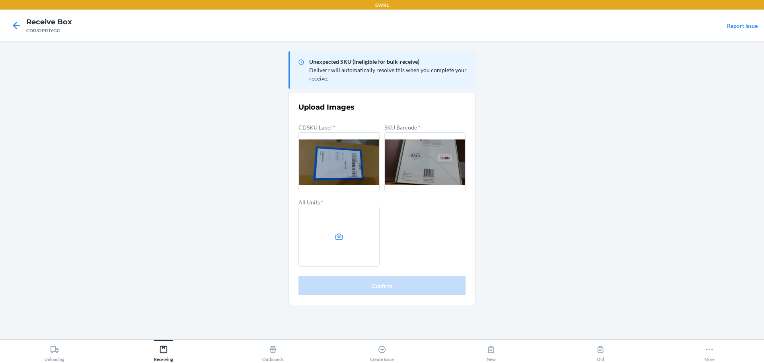
click at [361, 232] on label at bounding box center [338, 237] width 81 height 60
click at [0, 0] on input "file" at bounding box center [0, 0] width 0 height 0
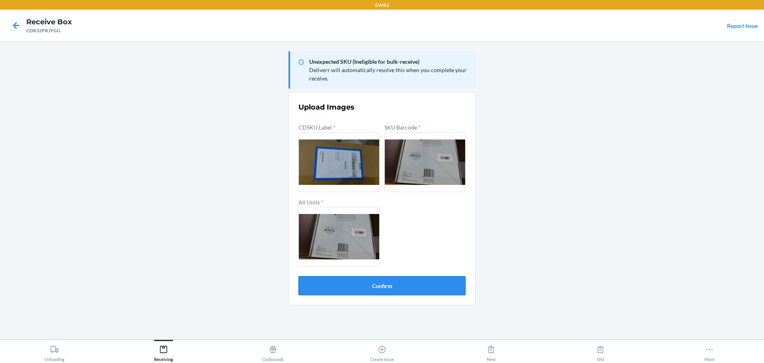
click at [381, 282] on button "Confirm" at bounding box center [381, 285] width 167 height 19
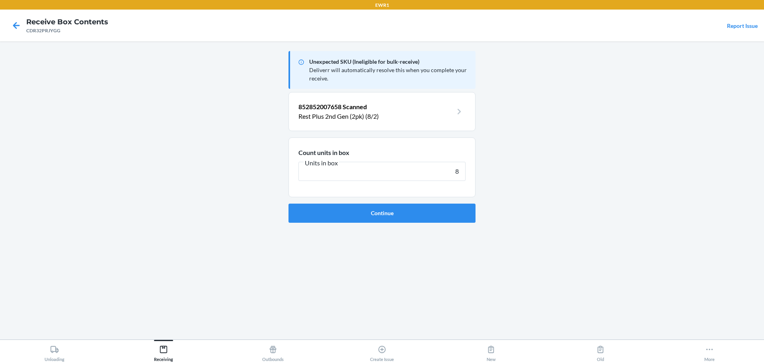
type input "8"
click at [289, 203] on button "Continue" at bounding box center [382, 212] width 187 height 19
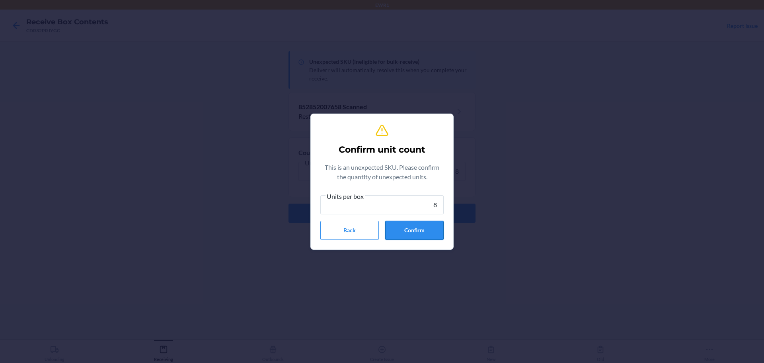
type input "8"
click at [424, 230] on button "Confirm" at bounding box center [414, 229] width 59 height 19
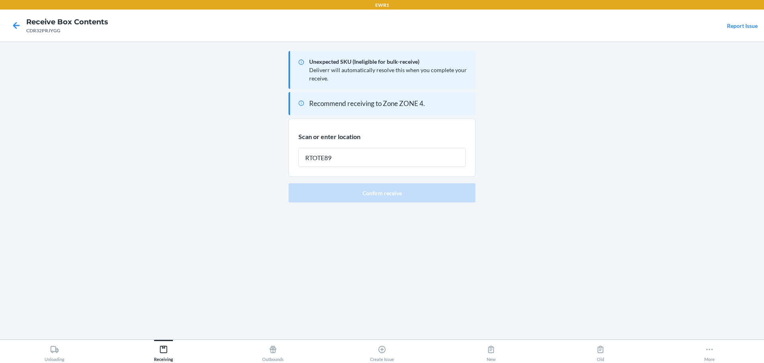
type input "RTOTE894"
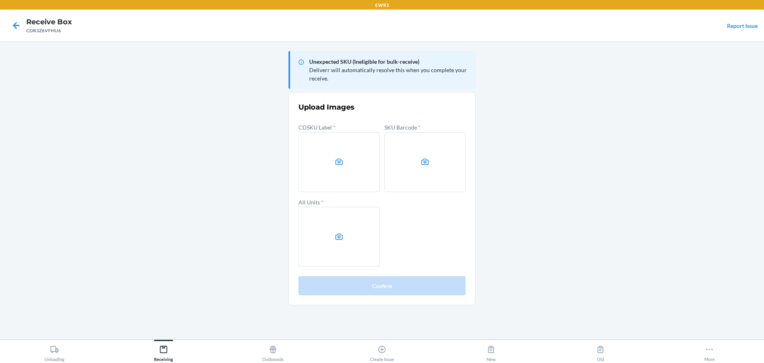
click at [630, 170] on main "Unexpected SKU (Ineligible for bulk-receive) Deliverr will automatically resolv…" at bounding box center [382, 190] width 764 height 298
click at [644, 162] on main "Unexpected SKU (Ineligible for bulk-receive) Deliverr will automatically resolv…" at bounding box center [382, 190] width 764 height 298
click at [322, 158] on label at bounding box center [338, 162] width 81 height 60
click at [0, 0] on input "file" at bounding box center [0, 0] width 0 height 0
click at [424, 157] on label at bounding box center [424, 162] width 81 height 60
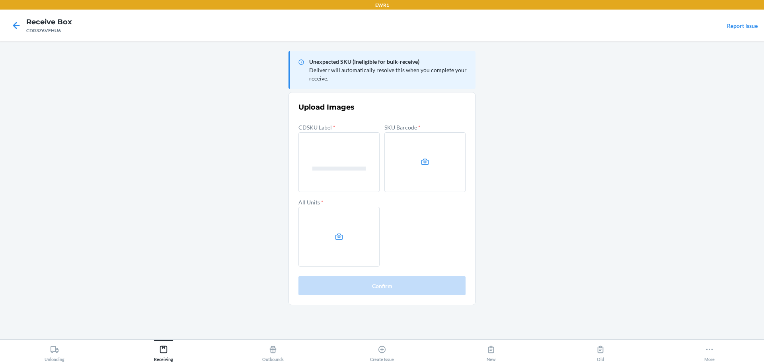
click at [0, 0] on input "file" at bounding box center [0, 0] width 0 height 0
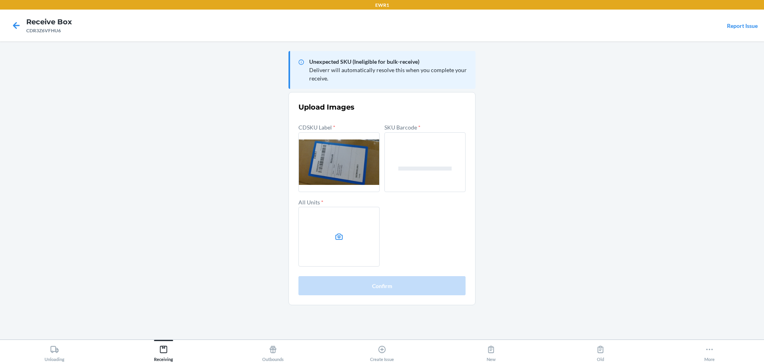
click at [283, 74] on main "Unexpected SKU (Ineligible for bulk-receive) Deliverr will automatically resolv…" at bounding box center [382, 190] width 764 height 298
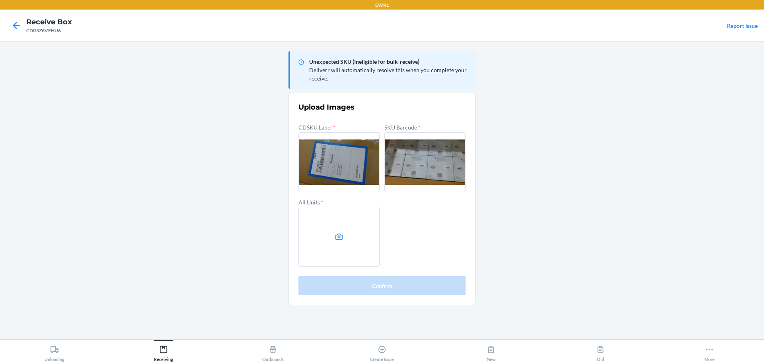
click at [339, 248] on label at bounding box center [338, 237] width 81 height 60
click at [0, 0] on input "file" at bounding box center [0, 0] width 0 height 0
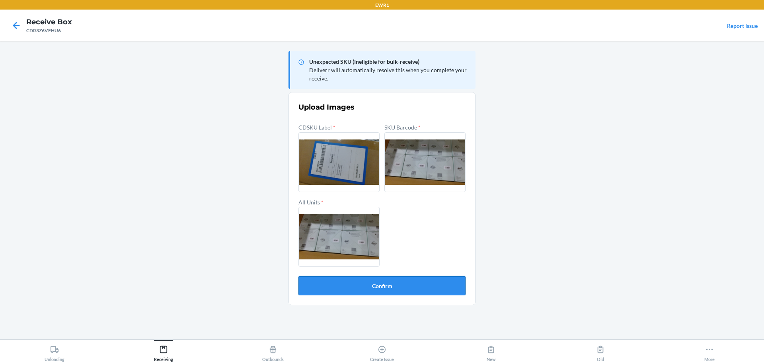
click at [376, 285] on button "Confirm" at bounding box center [381, 285] width 167 height 19
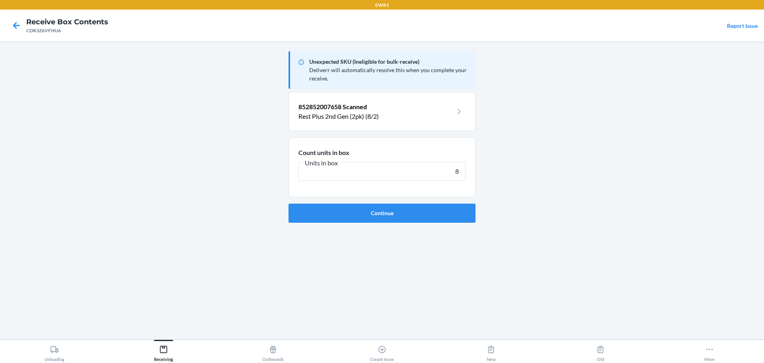
type input "8"
click at [289, 203] on button "Continue" at bounding box center [382, 212] width 187 height 19
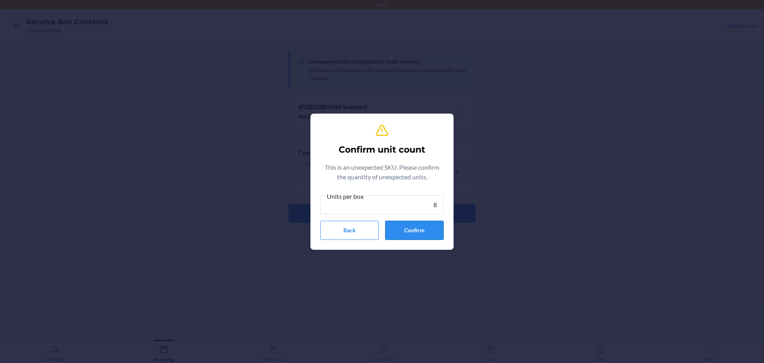
type input "8"
click at [433, 227] on button "Confirm" at bounding box center [414, 229] width 59 height 19
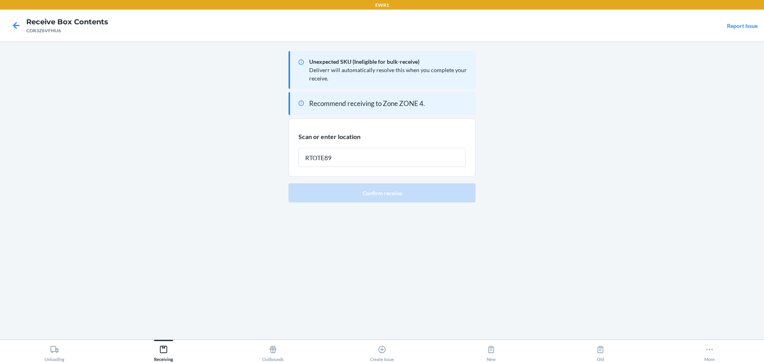
type input "RTOTE894"
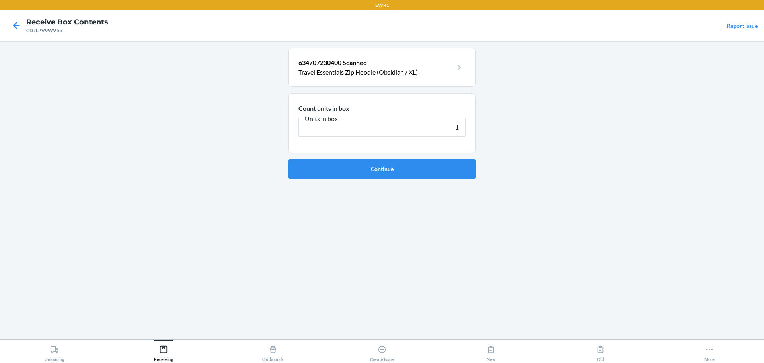
type input "14"
click button "Continue" at bounding box center [382, 168] width 187 height 19
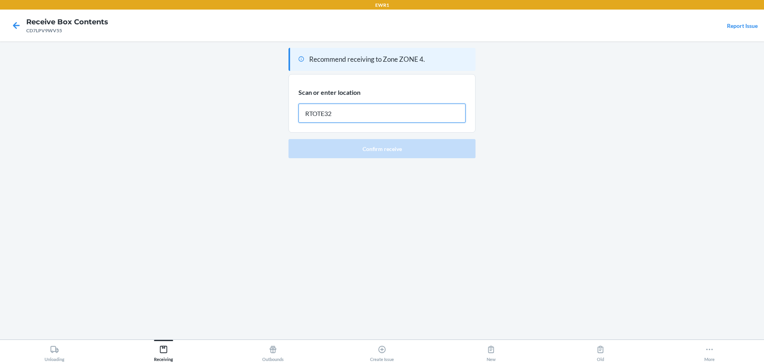
type input "RTOTE326"
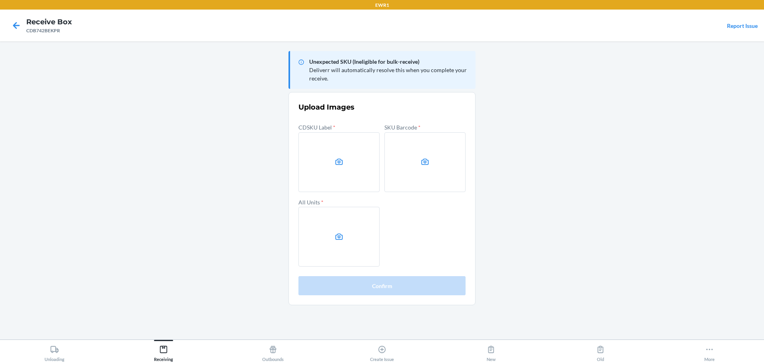
click at [664, 143] on main "Unexpected SKU (Ineligible for bulk-receive) Deliverr will automatically resolv…" at bounding box center [382, 190] width 764 height 298
click at [312, 158] on label at bounding box center [338, 162] width 81 height 60
click at [0, 0] on input "file" at bounding box center [0, 0] width 0 height 0
click at [446, 169] on label at bounding box center [424, 162] width 81 height 60
click at [0, 0] on input "file" at bounding box center [0, 0] width 0 height 0
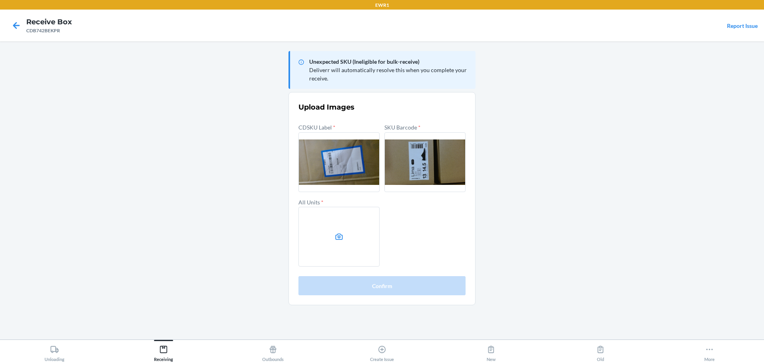
drag, startPoint x: 327, startPoint y: 222, endPoint x: 326, endPoint y: 218, distance: 4.3
click at [326, 218] on label at bounding box center [338, 237] width 81 height 60
click at [0, 0] on input "file" at bounding box center [0, 0] width 0 height 0
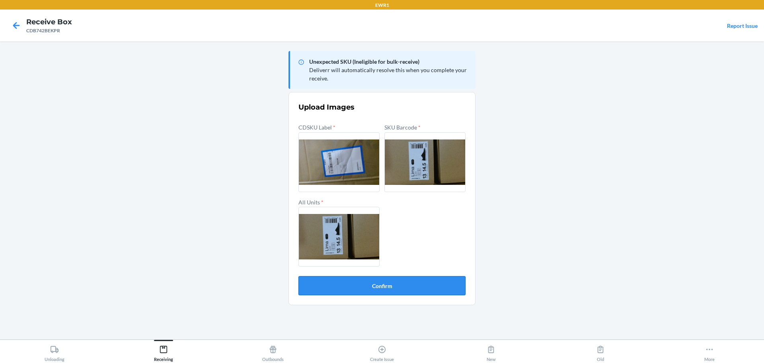
click at [450, 289] on button "Confirm" at bounding box center [381, 285] width 167 height 19
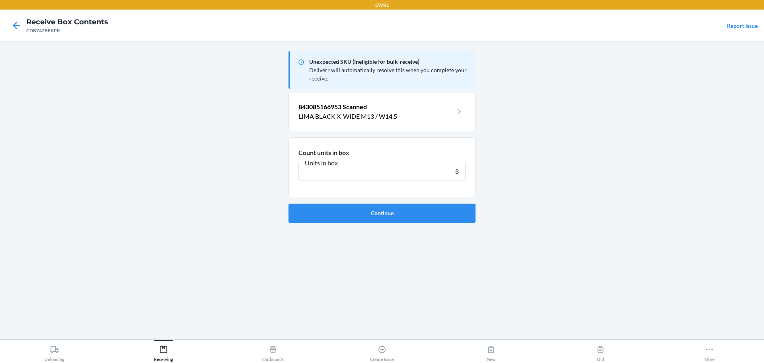
type input "8"
click at [289, 203] on button "Continue" at bounding box center [382, 212] width 187 height 19
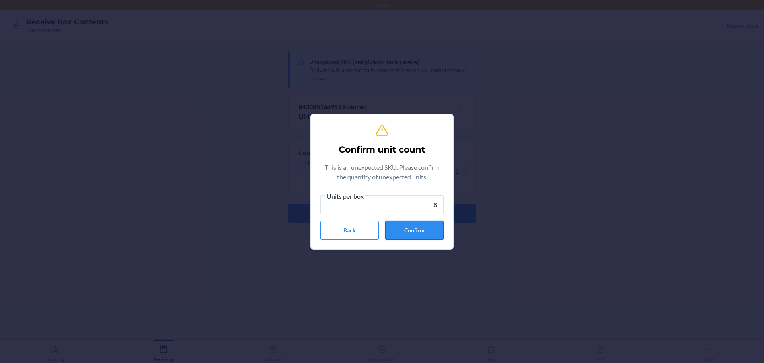
type input "8"
click at [426, 228] on button "Confirm" at bounding box center [414, 229] width 59 height 19
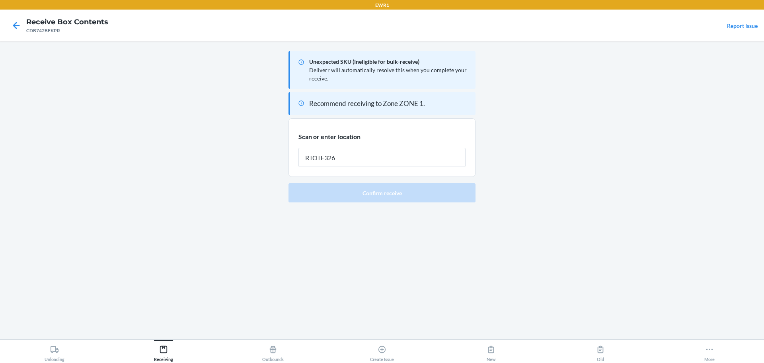
type input "RTOTE326"
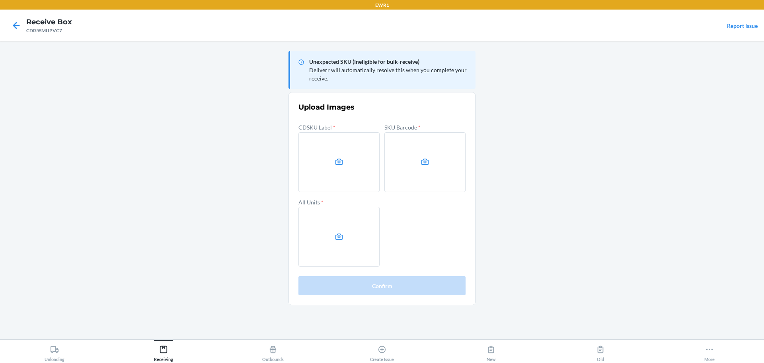
click at [683, 170] on main "Unexpected SKU (Ineligible for bulk-receive) Deliverr will automatically resolv…" at bounding box center [382, 190] width 764 height 298
click at [346, 158] on label at bounding box center [338, 162] width 81 height 60
click at [0, 0] on input "file" at bounding box center [0, 0] width 0 height 0
click at [398, 142] on label at bounding box center [424, 162] width 81 height 60
click at [0, 0] on input "file" at bounding box center [0, 0] width 0 height 0
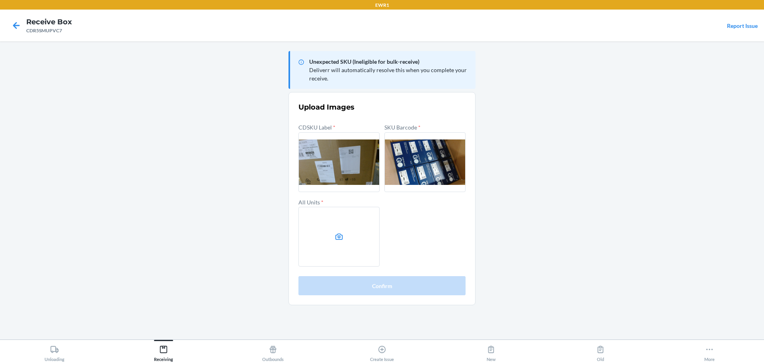
click at [357, 239] on label at bounding box center [338, 237] width 81 height 60
click at [0, 0] on input "file" at bounding box center [0, 0] width 0 height 0
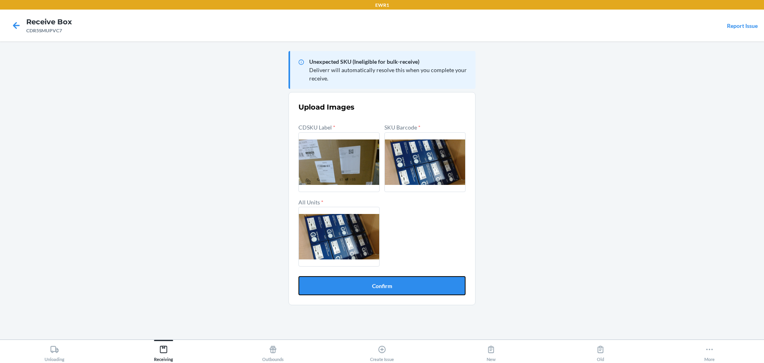
click at [402, 280] on button "Confirm" at bounding box center [381, 285] width 167 height 19
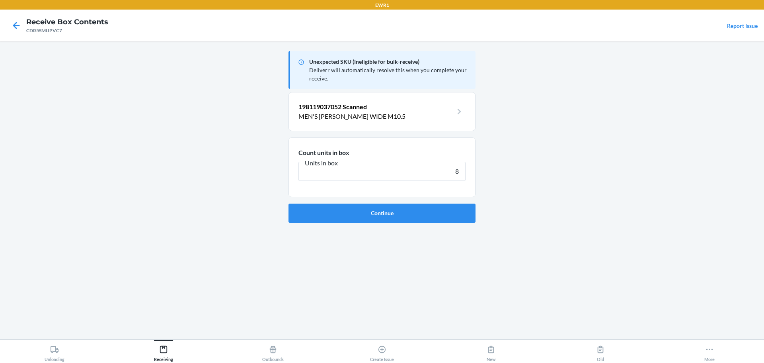
type input "8"
click at [289, 203] on button "Continue" at bounding box center [382, 212] width 187 height 19
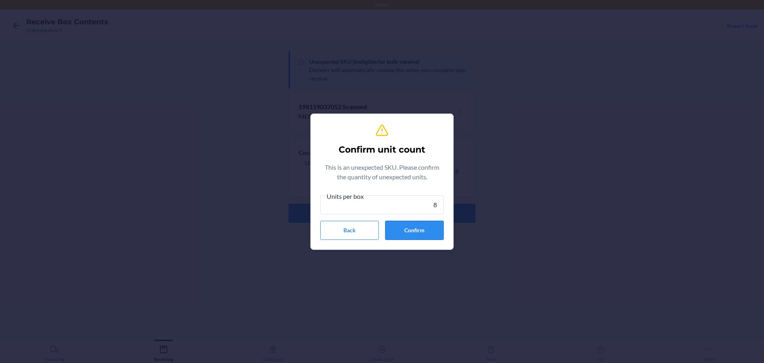
type input "8"
click at [412, 226] on button "Confirm" at bounding box center [414, 229] width 59 height 19
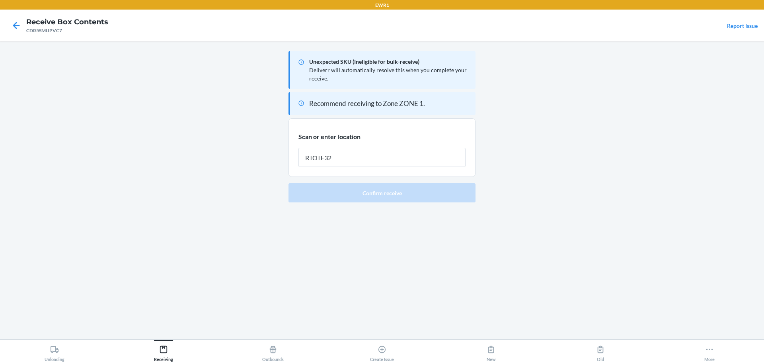
type input "RTOTE326"
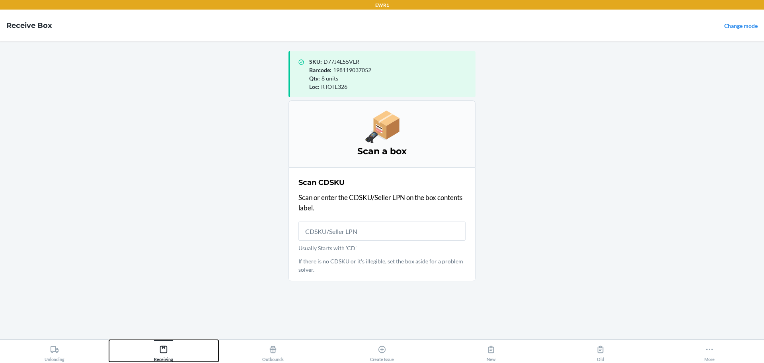
click at [208, 343] on button "Receiving" at bounding box center [163, 350] width 109 height 22
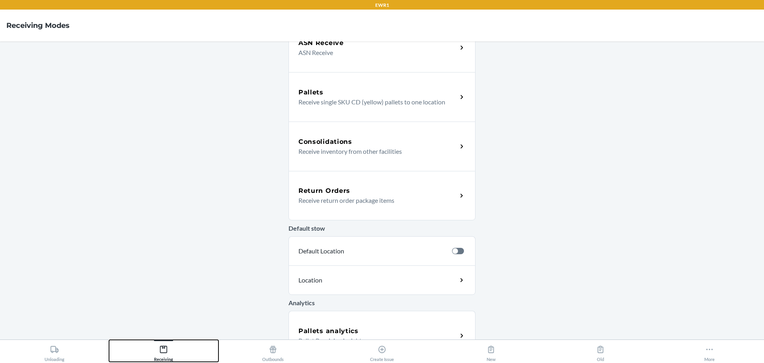
scroll to position [192, 0]
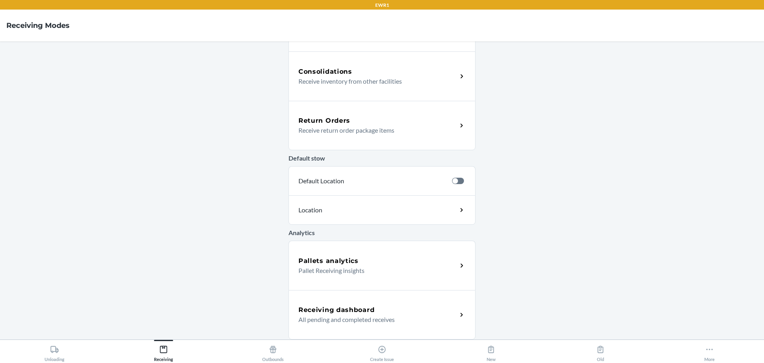
click at [339, 303] on div "Receiving dashboard All pending and completed receives" at bounding box center [382, 314] width 187 height 49
